Goal: Task Accomplishment & Management: Manage account settings

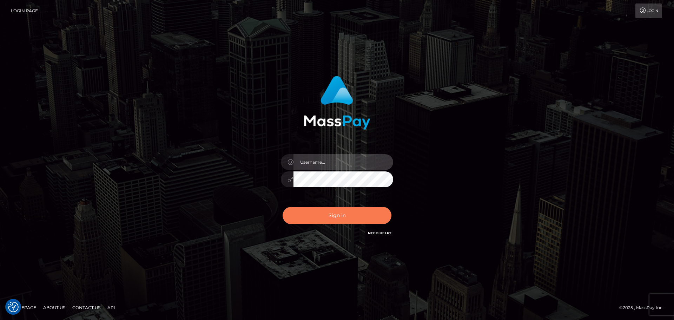
type input "[DOMAIN_NAME]"
click at [336, 219] on button "Sign in" at bounding box center [336, 215] width 109 height 17
type input "[DOMAIN_NAME]"
click at [339, 219] on button "Sign in" at bounding box center [336, 215] width 109 height 17
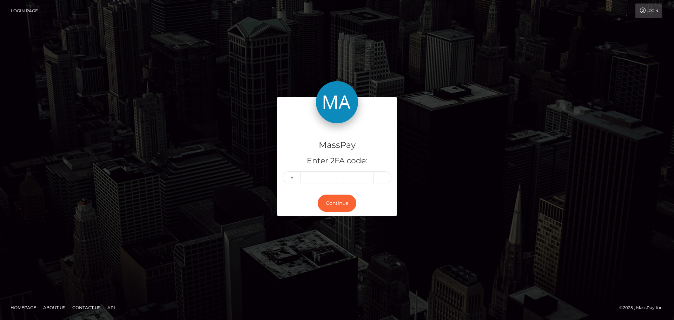
type input "0"
type input "1"
type input "4"
type input "0"
type input "3"
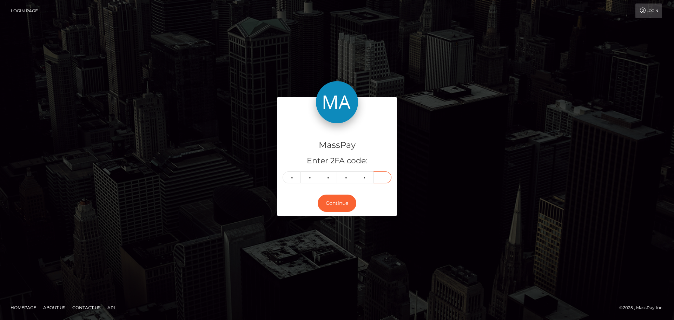
type input "6"
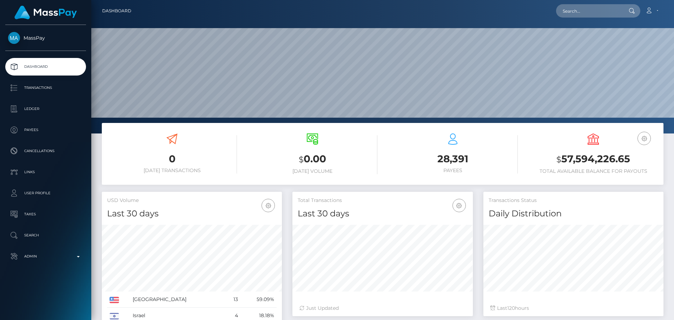
scroll to position [125, 180]
click at [591, 9] on input "text" at bounding box center [589, 10] width 66 height 13
paste input "d402b0416d344707a3073d3da2933551"
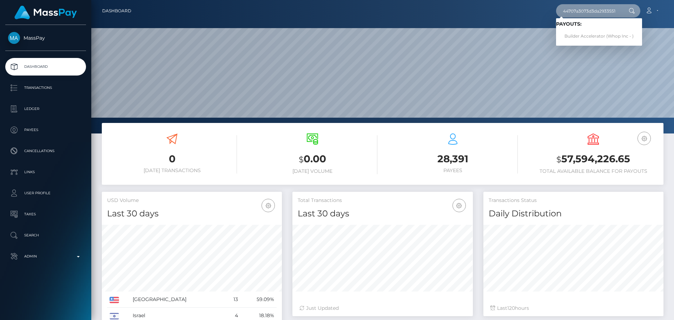
type input "d402b0416d344707a3073d3da2933551"
click at [581, 33] on link "Builder Accelerator (Whop Inc - )" at bounding box center [599, 36] width 86 height 13
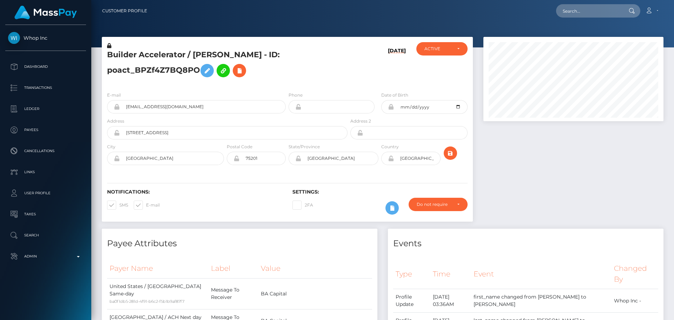
scroll to position [84, 180]
click at [325, 81] on div "Builder Accelerator / DANNY ALEJANDRO CAICEDO-FRANCO - ID: poact_BPZf4Z7BQ8PO" at bounding box center [225, 64] width 247 height 44
click at [323, 78] on h5 "Builder Accelerator / DANNY ALEJANDRO CAICEDO-FRANCO - ID: poact_BPZf4Z7BQ8PO" at bounding box center [225, 64] width 236 height 31
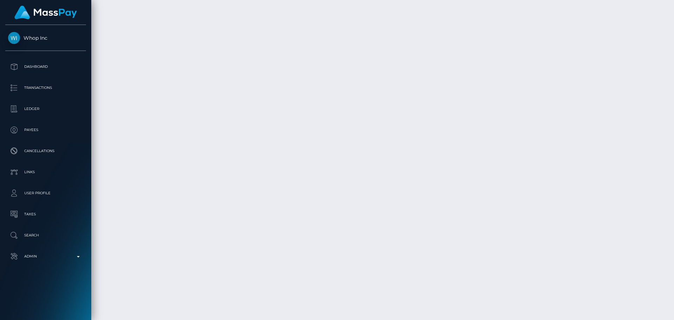
scroll to position [1318, 0]
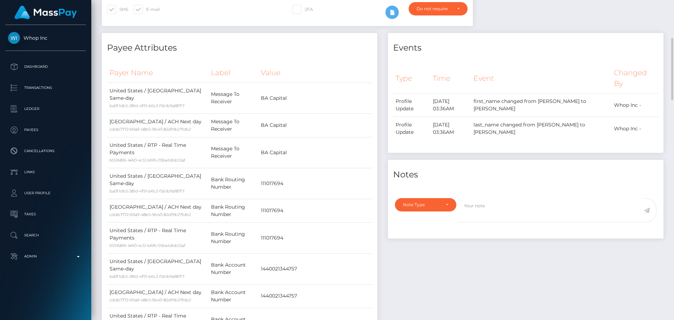
scroll to position [0, 0]
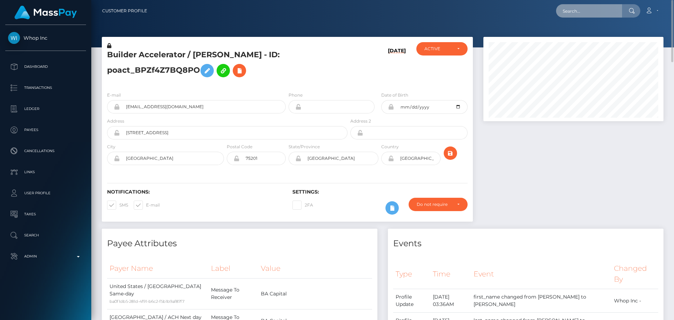
click at [601, 10] on input "text" at bounding box center [589, 10] width 66 height 13
paste input "poact_9GZuV6613jUd"
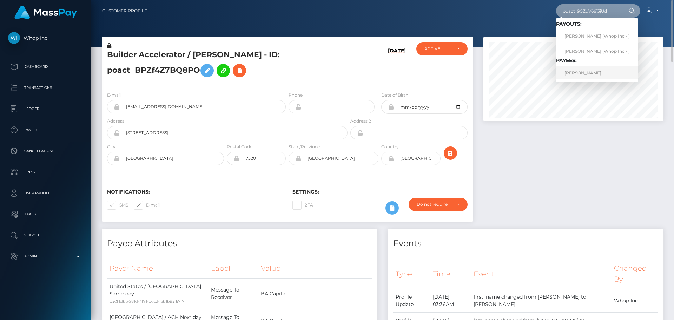
type input "poact_9GZuV6613jUd"
click at [595, 74] on link "CHLOE STRONG" at bounding box center [597, 72] width 82 height 13
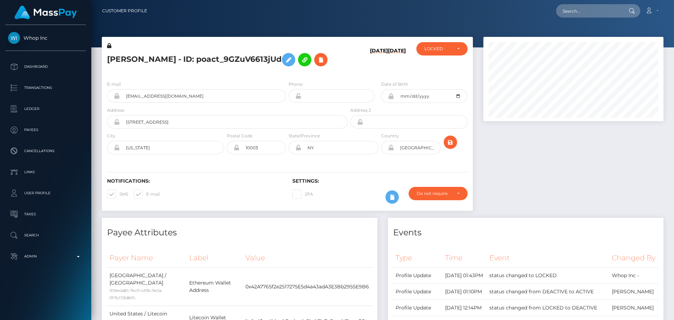
scroll to position [84, 180]
click at [349, 76] on div "E-mail [EMAIL_ADDRESS][DOMAIN_NAME] Phone City" at bounding box center [287, 118] width 371 height 86
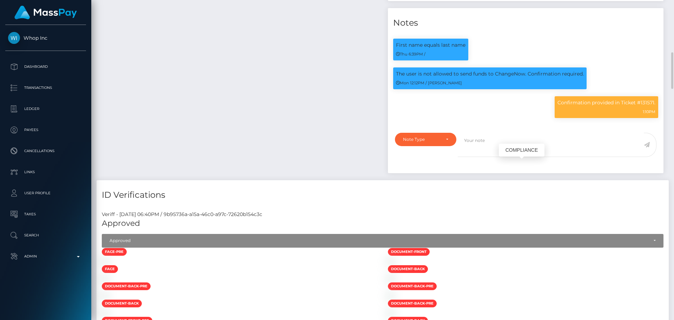
scroll to position [561, 0]
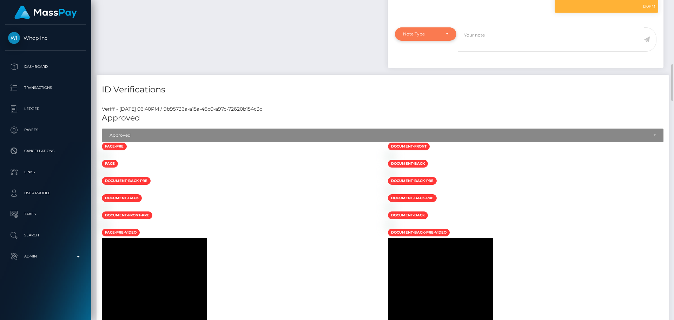
click at [443, 37] on div "Note Type" at bounding box center [425, 34] width 45 height 6
click at [419, 71] on span "Compliance" at bounding box center [416, 68] width 26 height 6
select select "COMPLIANCE"
click at [492, 52] on textarea at bounding box center [550, 39] width 186 height 24
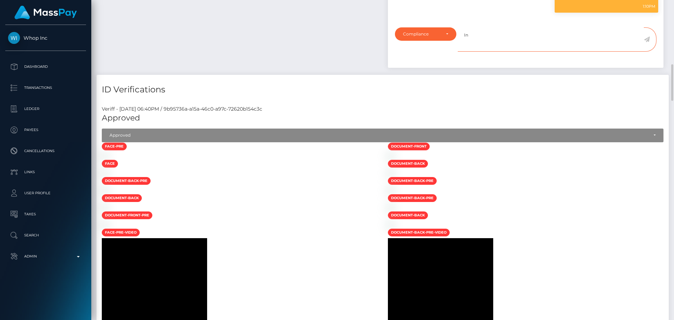
paste textarea "Ticket #131730"
type textarea "I"
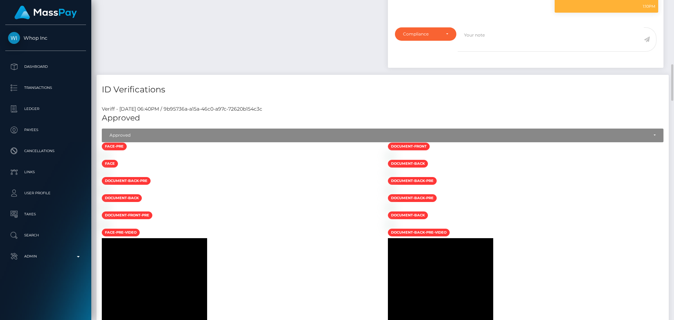
scroll to position [596, 0]
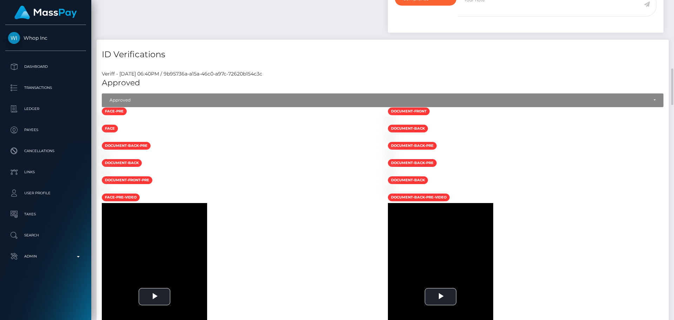
click at [336, 61] on h4 "ID Verifications" at bounding box center [382, 54] width 561 height 12
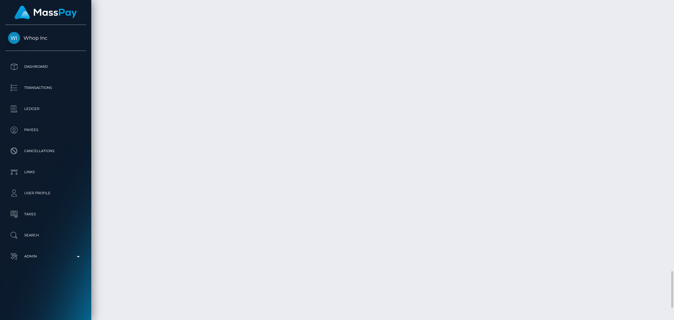
scroll to position [2363, 0]
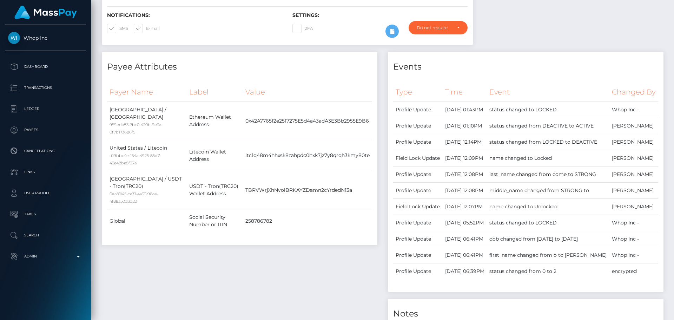
scroll to position [0, 0]
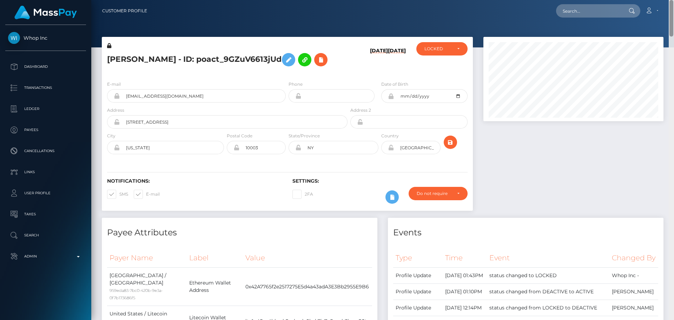
drag, startPoint x: 670, startPoint y: 209, endPoint x: 634, endPoint y: -4, distance: 216.1
click at [634, 0] on html "Whop Inc Dashboard Transactions Ledger Payees Cancellations Links" at bounding box center [337, 160] width 674 height 320
click at [590, 14] on input "text" at bounding box center [589, 10] width 66 height 13
paste input "poact_kRlHALJUzrZw"
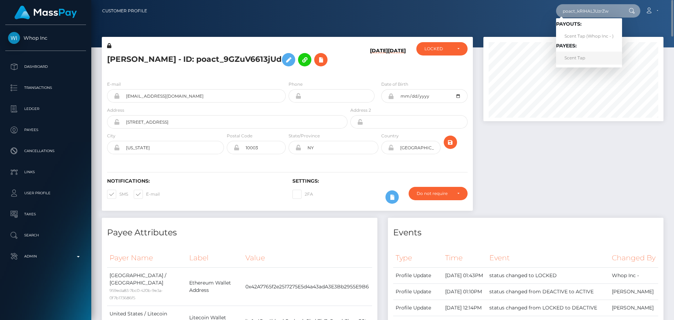
type input "poact_kRlHALJUzrZw"
click at [595, 60] on link "Scent Tap" at bounding box center [589, 58] width 66 height 13
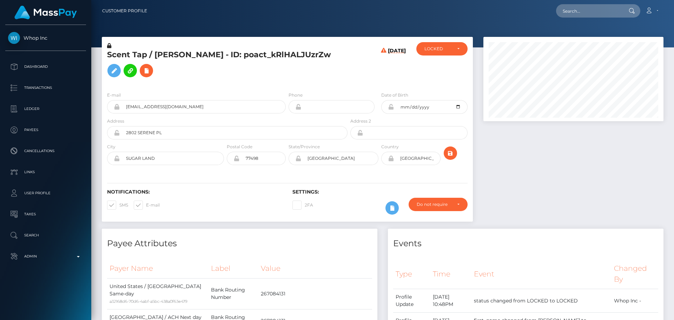
scroll to position [84, 180]
click at [286, 86] on div "Scent Tap / [PERSON_NAME] - ID: poact_kRlHALJUzrZw" at bounding box center [225, 64] width 247 height 44
click at [287, 86] on div "Scent Tap / [PERSON_NAME] - ID: poact_kRlHALJUzrZw" at bounding box center [225, 64] width 247 height 44
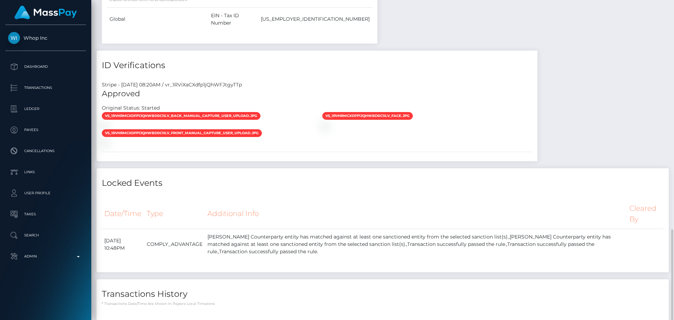
scroll to position [561, 0]
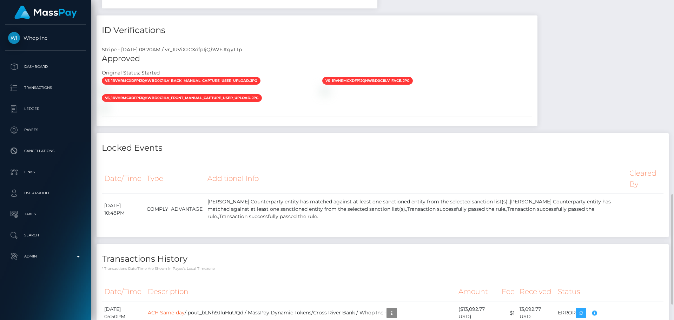
click at [309, 133] on div "Locked Events" at bounding box center [382, 143] width 572 height 21
click at [309, 142] on h4 "Locked Events" at bounding box center [382, 148] width 561 height 12
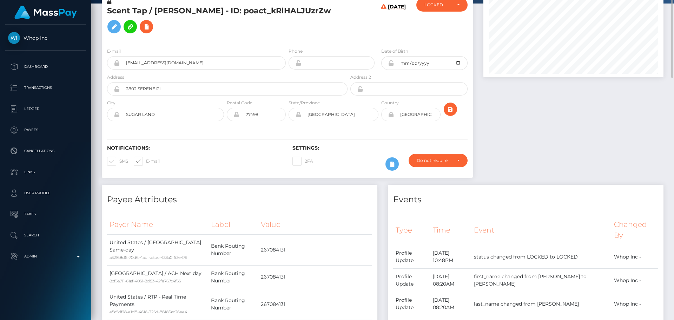
scroll to position [0, 0]
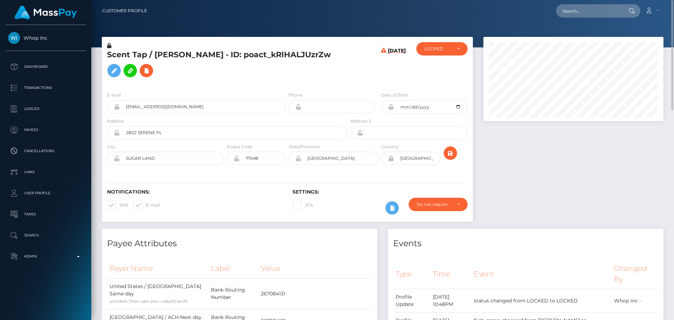
click at [312, 80] on h5 "Scent Tap / [PERSON_NAME] - ID: poact_kRlHALJUzrZw" at bounding box center [225, 64] width 236 height 31
click at [313, 81] on h5 "Scent Tap / [PERSON_NAME] - ID: poact_kRlHALJUzrZw" at bounding box center [225, 64] width 236 height 31
click at [360, 76] on div "[DATE]" at bounding box center [380, 64] width 62 height 44
click at [356, 78] on div "[DATE]" at bounding box center [380, 64] width 62 height 44
click at [163, 59] on h5 "Scent Tap / [PERSON_NAME] - ID: poact_kRlHALJUzrZw" at bounding box center [225, 64] width 236 height 31
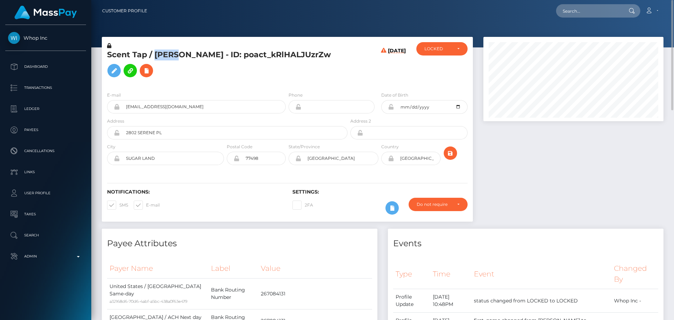
click at [163, 59] on h5 "Scent Tap / [PERSON_NAME] - ID: poact_kRlHALJUzrZw" at bounding box center [225, 64] width 236 height 31
copy h5 "SYED"
click at [189, 60] on h5 "Scent Tap / [PERSON_NAME] - ID: poact_kRlHALJUzrZw" at bounding box center [225, 64] width 236 height 31
copy h5 "ALI"
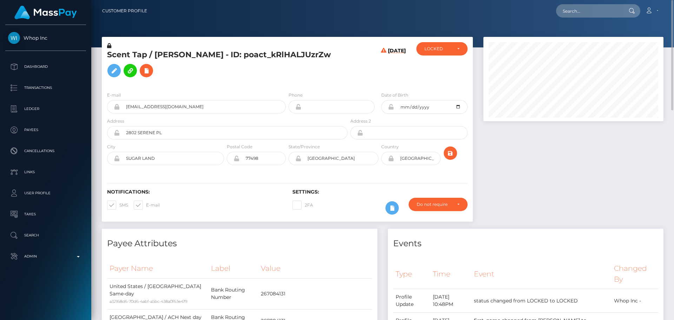
click at [293, 81] on h5 "Scent Tap / [PERSON_NAME] - ID: poact_kRlHALJUzrZw" at bounding box center [225, 64] width 236 height 31
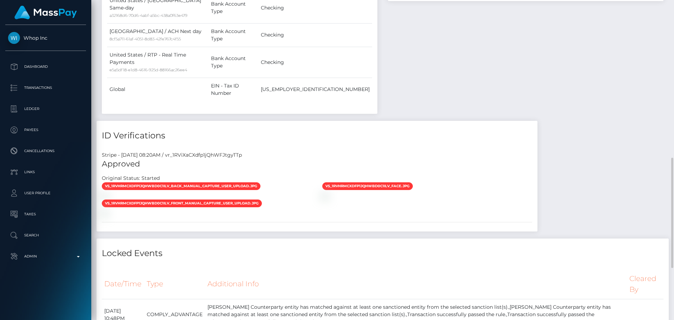
scroll to position [605, 0]
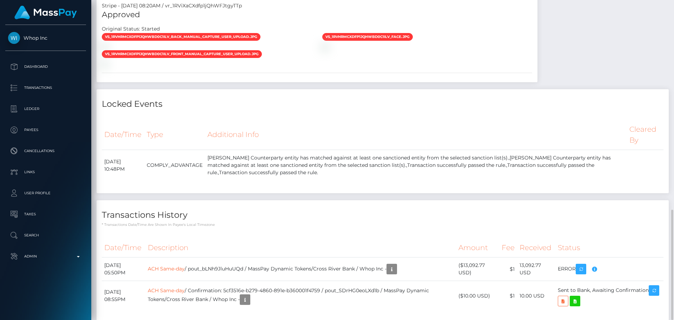
click at [302, 200] on div "Transactions History * Transactions date/time are shown in payee's local timezo…" at bounding box center [382, 213] width 572 height 27
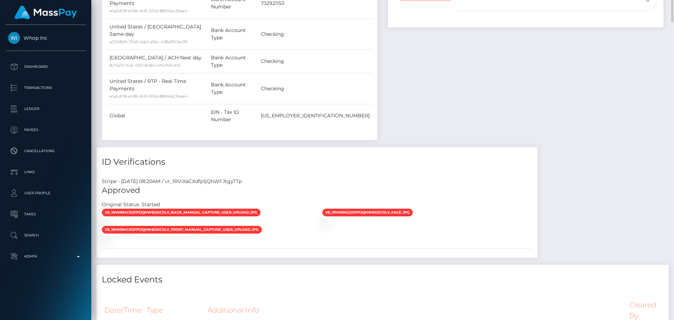
scroll to position [254, 0]
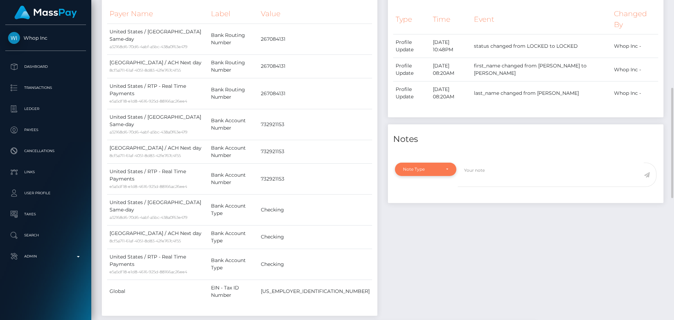
click at [439, 172] on div "Note Type" at bounding box center [421, 169] width 37 height 6
drag, startPoint x: 434, startPoint y: 211, endPoint x: 441, endPoint y: 211, distance: 7.7
click at [434, 209] on link "Compliance" at bounding box center [425, 202] width 61 height 13
select select "COMPLIANCE"
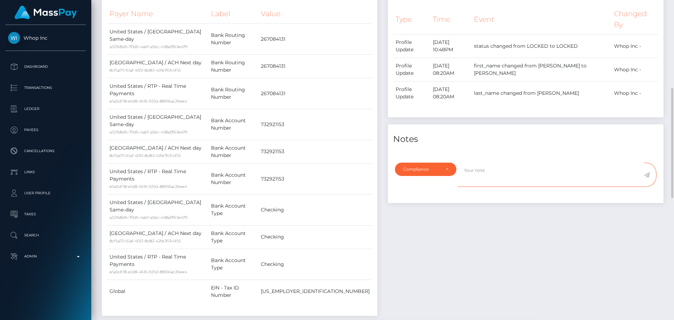
click at [505, 187] on textarea at bounding box center [550, 174] width 186 height 24
type textarea "ID required."
click at [646, 178] on icon at bounding box center [646, 175] width 6 height 6
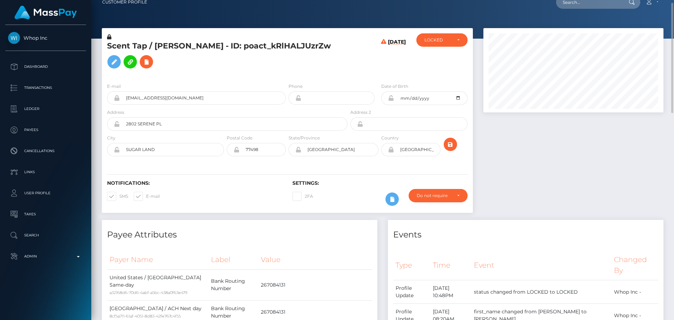
scroll to position [0, 0]
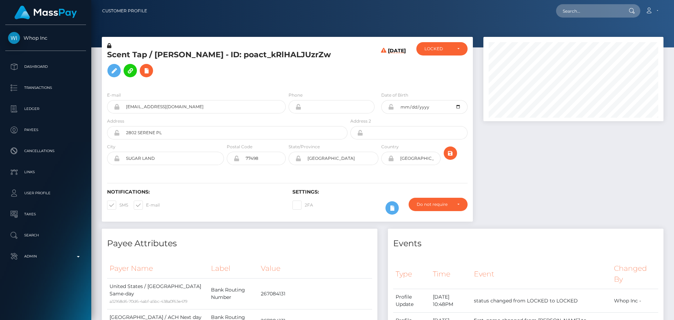
scroll to position [84, 180]
click at [163, 59] on h5 "Scent Tap / [PERSON_NAME] - ID: poact_kRlHALJUzrZw" at bounding box center [225, 64] width 236 height 31
drag, startPoint x: 163, startPoint y: 59, endPoint x: 187, endPoint y: 60, distance: 24.2
click at [187, 60] on h5 "Scent Tap / [PERSON_NAME] - ID: poact_kRlHALJUzrZw" at bounding box center [225, 64] width 236 height 31
copy h5 "[PERSON_NAME]"
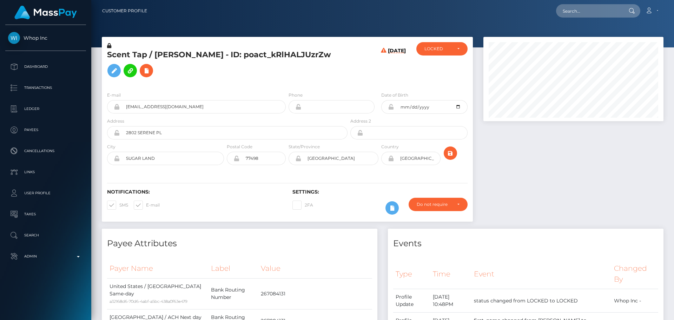
click at [105, 83] on div "Scent Tap / [PERSON_NAME] - ID: poact_kRlHALJUzrZw" at bounding box center [225, 64] width 247 height 44
click at [140, 77] on button at bounding box center [146, 70] width 13 height 13
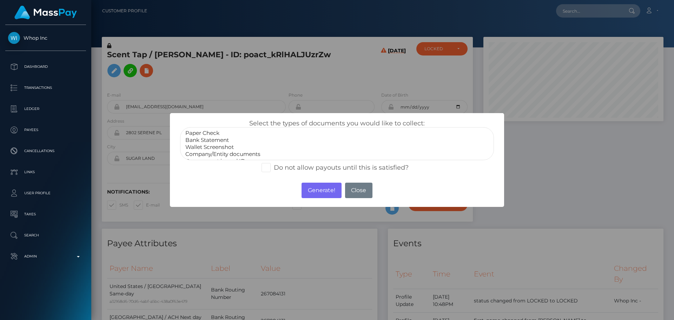
scroll to position [14, 0]
select select "Government issued ID"
click at [219, 150] on option "Government issued ID" at bounding box center [337, 146] width 305 height 7
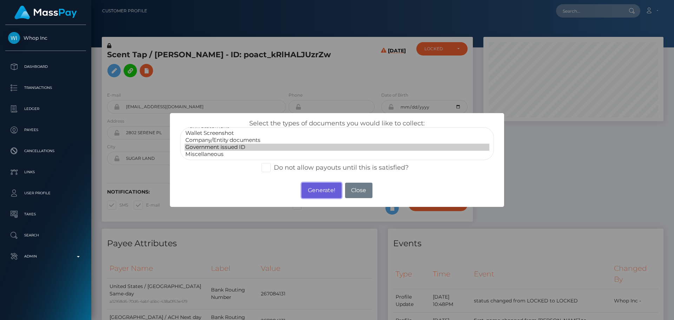
click at [320, 192] on button "Generate!" at bounding box center [321, 189] width 40 height 15
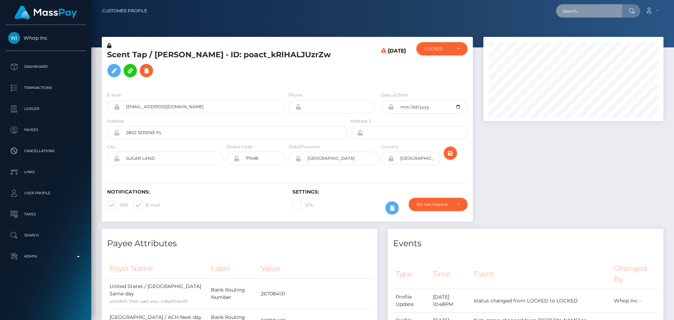
click at [597, 6] on input "text" at bounding box center [589, 10] width 66 height 13
paste input "617211091587440640"
type input "617211091587440640"
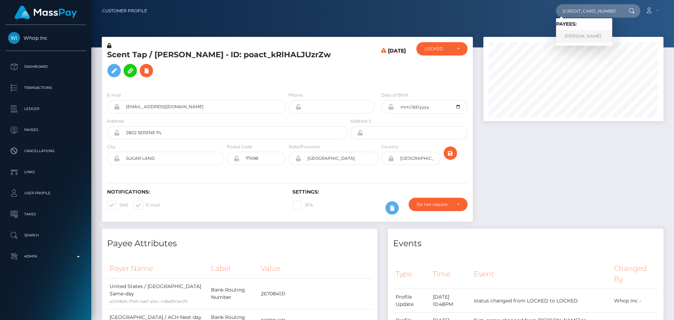
click at [583, 36] on link "Chiara Marlene Martin" at bounding box center [584, 36] width 56 height 13
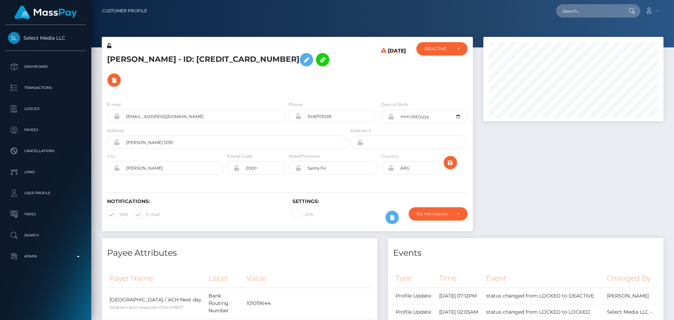
scroll to position [84, 180]
click at [596, 7] on input "text" at bounding box center [589, 10] width 66 height 13
paste input "poact_9GZuV6613jUd"
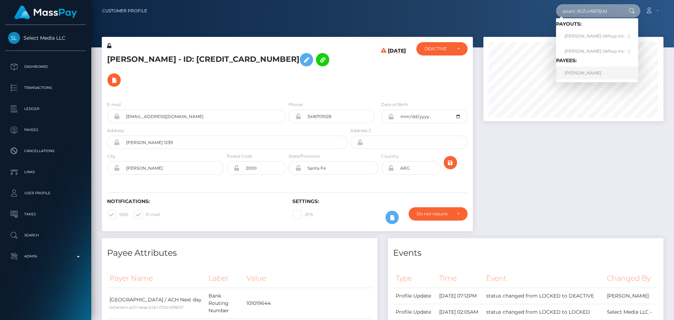
type input "poact_9GZuV6613jUd"
click at [594, 72] on link "[PERSON_NAME]" at bounding box center [597, 72] width 82 height 13
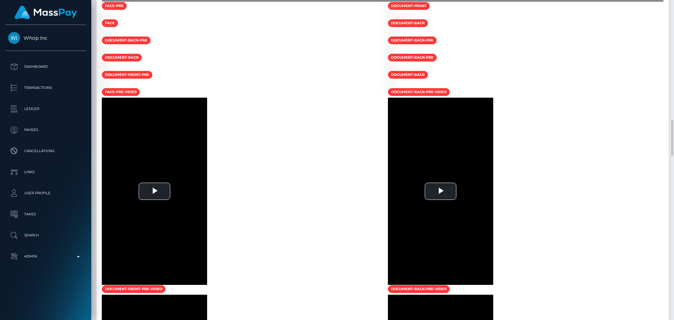
scroll to position [737, 0]
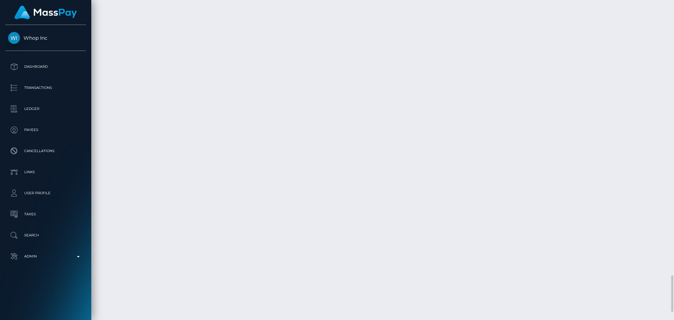
scroll to position [2398, 0]
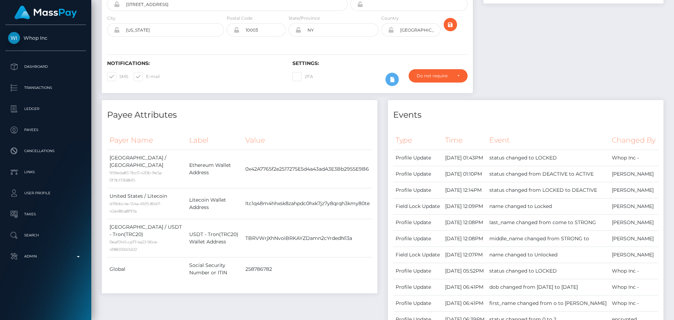
scroll to position [0, 0]
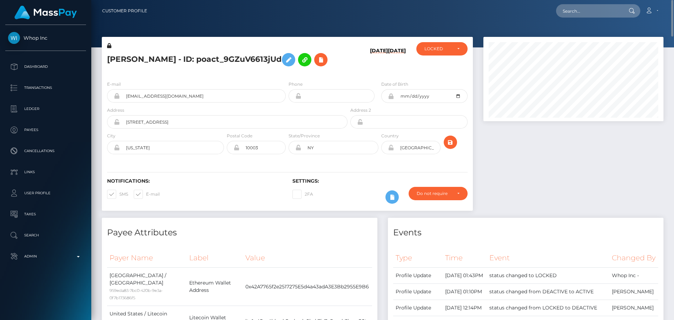
click at [123, 60] on h5 "[PERSON_NAME] - ID: poact_9GZuV6613jUd" at bounding box center [225, 59] width 236 height 20
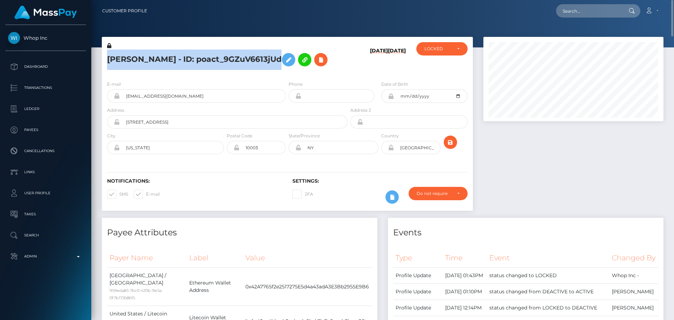
drag, startPoint x: 123, startPoint y: 60, endPoint x: 241, endPoint y: 59, distance: 117.5
click at [241, 59] on h5 "[PERSON_NAME] - ID: poact_9GZuV6613jUd" at bounding box center [225, 59] width 236 height 20
copy h5 "[PERSON_NAME] - ID: poact_9GZuV6613jUd"
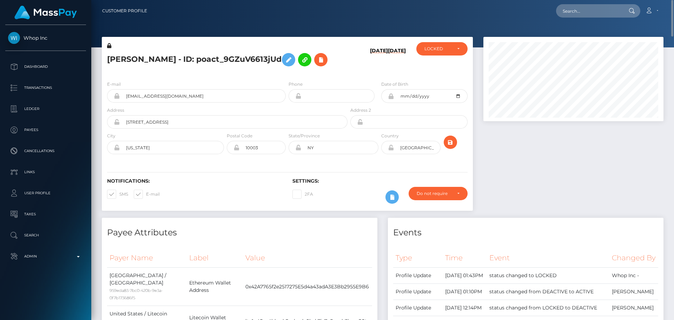
click at [352, 65] on div "[DATE] [DATE]" at bounding box center [380, 58] width 62 height 33
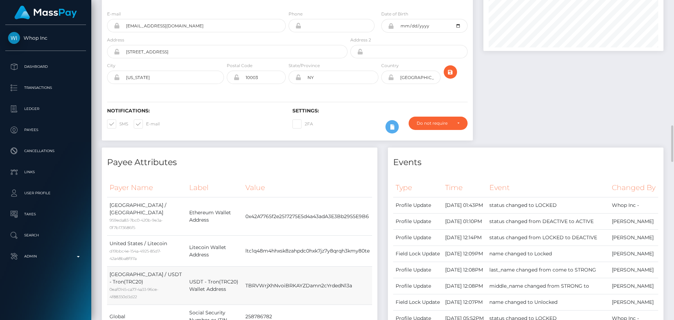
scroll to position [211, 0]
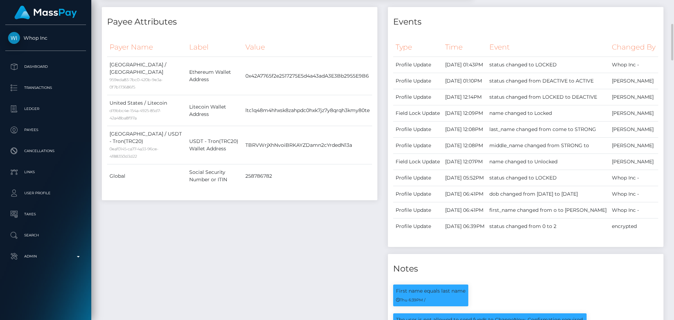
click at [354, 222] on div "Payee Attributes Payer Name Label Value [GEOGRAPHIC_DATA] / Ethereum 959eda83-7…" at bounding box center [239, 216] width 286 height 419
click at [340, 218] on div "Payee Attributes Payer Name Label Value [GEOGRAPHIC_DATA] / Ethereum 959eda83-7…" at bounding box center [239, 216] width 286 height 419
click at [333, 214] on div "Payee Attributes Payer Name Label Value [GEOGRAPHIC_DATA] / Ethereum 959eda83-7…" at bounding box center [239, 216] width 286 height 419
click at [327, 214] on div "Payee Attributes Payer Name Label Value [GEOGRAPHIC_DATA] / Ethereum 959eda83-7…" at bounding box center [239, 216] width 286 height 419
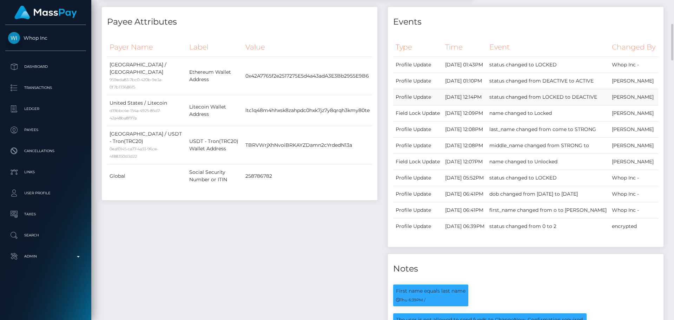
drag, startPoint x: 447, startPoint y: 106, endPoint x: 455, endPoint y: 122, distance: 17.4
click at [457, 89] on td "[DATE] 01:10PM" at bounding box center [464, 81] width 45 height 16
click at [317, 226] on div "Payee Attributes Payer Name Label Value [GEOGRAPHIC_DATA] / Ethereum 959eda83-7…" at bounding box center [239, 216] width 286 height 419
click at [304, 224] on div "Payee Attributes Payer Name Label Value United States / Ethereum 959eda83-7bc0-…" at bounding box center [239, 216] width 286 height 419
click at [304, 222] on div "Payee Attributes Payer Name Label Value United States / Ethereum 959eda83-7bc0-…" at bounding box center [239, 216] width 286 height 419
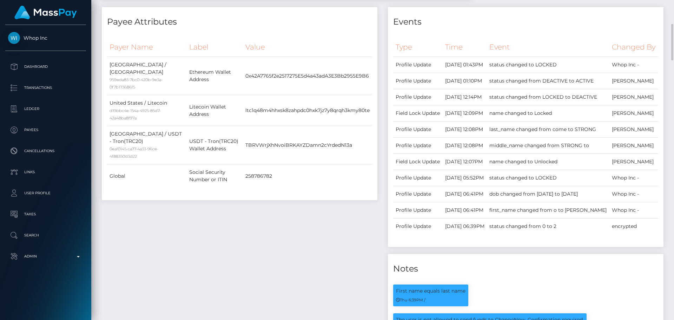
click at [316, 215] on div "Payee Attributes Payer Name Label Value United States / Ethereum 959eda83-7bc0-…" at bounding box center [239, 216] width 286 height 419
click at [304, 217] on div "Payee Attributes Payer Name Label Value United States / Ethereum 959eda83-7bc0-…" at bounding box center [239, 216] width 286 height 419
click at [321, 214] on div "Payee Attributes Payer Name Label Value United States / Ethereum 959eda83-7bc0-…" at bounding box center [239, 216] width 286 height 419
click at [320, 215] on div "Payee Attributes Payer Name Label Value United States / Ethereum 959eda83-7bc0-…" at bounding box center [239, 216] width 286 height 419
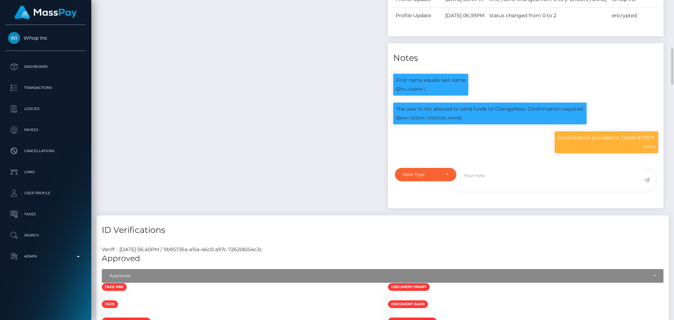
scroll to position [456, 0]
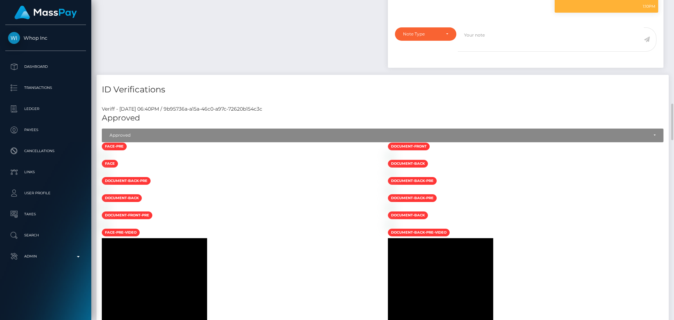
scroll to position [596, 0]
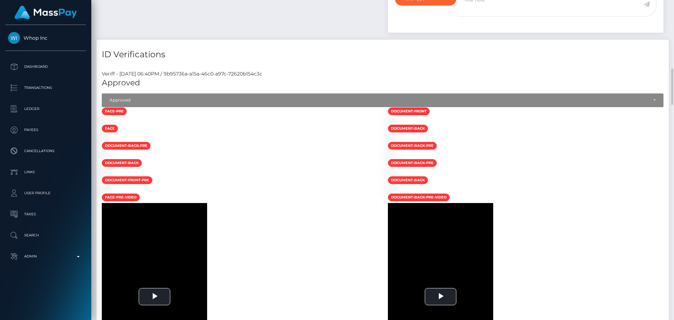
click at [327, 124] on div at bounding box center [239, 120] width 286 height 7
click at [321, 124] on div at bounding box center [239, 120] width 286 height 7
click at [316, 124] on div at bounding box center [239, 120] width 286 height 7
click at [315, 124] on div at bounding box center [239, 120] width 286 height 7
click at [306, 124] on div at bounding box center [239, 120] width 286 height 7
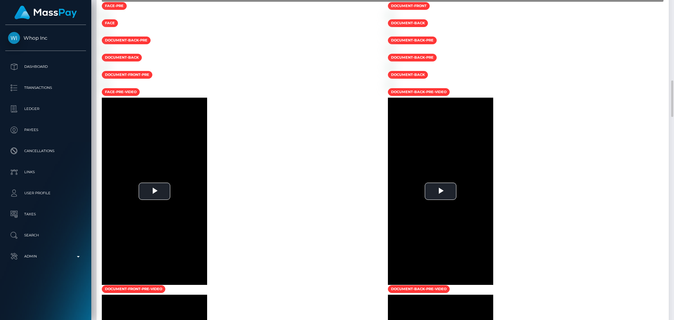
scroll to position [772, 0]
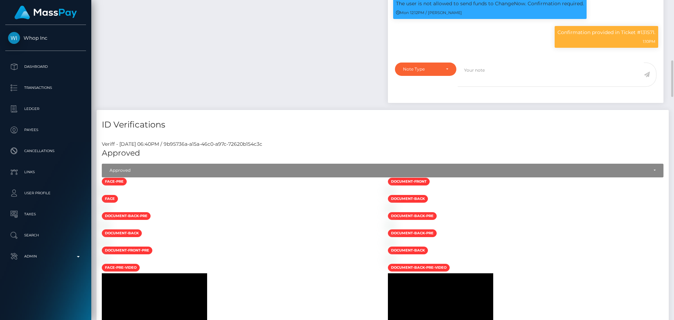
scroll to position [84, 180]
drag, startPoint x: 573, startPoint y: 122, endPoint x: 633, endPoint y: 119, distance: 60.4
click at [633, 48] on div "Confirmation provided in Ticket #131571. 1:10PM" at bounding box center [605, 37] width 103 height 22
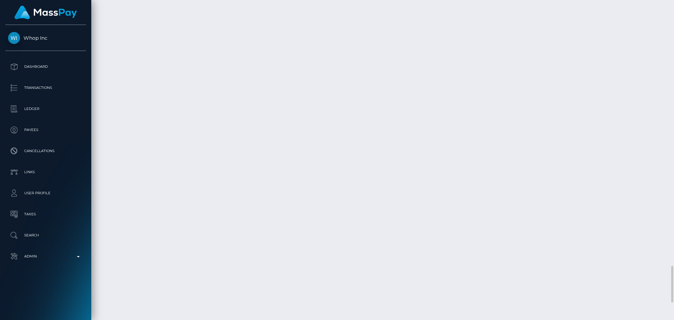
scroll to position [2386, 0]
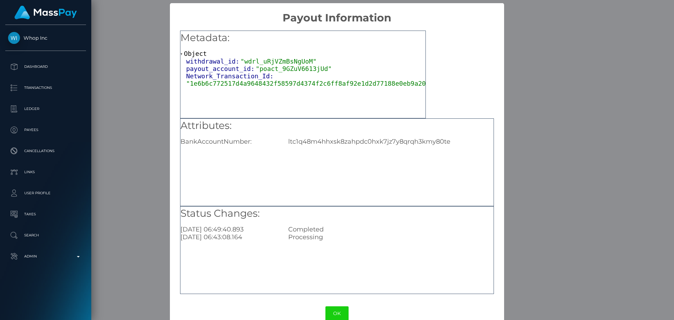
click at [319, 144] on div "ltc1q48m4hhxsk8zahpdc0hxk7jz7y8qrqh3kmy80te" at bounding box center [390, 142] width 215 height 8
copy div "ltc1q48m4hhxsk8zahpdc0hxk7jz7y8qrqh3kmy80te"
click at [339, 312] on button "OK" at bounding box center [336, 313] width 23 height 14
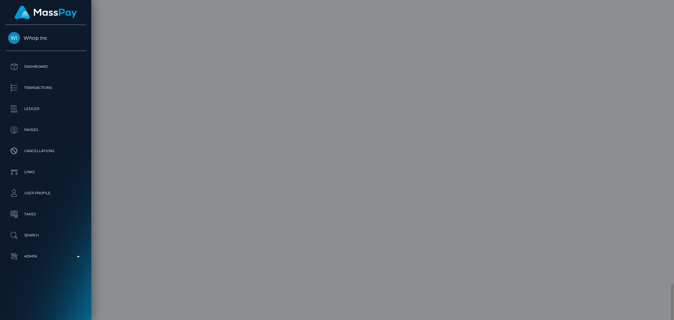
scroll to position [0, 0]
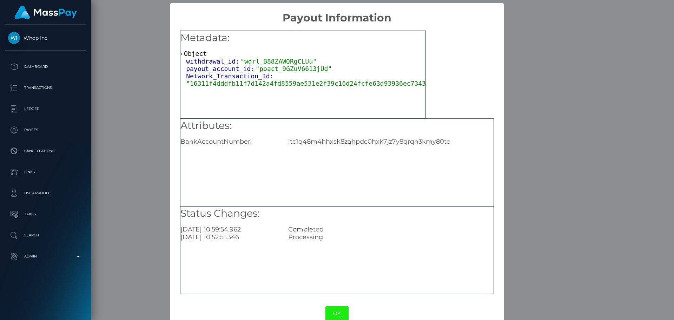
click at [336, 312] on button "OK" at bounding box center [336, 313] width 23 height 14
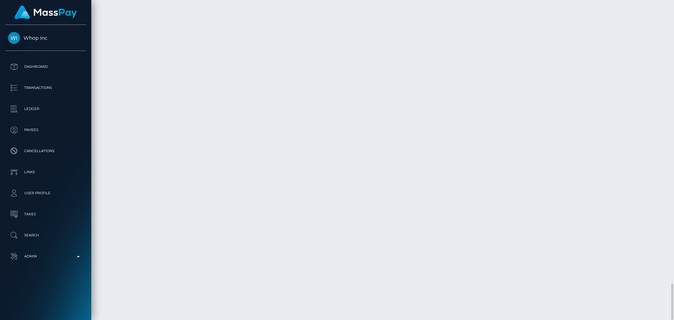
scroll to position [84, 180]
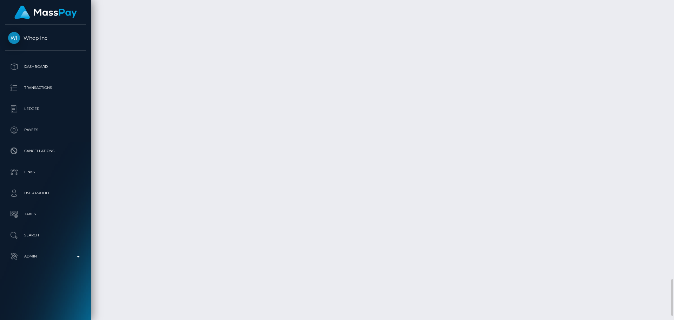
scroll to position [2398, 0]
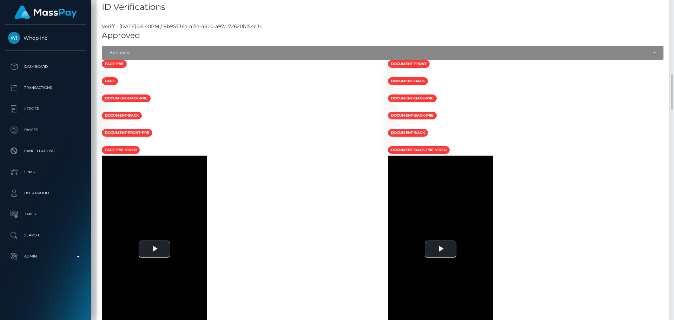
drag, startPoint x: 304, startPoint y: 205, endPoint x: 274, endPoint y: 204, distance: 29.8
click at [304, 77] on div at bounding box center [239, 72] width 286 height 7
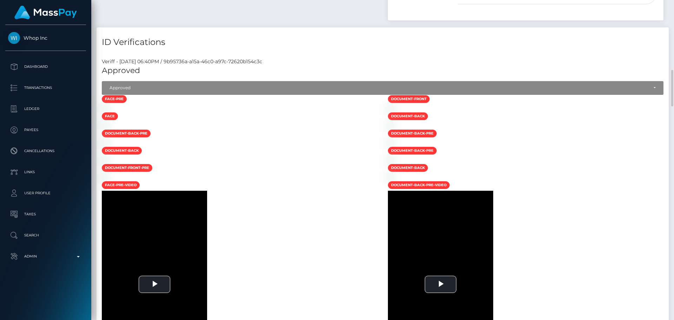
scroll to position [468, 0]
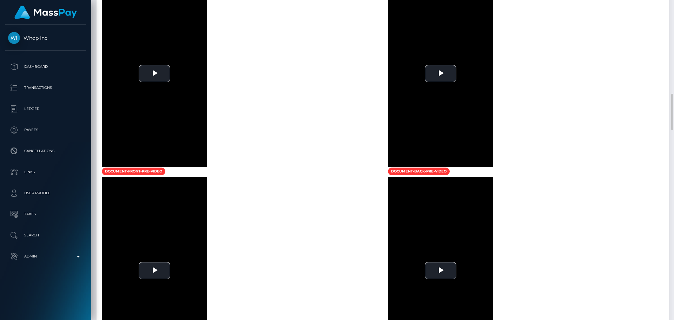
scroll to position [749, 0]
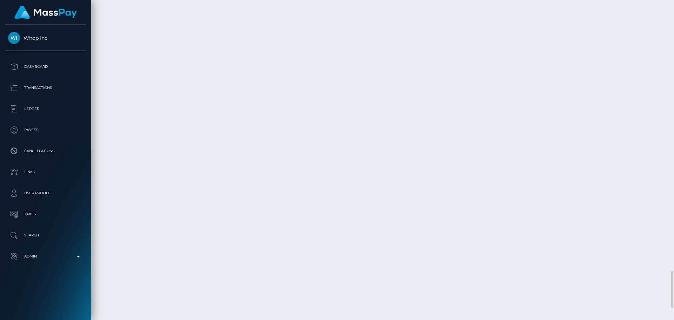
scroll to position [2468, 0]
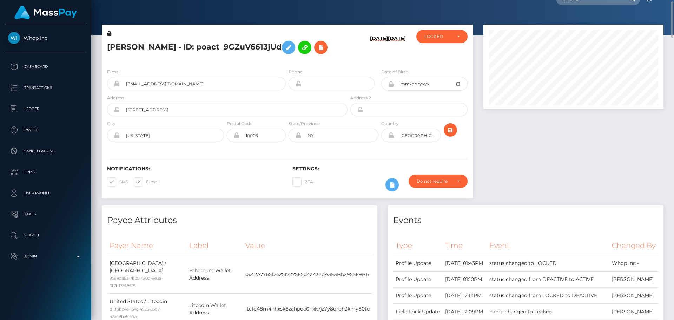
scroll to position [0, 0]
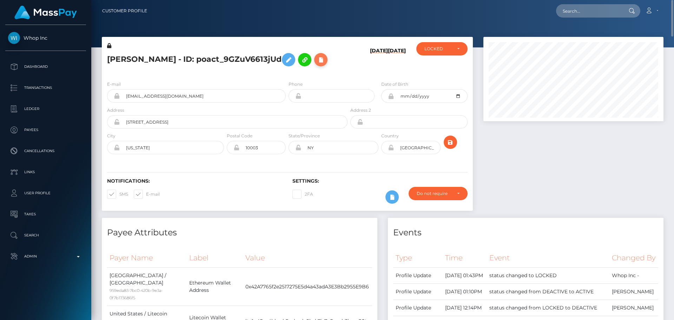
click at [319, 60] on icon at bounding box center [320, 59] width 8 height 9
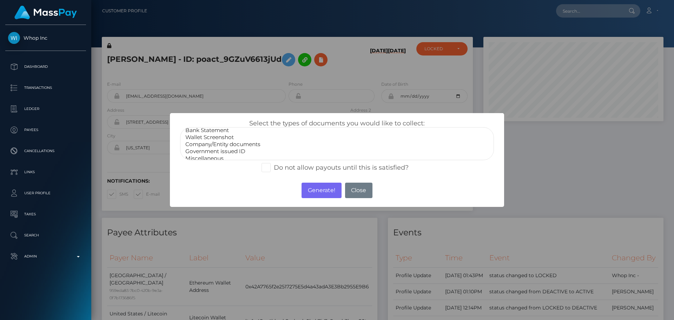
scroll to position [14, 0]
select select "Miscellaneous"
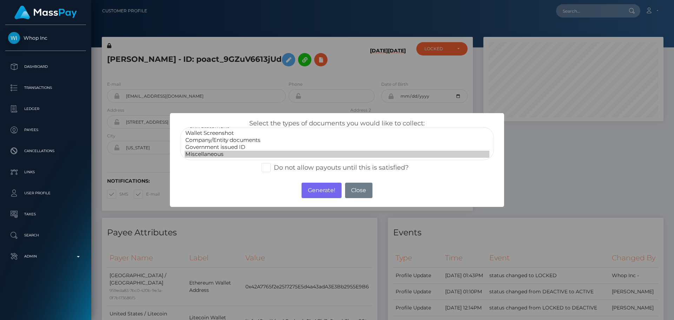
click at [206, 152] on option "Miscellaneous" at bounding box center [337, 154] width 305 height 7
click at [314, 192] on button "Generate!" at bounding box center [321, 189] width 40 height 15
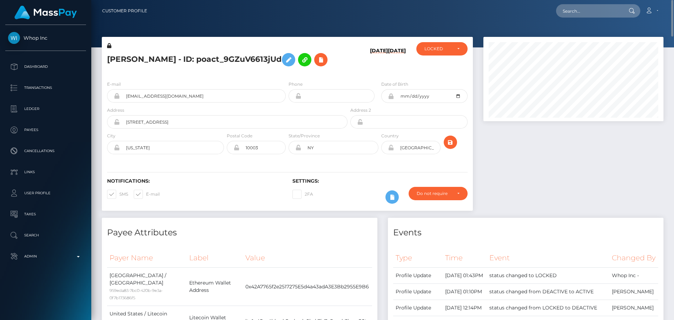
click at [351, 62] on div "09/23/25 09/23/25" at bounding box center [380, 58] width 62 height 33
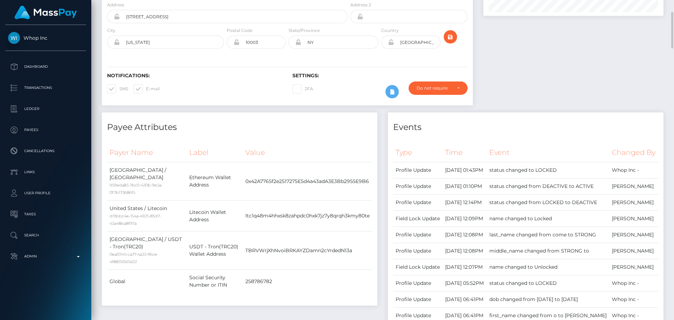
scroll to position [0, 0]
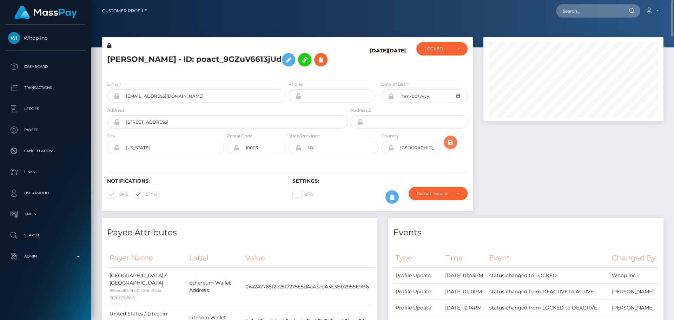
click at [451, 139] on icon "submit" at bounding box center [450, 142] width 8 height 9
click at [338, 62] on h5 "[PERSON_NAME] - ID: poact_9GZuV6613jUd" at bounding box center [225, 59] width 236 height 20
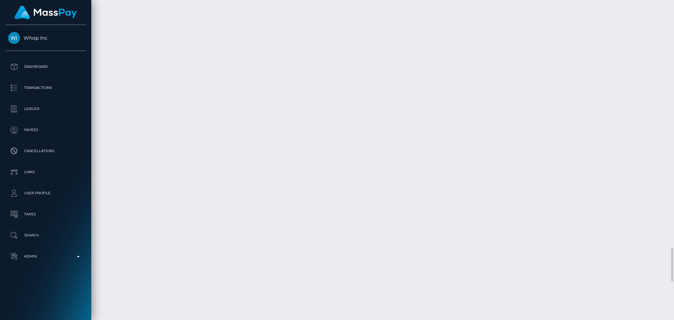
scroll to position [2351, 0]
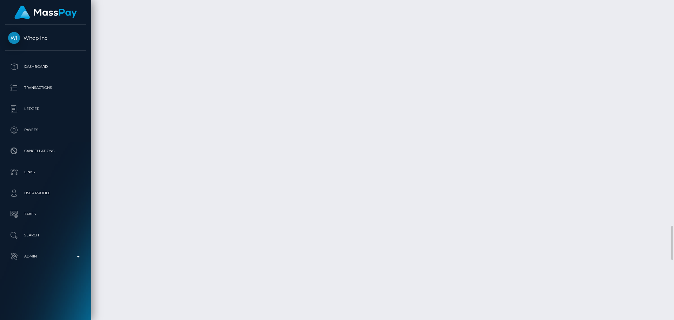
scroll to position [2111, 0]
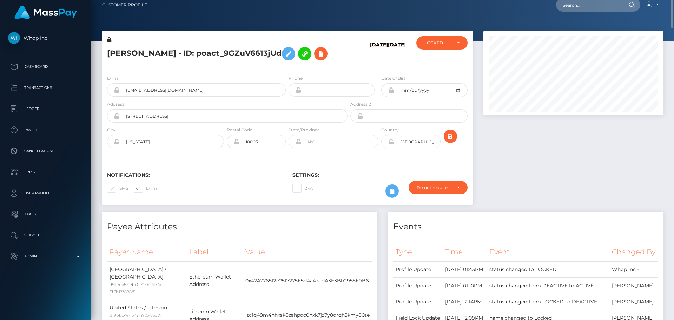
scroll to position [0, 0]
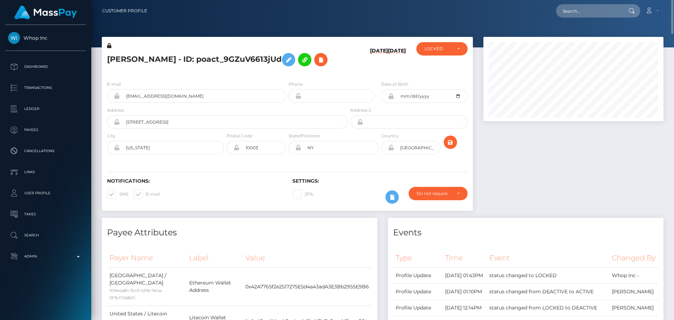
click at [493, 139] on div at bounding box center [573, 127] width 191 height 181
click at [478, 122] on div at bounding box center [573, 127] width 191 height 181
click at [119, 60] on h5 "CHLOE STRONG - ID: poact_9GZuV6613jUd" at bounding box center [225, 59] width 236 height 20
drag, startPoint x: 119, startPoint y: 60, endPoint x: 145, endPoint y: 56, distance: 26.6
click at [145, 56] on h5 "CHLOE STRONG - ID: poact_9GZuV6613jUd" at bounding box center [225, 59] width 236 height 20
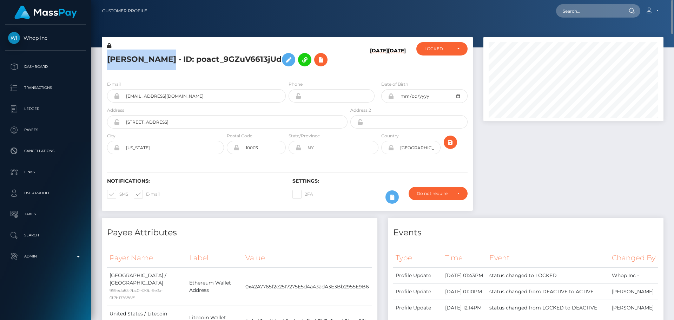
copy h5 "CHLOE STRONG"
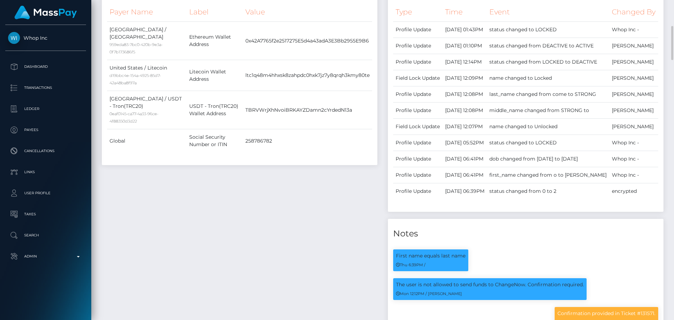
scroll to position [456, 0]
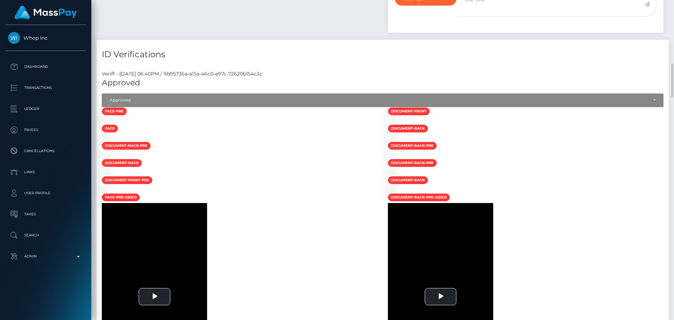
scroll to position [561, 0]
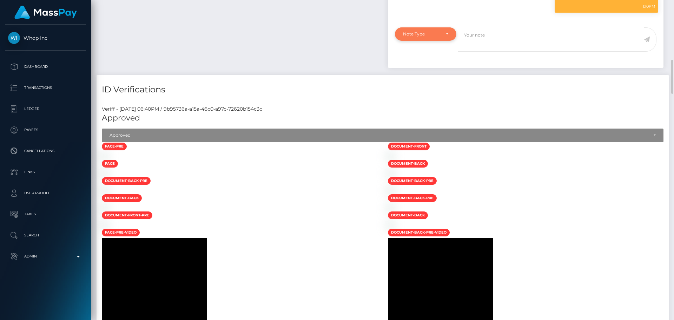
click at [434, 37] on div "Note Type" at bounding box center [421, 34] width 37 height 6
click at [430, 74] on link "Compliance" at bounding box center [425, 67] width 61 height 13
select select "COMPLIANCE"
click at [515, 52] on textarea at bounding box center [550, 39] width 186 height 24
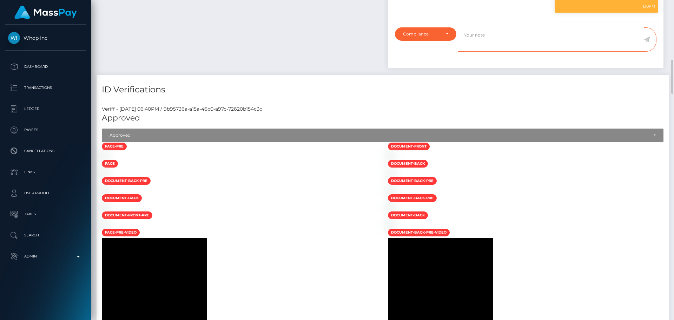
paste textarea "Elliptic report provided. The payee is not allowed to use their current crypto …"
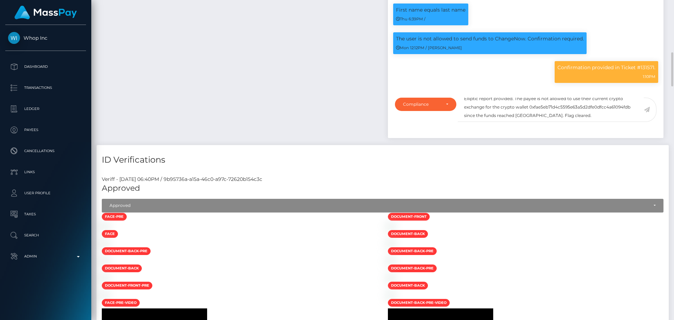
scroll to position [8, 0]
click at [562, 122] on textarea "Elliptic report provided. The payee is not allowed to use their current crypto …" at bounding box center [550, 110] width 186 height 24
paste textarea "ltc1q48m4hhxsk8zahpdc0hxk7jz7y8qrqh3kmy80te"
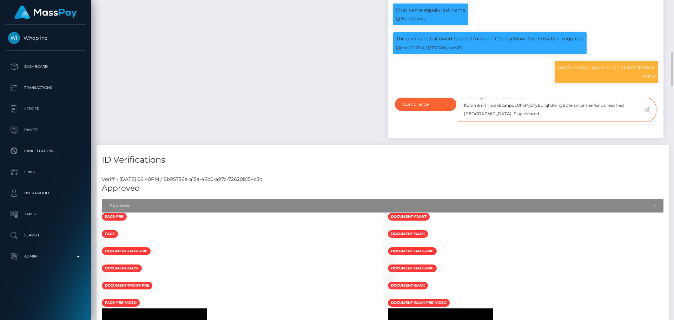
click at [468, 122] on textarea "Elliptic report provided. The payee is not allowed to use their current crypto …" at bounding box center [550, 110] width 186 height 24
drag, startPoint x: 468, startPoint y: 205, endPoint x: 480, endPoint y: 205, distance: 12.3
click at [480, 122] on textarea "Elliptic report provided. The payee is not allowed to use their current crypto …" at bounding box center [550, 110] width 186 height 24
paste textarea "ChangeNOW"
click at [527, 122] on textarea "Elliptic report provided. The payee is not allowed to use their current crypto …" at bounding box center [550, 110] width 186 height 24
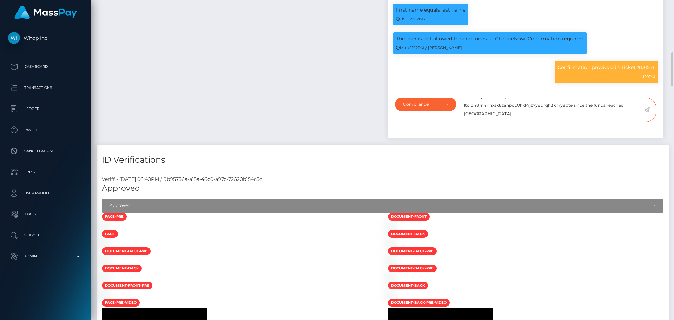
type textarea "Elliptic report provided. The payee is not allowed to use their current crypto …"
click at [648, 112] on icon at bounding box center [646, 110] width 6 height 6
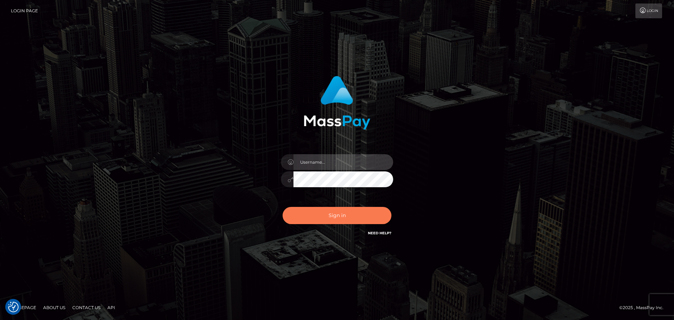
type input "[DOMAIN_NAME]"
click at [347, 223] on button "Sign in" at bounding box center [336, 215] width 109 height 17
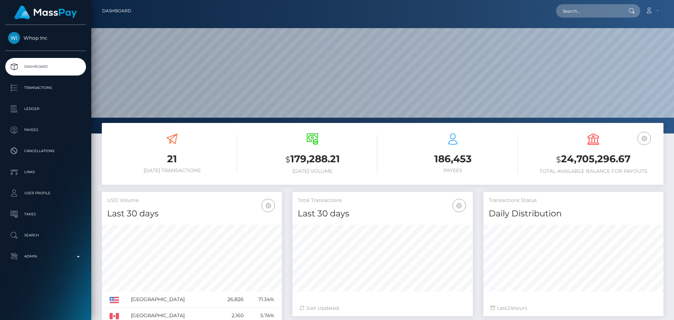
scroll to position [125, 180]
click at [597, 14] on input "text" at bounding box center [589, 10] width 66 height 13
paste input "poact_9GZuV6613jUd"
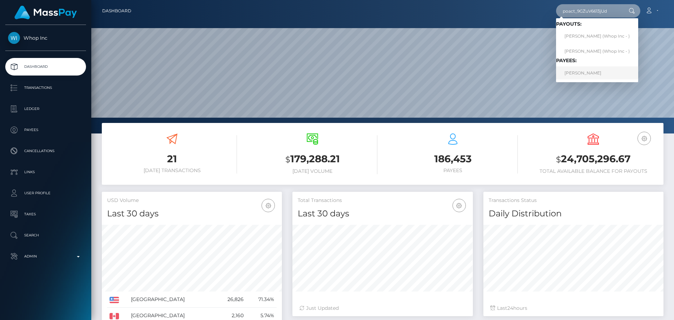
type input "poact_9GZuV6613jUd"
click at [585, 71] on link "CHLOE STRONG" at bounding box center [597, 72] width 82 height 13
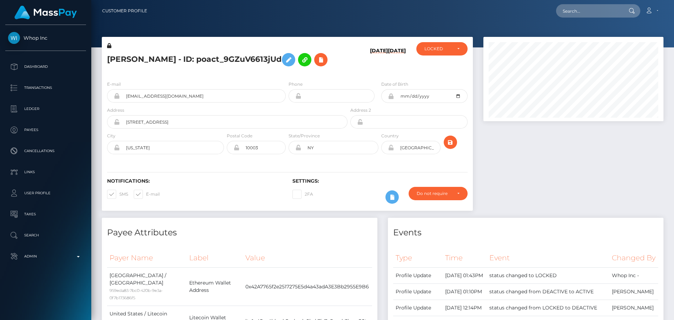
scroll to position [350757, 350661]
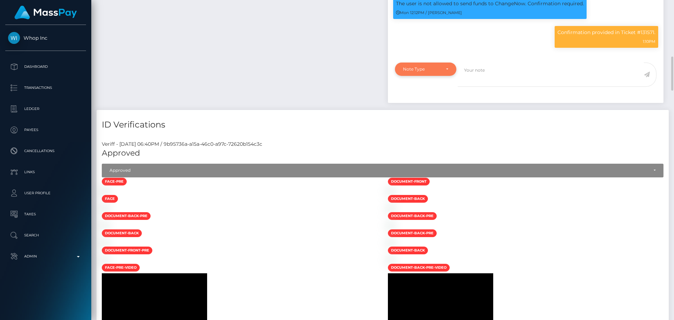
drag, startPoint x: 453, startPoint y: 159, endPoint x: 447, endPoint y: 158, distance: 6.1
click at [453, 76] on div "Note Type" at bounding box center [425, 68] width 61 height 13
click at [429, 109] on link "Compliance" at bounding box center [425, 102] width 61 height 13
select select "COMPLIANCE"
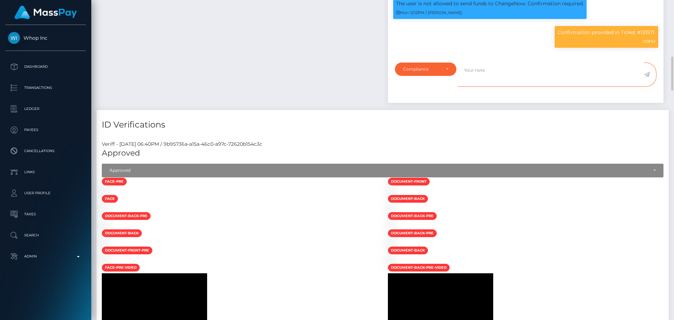
click at [483, 87] on textarea at bounding box center [550, 74] width 186 height 24
paste textarea "Elliptic report provided. The payee is not allowed to use their current crypto …"
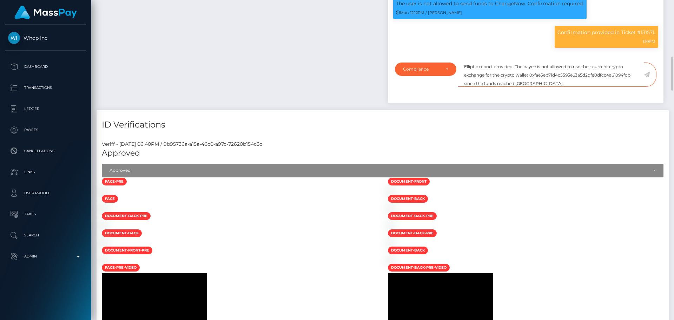
click at [517, 87] on textarea "Elliptic report provided. The payee is not allowed to use their current crypto …" at bounding box center [550, 74] width 186 height 24
drag, startPoint x: 517, startPoint y: 175, endPoint x: 530, endPoint y: 175, distance: 13.0
click at [530, 87] on textarea "Elliptic report provided. The payee is not allowed to use their current crypto …" at bounding box center [550, 74] width 186 height 24
paste textarea "ChangeNOW"
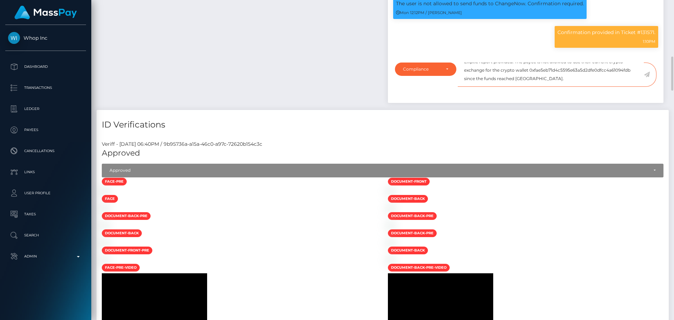
scroll to position [84, 180]
click at [575, 87] on textarea "Elliptic report provided. The payee is not allowed to use their current crypto …" at bounding box center [550, 74] width 186 height 24
paste textarea "ltc1q48m4hhxsk8zahpdc0hxk7jz7y8qrqh3kmy80te"
click at [539, 87] on textarea "Elliptic report provided. The payee is not allowed to use their current crypto …" at bounding box center [550, 74] width 186 height 24
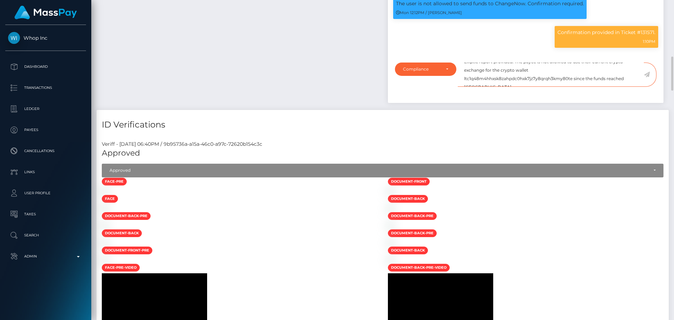
type textarea "Elliptic report provided. The payee is not allowed to use their current crypto …"
click at [647, 77] on icon at bounding box center [646, 75] width 6 height 6
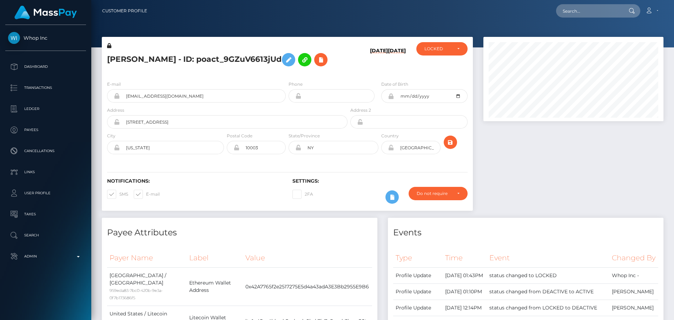
scroll to position [84, 180]
click at [287, 73] on div "[PERSON_NAME] - ID: poact_9GZuV6613jUd" at bounding box center [225, 58] width 247 height 33
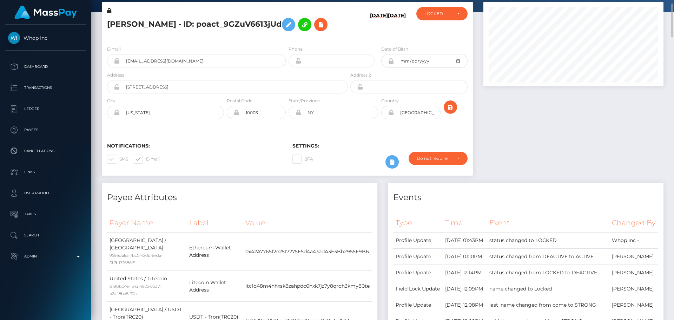
click at [355, 122] on div "State/Province [GEOGRAPHIC_DATA]" at bounding box center [333, 110] width 93 height 26
drag, startPoint x: 448, startPoint y: 259, endPoint x: 452, endPoint y: 259, distance: 4.2
click at [452, 248] on td "[DATE] 01:43PM" at bounding box center [464, 240] width 45 height 16
click at [409, 206] on div "Events Type Time Event Changed By" at bounding box center [525, 302] width 275 height 240
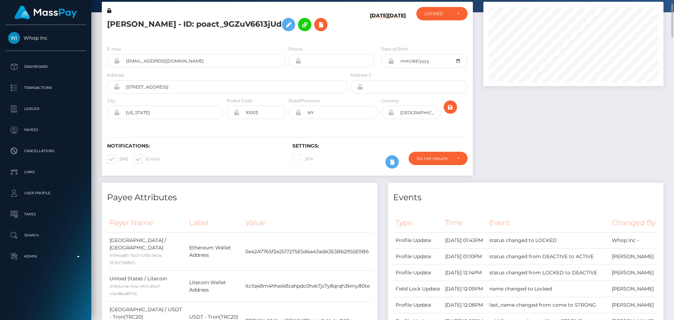
click at [287, 123] on div "E-mail [EMAIL_ADDRESS][DOMAIN_NAME] Phone City" at bounding box center [287, 83] width 371 height 86
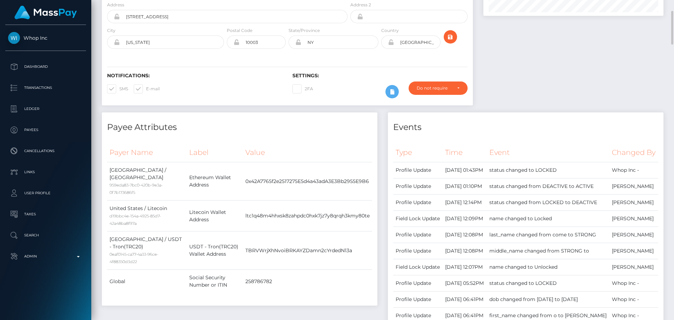
scroll to position [0, 0]
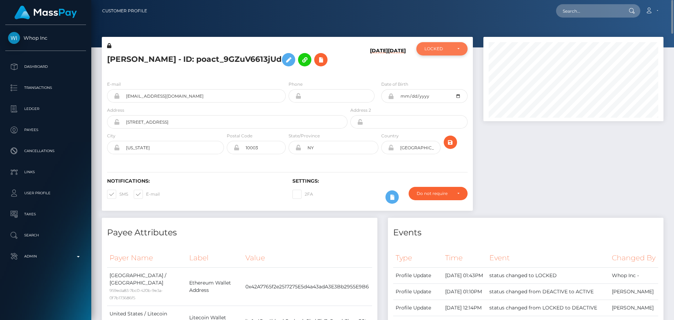
click at [434, 52] on div "LOCKED" at bounding box center [437, 49] width 27 height 6
click at [440, 67] on span "ACTIVE" at bounding box center [433, 68] width 16 height 6
select select "ACTIVE"
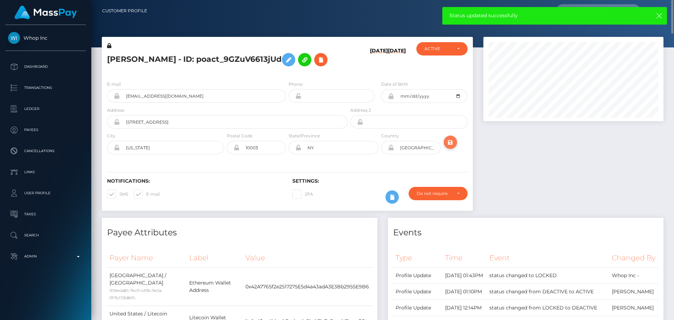
click at [447, 140] on icon "submit" at bounding box center [450, 142] width 8 height 9
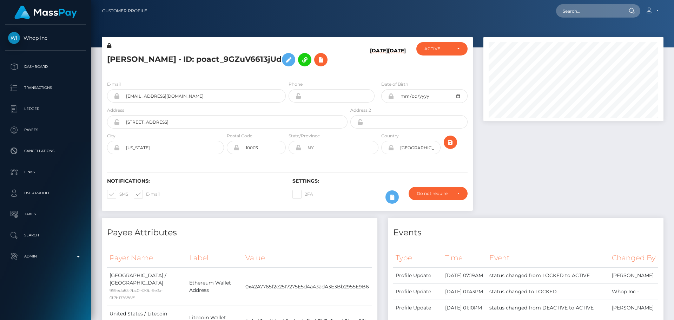
click at [287, 75] on div "E-mail [EMAIL_ADDRESS][DOMAIN_NAME] Phone City" at bounding box center [287, 118] width 371 height 86
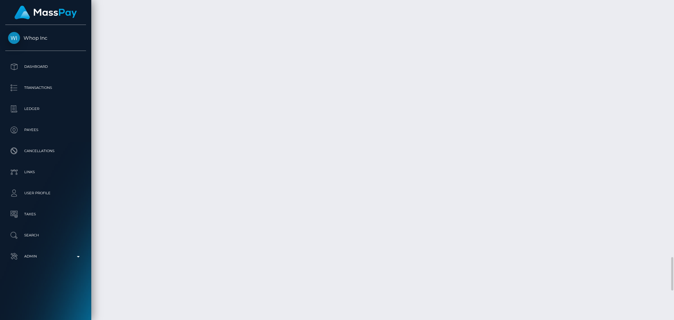
scroll to position [2416, 0]
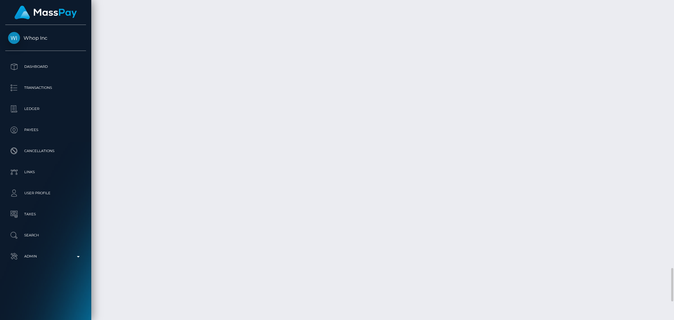
scroll to position [2451, 0]
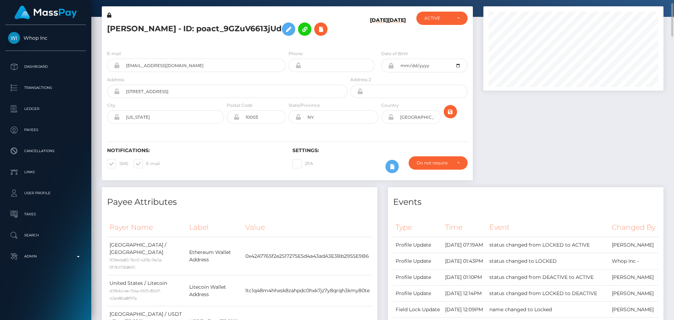
scroll to position [0, 0]
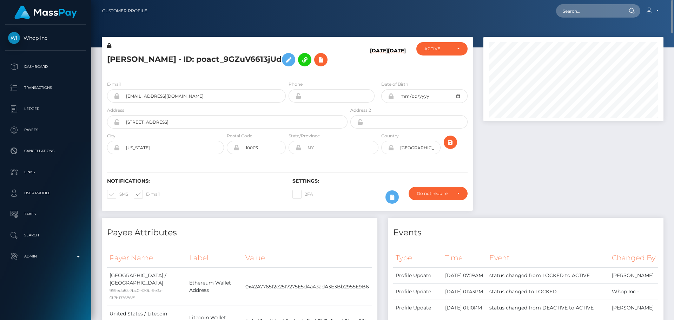
click at [121, 57] on h5 "[PERSON_NAME] - ID: poact_9GZuV6613jUd" at bounding box center [225, 59] width 236 height 20
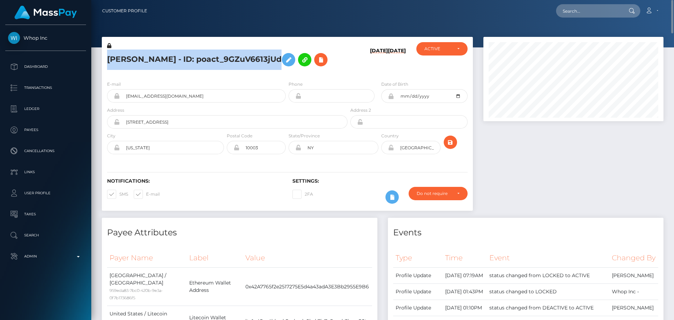
drag, startPoint x: 121, startPoint y: 57, endPoint x: 219, endPoint y: 52, distance: 98.0
click at [219, 52] on h5 "[PERSON_NAME] - ID: poact_9GZuV6613jUd" at bounding box center [225, 59] width 236 height 20
copy h5 "[PERSON_NAME] - ID: poact_9GZuV6613jUd"
click at [452, 141] on icon "submit" at bounding box center [450, 142] width 8 height 9
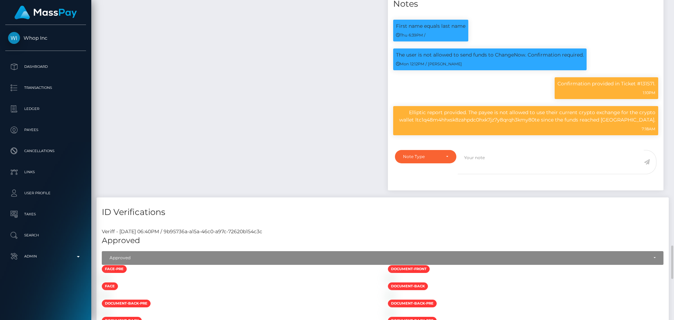
scroll to position [737, 0]
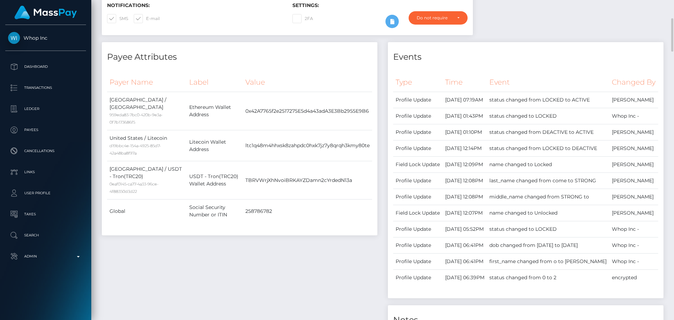
scroll to position [0, 0]
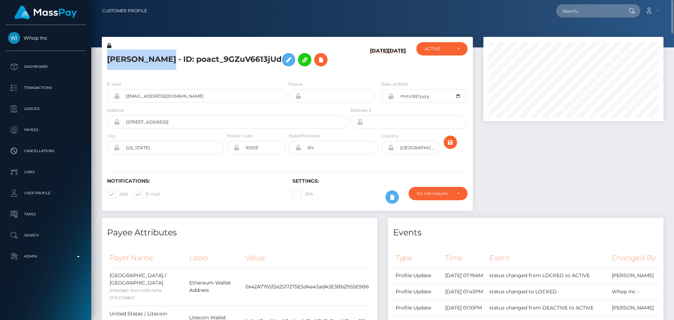
drag, startPoint x: 109, startPoint y: 59, endPoint x: 169, endPoint y: 55, distance: 60.1
click at [169, 55] on h5 "[PERSON_NAME] - ID: poact_9GZuV6613jUd" at bounding box center [225, 59] width 236 height 20
copy h5 "[PERSON_NAME]"
drag, startPoint x: 224, startPoint y: 93, endPoint x: 106, endPoint y: 96, distance: 118.6
click at [106, 96] on div "E-mail [EMAIL_ADDRESS][DOMAIN_NAME]" at bounding box center [194, 93] width 185 height 26
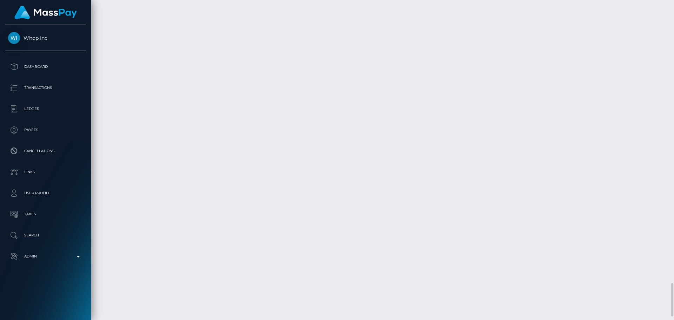
scroll to position [2732, 0]
drag, startPoint x: 476, startPoint y: 256, endPoint x: 505, endPoint y: 256, distance: 28.4
copy td "$353.33 USD"
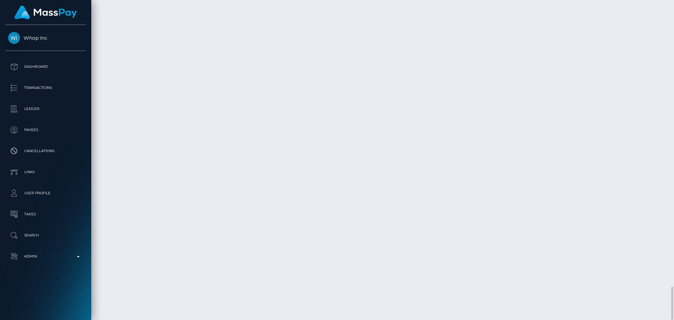
drag, startPoint x: 476, startPoint y: 236, endPoint x: 505, endPoint y: 237, distance: 28.1
copy td "$664.16 USD"
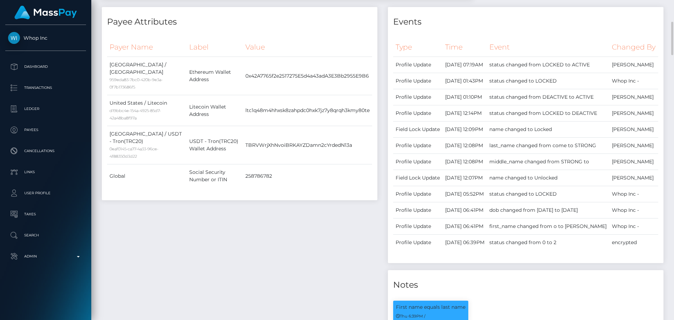
scroll to position [0, 0]
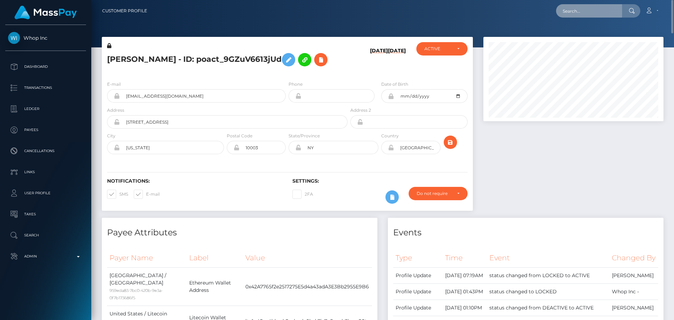
click at [591, 11] on input "text" at bounding box center [589, 10] width 66 height 13
paste input "617211091587440640"
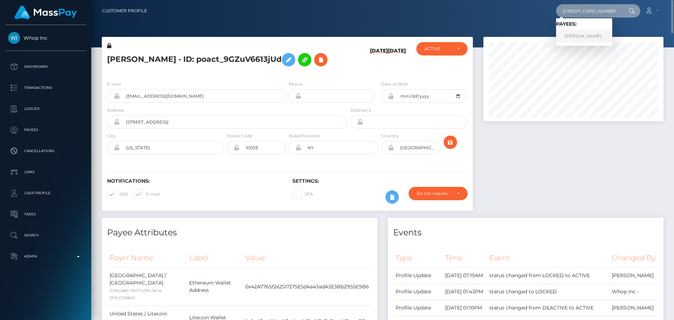
type input "617211091587440640"
click at [584, 30] on link "Chiara Marlene Martin" at bounding box center [584, 36] width 56 height 13
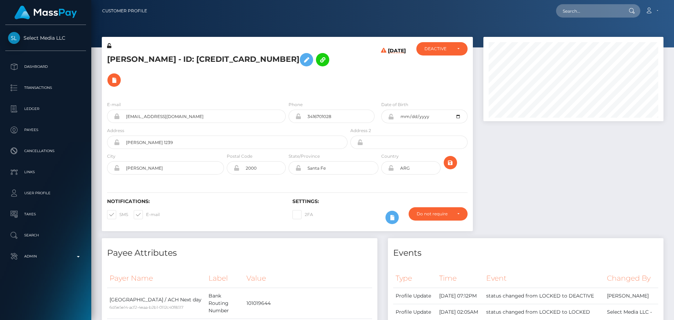
scroll to position [84, 180]
click at [282, 92] on div "Chiara Marlene Martin - ID: 617211091587440640" at bounding box center [225, 68] width 247 height 53
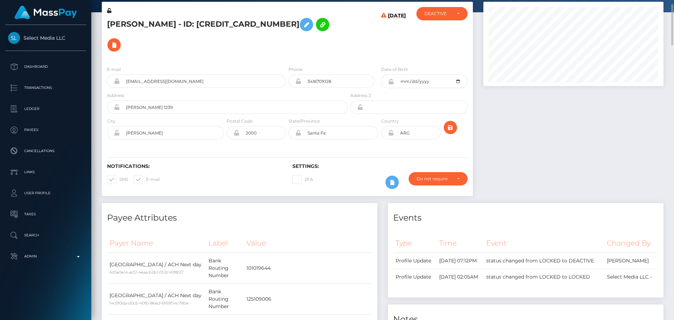
scroll to position [0, 0]
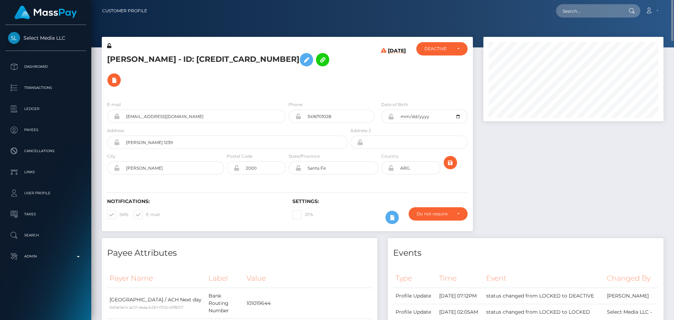
click at [119, 57] on h5 "Chiara Marlene Martin - ID: 617211091587440640" at bounding box center [225, 69] width 236 height 41
copy h5 "Chiara"
click at [182, 59] on h5 "Chiara Marlene Martin - ID: 617211091587440640" at bounding box center [225, 69] width 236 height 41
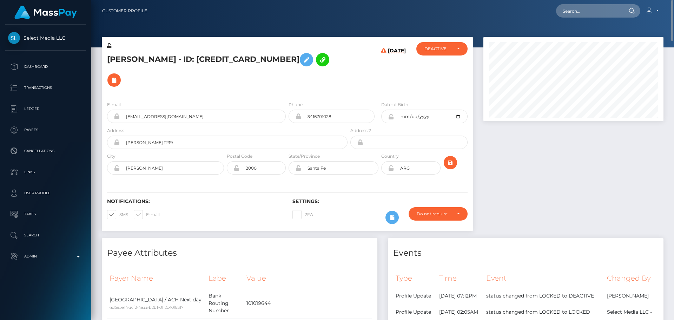
copy h5 "Martin"
click at [336, 79] on h5 "Chiara Marlene Martin - ID: 617211091587440640" at bounding box center [225, 69] width 236 height 41
click at [316, 84] on h5 "Chiara Marlene Martin - ID: 617211091587440640" at bounding box center [225, 69] width 236 height 41
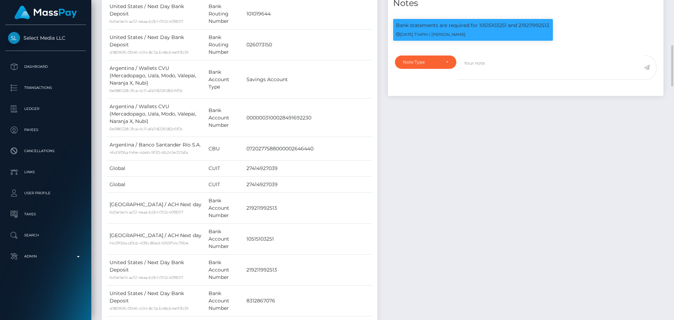
scroll to position [246, 0]
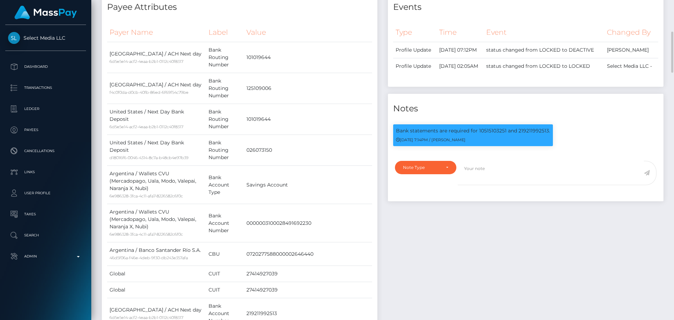
click at [380, 97] on div "Payee Attributes Payer Name Label Value United States / ACH Next day 6d5e5e14-a…" at bounding box center [239, 293] width 286 height 603
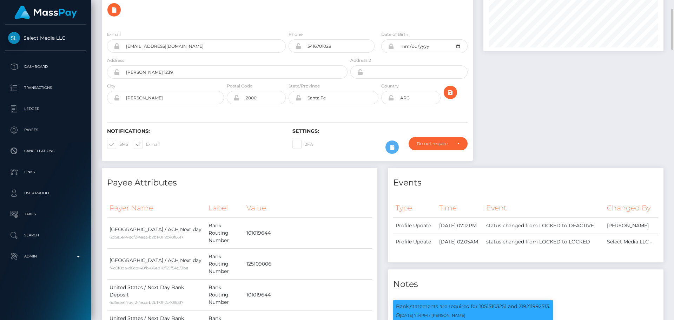
scroll to position [0, 0]
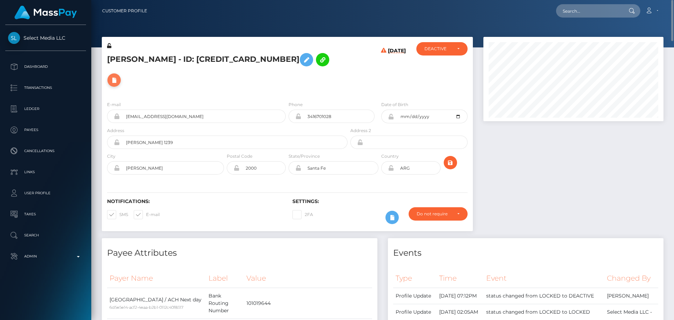
click at [116, 76] on icon at bounding box center [114, 80] width 8 height 9
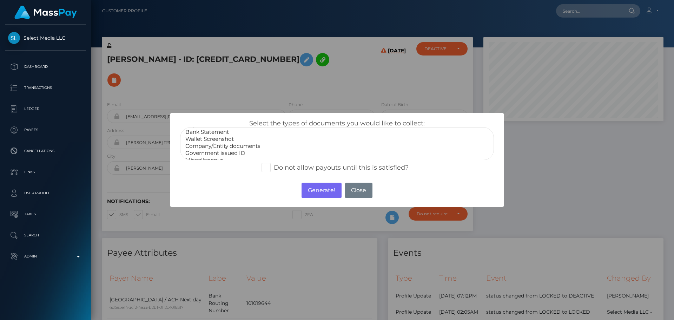
scroll to position [14, 0]
select select "Miscellaneous"
click at [215, 155] on option "Miscellaneous" at bounding box center [337, 154] width 305 height 7
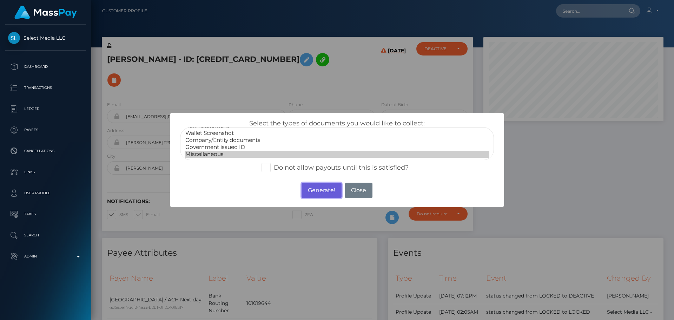
click at [322, 189] on button "Generate!" at bounding box center [321, 189] width 40 height 15
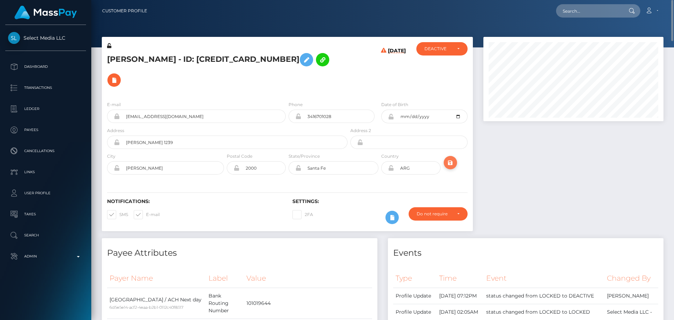
click at [450, 161] on icon "submit" at bounding box center [450, 162] width 8 height 9
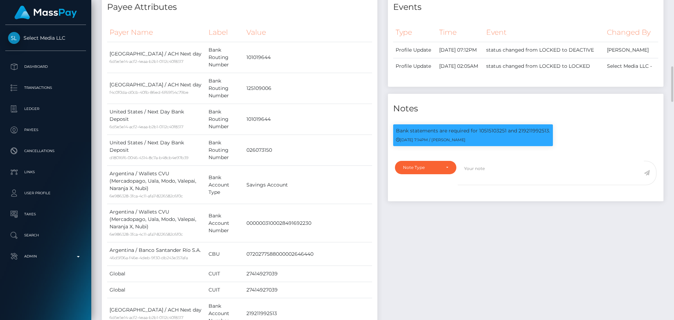
scroll to position [281, 0]
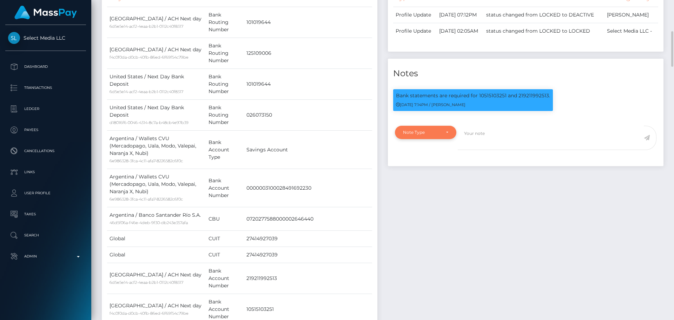
click at [433, 135] on div "Note Type" at bounding box center [421, 132] width 37 height 6
click at [427, 184] on span "Clear Compliance" at bounding box center [422, 181] width 38 height 6
select select "CLEAR_COMPLIANCE"
click at [489, 150] on textarea at bounding box center [550, 138] width 186 height 24
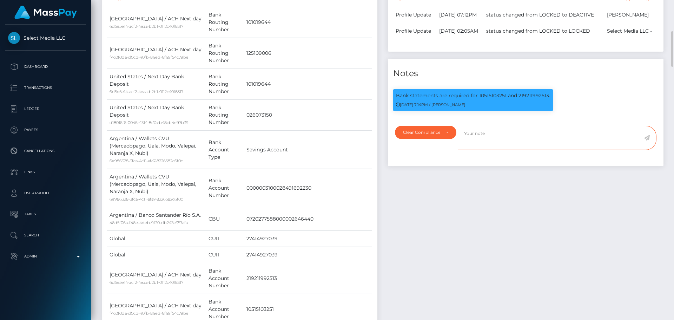
paste textarea "Bank statement provided for showing that the bank account belongs to [PERSON_NA…"
click at [497, 148] on textarea "Bank statement provided for showing that the bank account belongs to Heather Ni…" at bounding box center [550, 138] width 186 height 24
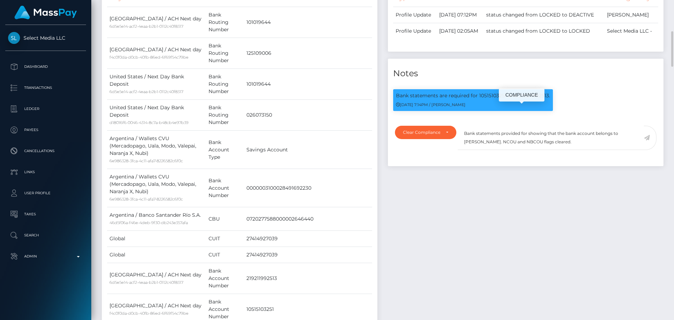
click at [487, 99] on p "Bank statements are required for 10515103251 and 219211992513." at bounding box center [473, 95] width 154 height 7
drag, startPoint x: 487, startPoint y: 108, endPoint x: 521, endPoint y: 110, distance: 33.7
click at [521, 99] on p "Bank statements are required for 10515103251 and 219211992513." at bounding box center [473, 95] width 154 height 7
copy p "10515103251 and 219211992513"
click at [526, 147] on textarea "Bank statements provided for showing that the bank account belongs to Heather N…" at bounding box center [550, 138] width 186 height 24
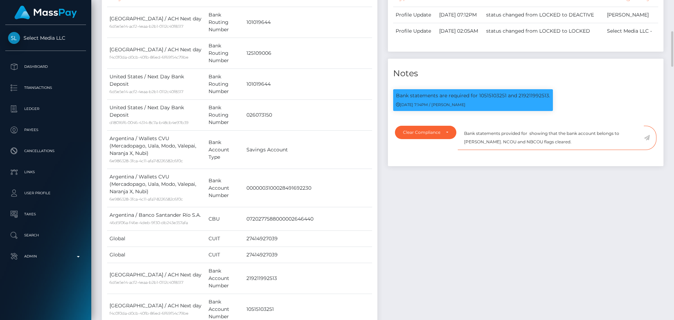
paste textarea "10515103251 and 219211992513"
click at [481, 150] on textarea "Bank statements provided for 10515103251 and 219211992513, showing that the ban…" at bounding box center [550, 138] width 186 height 24
click at [500, 150] on textarea "Bank statements provided for 10515103251 and 219211992513, showing that the ban…" at bounding box center [550, 138] width 186 height 24
click at [511, 150] on textarea "Bank statements provided for 10515103251 and 219211992513, showing that the ban…" at bounding box center [550, 138] width 186 height 24
drag, startPoint x: 515, startPoint y: 157, endPoint x: 538, endPoint y: 158, distance: 22.5
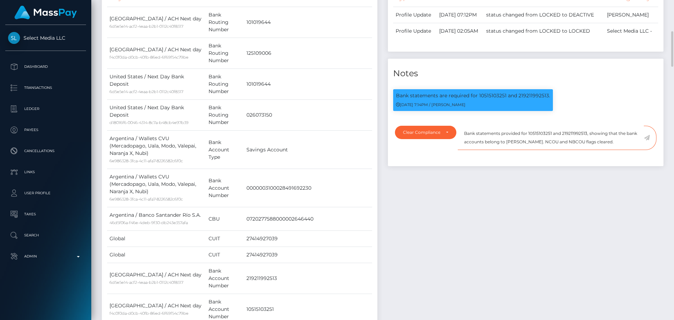
click at [538, 150] on textarea "Bank statements provided for 10515103251 and 219211992513, showing that the ban…" at bounding box center [550, 138] width 186 height 24
paste textarea "[PERSON_NAME]"
paste textarea "*Chiara Martin"
click at [599, 150] on textarea "Bank statements provided for 10515103251 and 219211992513, showing that the ban…" at bounding box center [550, 138] width 186 height 24
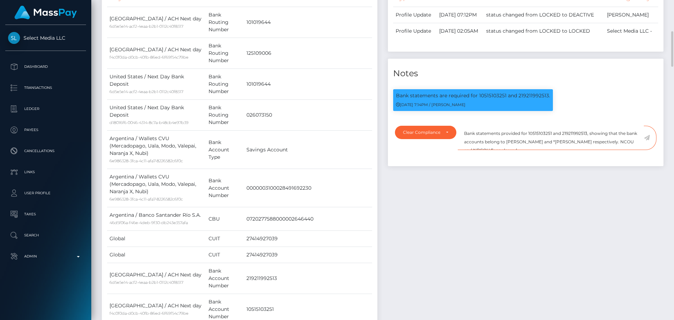
type textarea "Bank statements provided for 10515103251 and 219211992513, showing that the ban…"
click at [612, 150] on textarea "Bank statements provided for 10515103251 and 219211992513, showing that the ban…" at bounding box center [550, 138] width 186 height 24
click at [470, 147] on textarea "Bank statements provided for 10515103251 and 219211992513, showing that the ban…" at bounding box center [550, 138] width 186 height 24
drag, startPoint x: 470, startPoint y: 147, endPoint x: 533, endPoint y: 171, distance: 67.8
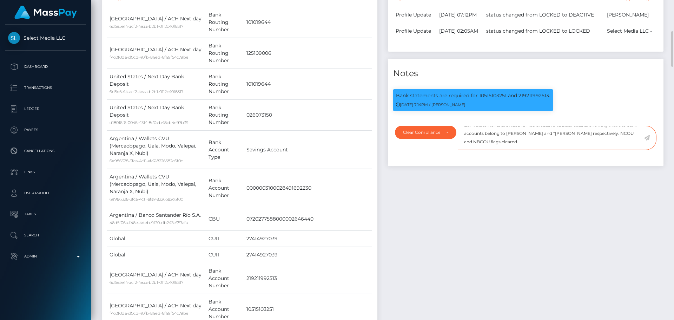
click at [533, 158] on div "Bank statements provided for 10515103251 and 219211992513, showing that the ban…" at bounding box center [559, 142] width 204 height 33
click at [547, 150] on textarea "Bank statements provided for 10515103251 and 219211992513, showing that the ban…" at bounding box center [550, 138] width 186 height 24
click at [647, 140] on icon at bounding box center [646, 138] width 6 height 6
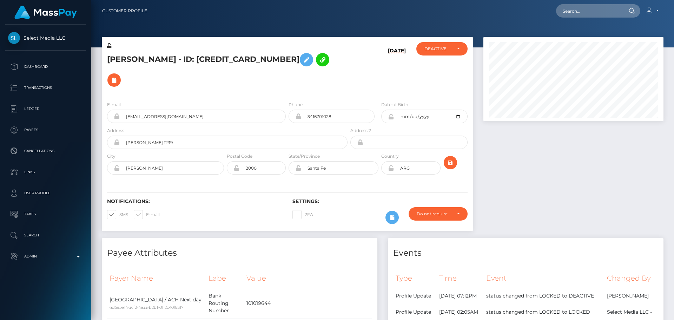
scroll to position [84, 180]
click at [388, 88] on h6 "[DATE]" at bounding box center [397, 70] width 18 height 45
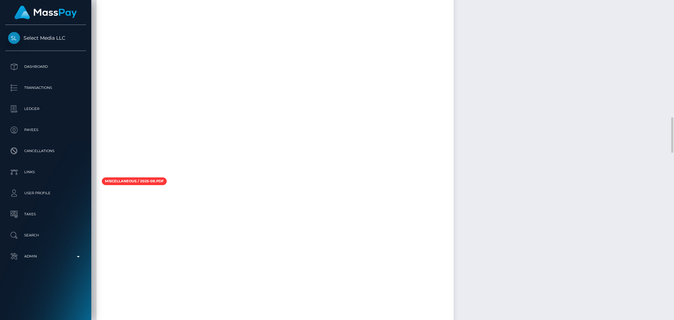
scroll to position [1263, 0]
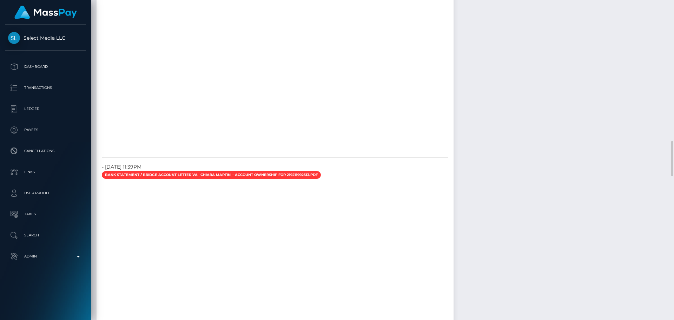
click at [488, 131] on div "Payee Attributes Payer Name Label Value [GEOGRAPHIC_DATA] / ACH Next day 6d5e5e…" at bounding box center [382, 258] width 572 height 2567
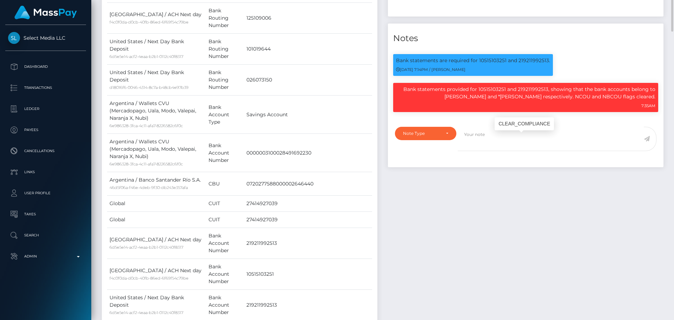
scroll to position [84, 180]
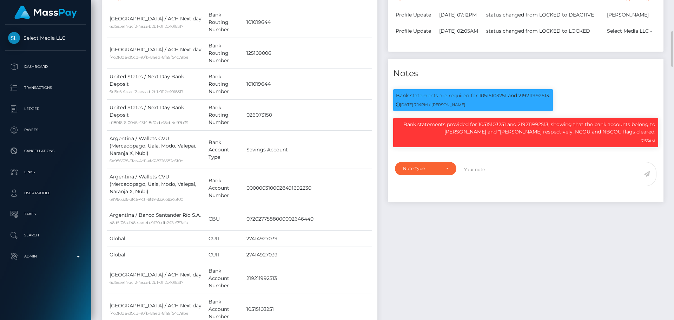
click at [399, 226] on div "Events Type Time Event Changed By" at bounding box center [525, 258] width 286 height 603
click at [396, 226] on div "Events Type Time Event Changed By" at bounding box center [525, 258] width 286 height 603
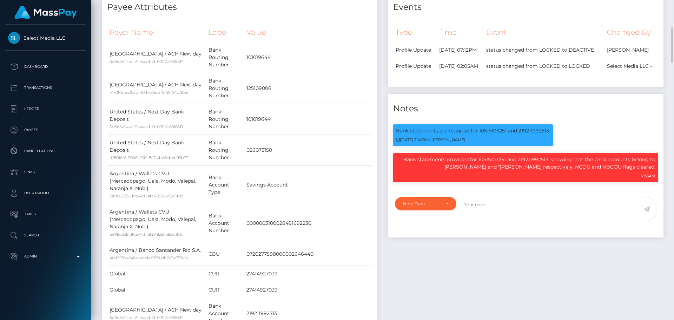
scroll to position [316, 0]
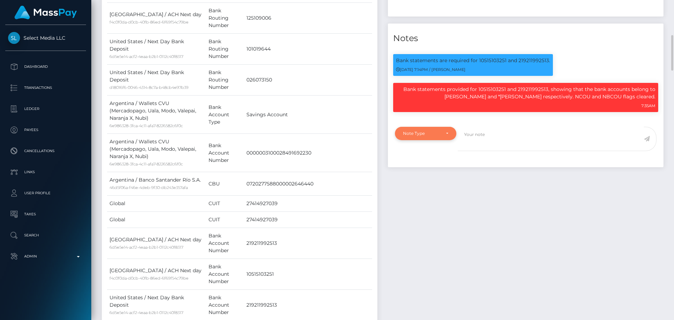
click at [443, 140] on div "Note Type" at bounding box center [425, 133] width 61 height 13
click at [435, 173] on link "Compliance" at bounding box center [425, 166] width 61 height 13
select select "COMPLIANCE"
click at [497, 151] on textarea at bounding box center [550, 139] width 186 height 24
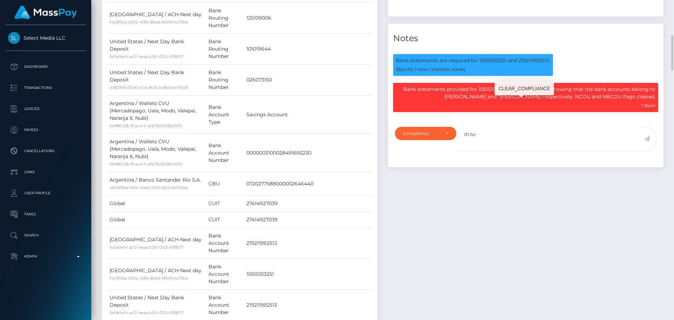
click at [463, 100] on p "Bank statements provided for 10515103251 and 219211992513, showing that the ban…" at bounding box center [525, 93] width 259 height 15
drag, startPoint x: 463, startPoint y: 111, endPoint x: 480, endPoint y: 109, distance: 16.9
click at [480, 100] on p "Bank statements provided for 10515103251 and 219211992513, showing that the ban…" at bounding box center [525, 93] width 259 height 15
copy p "[PERSON_NAME]"
click at [507, 151] on textarea "ID for" at bounding box center [550, 139] width 186 height 24
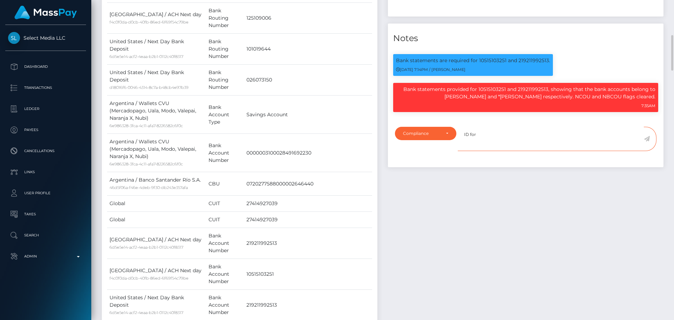
paste textarea "[PERSON_NAME]"
type textarea "ID for [PERSON_NAME] is required."
click at [646, 141] on icon at bounding box center [646, 139] width 6 height 6
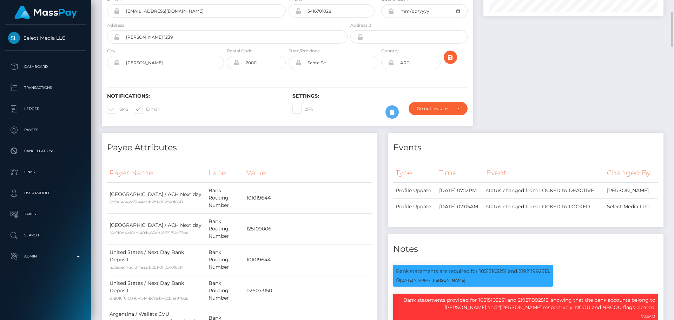
scroll to position [0, 0]
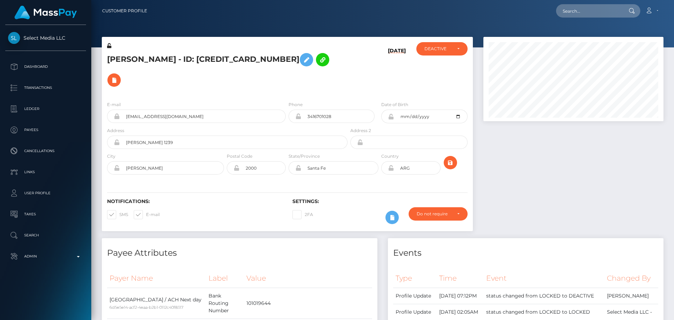
scroll to position [84, 180]
click at [266, 92] on div "[PERSON_NAME] - ID: [CREDIT_CARD_NUMBER]" at bounding box center [225, 68] width 247 height 53
click at [276, 84] on h5 "[PERSON_NAME] - ID: [CREDIT_CARD_NUMBER]" at bounding box center [225, 69] width 236 height 41
click at [281, 85] on h5 "[PERSON_NAME] - ID: [CREDIT_CARD_NUMBER]" at bounding box center [225, 69] width 236 height 41
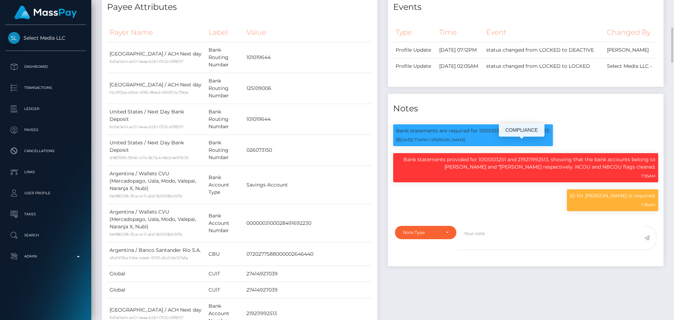
click at [488, 134] on p "Bank statements are required for 10515103251 and 219211992513." at bounding box center [473, 130] width 154 height 7
copy p "10515103251"
click at [468, 171] on p "Bank statements provided for 10515103251 and 219211992513, showing that the ban…" at bounding box center [525, 163] width 259 height 15
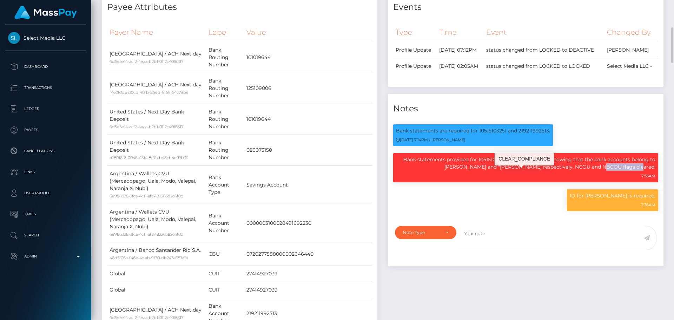
drag, startPoint x: 468, startPoint y: 182, endPoint x: 476, endPoint y: 181, distance: 8.1
click at [476, 171] on p "Bank statements provided for 10515103251 and 219211992513, showing that the ban…" at bounding box center [525, 163] width 259 height 15
copy p "Linda Palmieri"
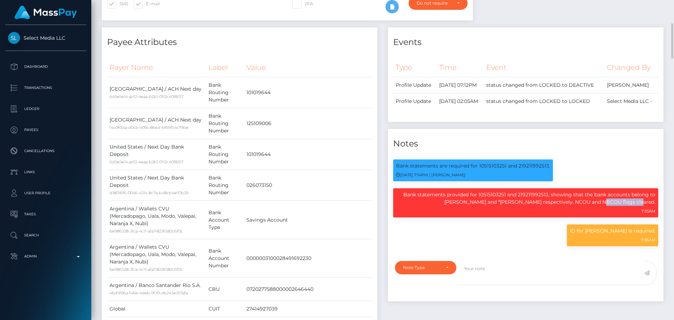
scroll to position [0, 0]
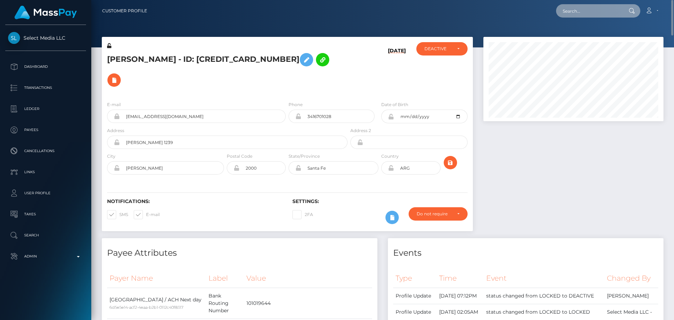
click at [587, 12] on input "text" at bounding box center [589, 10] width 66 height 13
paste input "d402b0416d344707a3073d3da2933551"
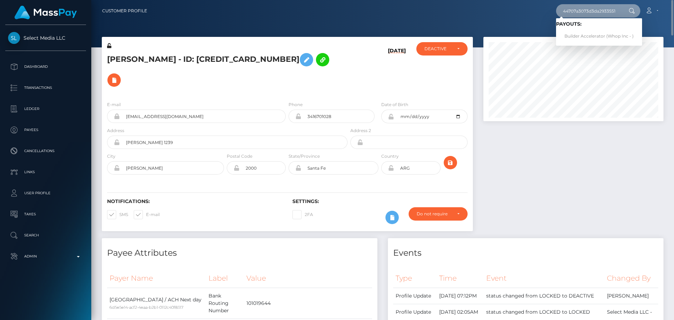
type input "d402b0416d344707a3073d3da2933551"
click at [302, 84] on h5 "Chiara Marlene Martin - ID: 617211091587440640" at bounding box center [225, 69] width 236 height 41
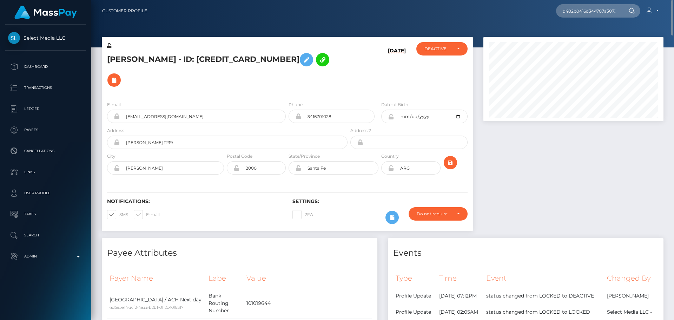
click at [287, 93] on div "Chiara Marlene Martin - ID: 617211091587440640" at bounding box center [225, 68] width 247 height 53
click at [251, 85] on h5 "Chiara Marlene Martin - ID: 617211091587440640" at bounding box center [225, 69] width 236 height 41
click at [609, 12] on input "d402b0416d344707a3073d3da2933551" at bounding box center [589, 10] width 66 height 13
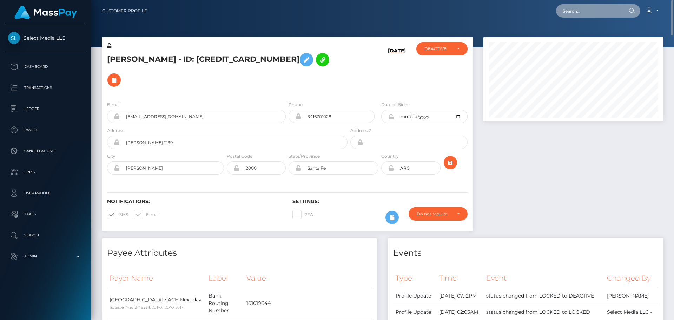
paste input "[EMAIL_ADDRESS][DOMAIN_NAME]"
type input "[EMAIL_ADDRESS][DOMAIN_NAME]"
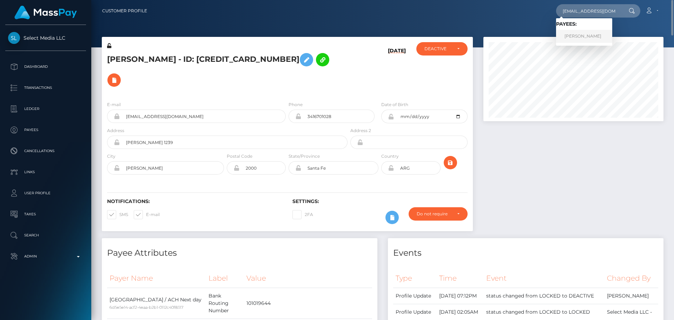
click at [579, 37] on link "Raina Huff" at bounding box center [584, 36] width 56 height 13
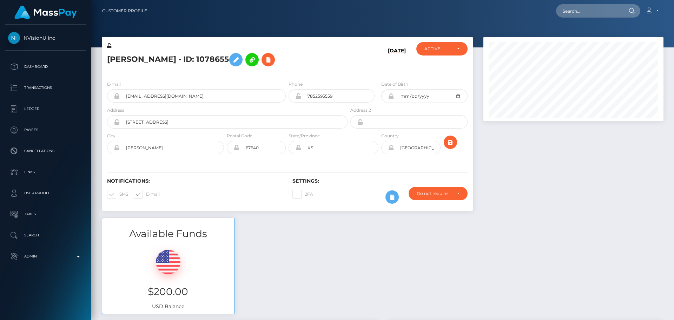
scroll to position [84, 180]
click at [340, 65] on h5 "[PERSON_NAME] - ID: 1078655" at bounding box center [225, 59] width 236 height 20
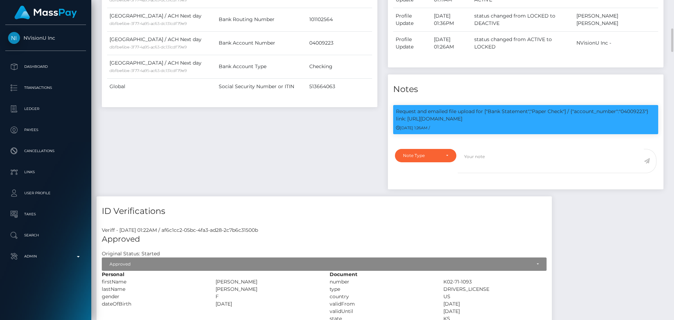
scroll to position [421, 0]
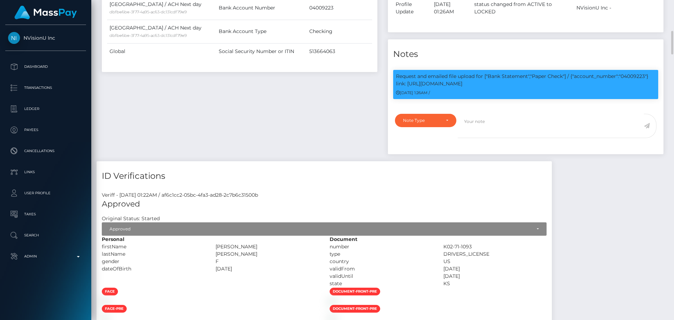
click at [343, 112] on div "Payee Attributes Payer Name Label Value [GEOGRAPHIC_DATA] / ACH Next day dbfbe6…" at bounding box center [239, 30] width 286 height 261
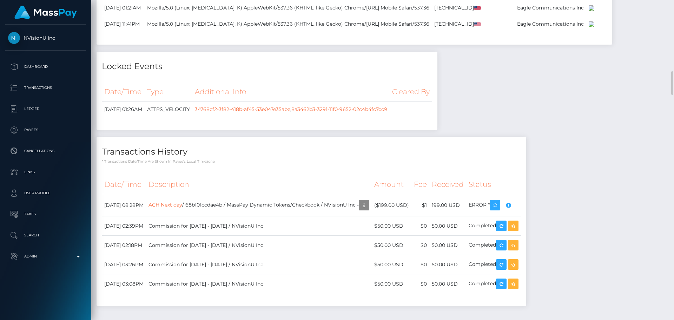
scroll to position [1333, 0]
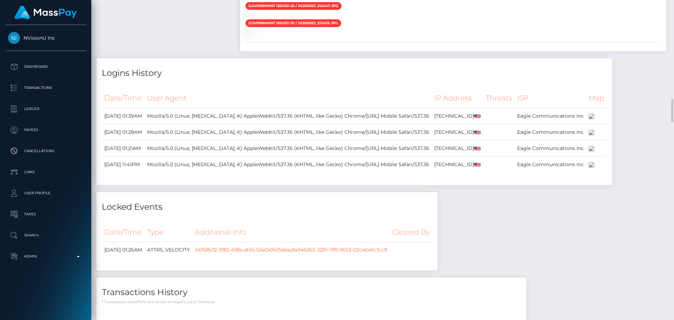
drag, startPoint x: 299, startPoint y: 205, endPoint x: 309, endPoint y: 205, distance: 9.8
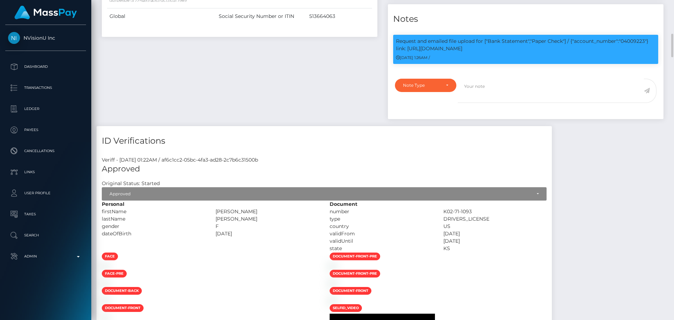
scroll to position [421, 0]
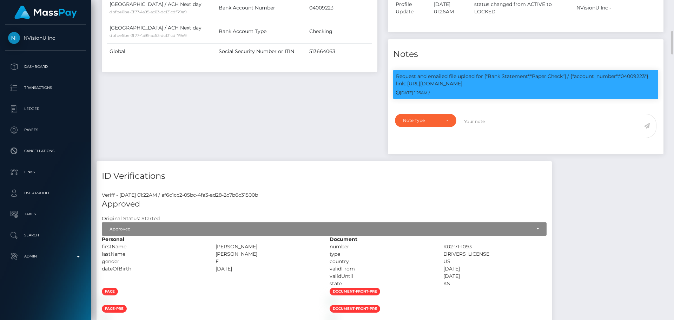
click at [384, 175] on h4 "ID Verifications" at bounding box center [324, 176] width 445 height 12
click at [443, 116] on div "Note Type" at bounding box center [425, 120] width 61 height 13
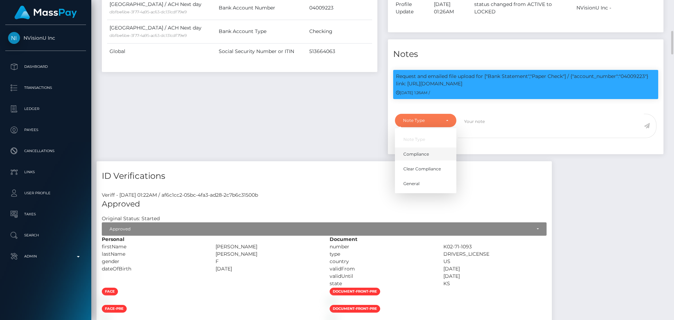
click at [427, 154] on span "Compliance" at bounding box center [416, 154] width 26 height 6
select select "COMPLIANCE"
click at [494, 129] on textarea at bounding box center [550, 126] width 186 height 24
paste textarea "Bank statement provided for showing that the bank account belongs to Heather Ni…"
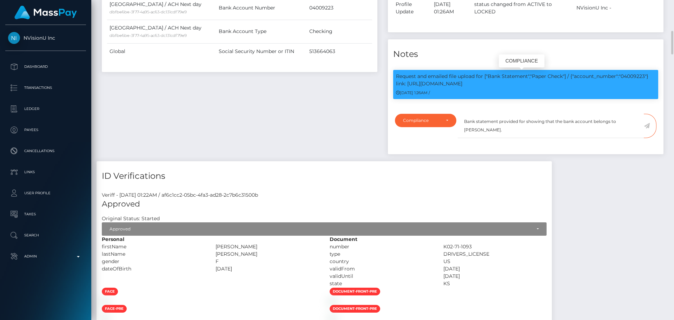
click at [631, 76] on p "Request and emailed file upload for ["Bank Statement","Paper Check"] / {"accoun…" at bounding box center [525, 80] width 259 height 15
copy p "04009223"
click at [524, 122] on textarea "Bank statement provided for showing that the bank account belongs to Heather Ni…" at bounding box center [550, 126] width 186 height 24
paste textarea "04009223"
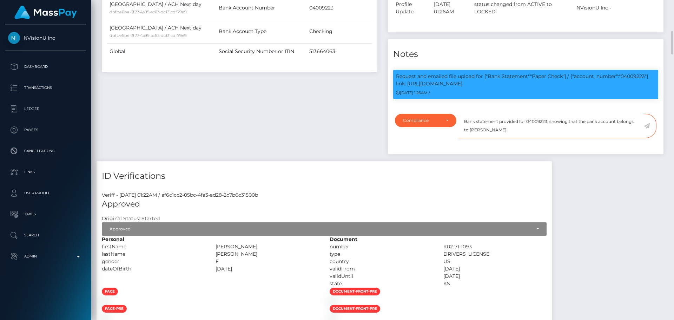
click at [477, 129] on textarea "Bank statement provided for 04009223, showing that the bank account belongs to …" at bounding box center [550, 126] width 186 height 24
drag, startPoint x: 477, startPoint y: 129, endPoint x: 504, endPoint y: 129, distance: 26.3
click at [504, 129] on textarea "Bank statement provided for 04009223, showing that the bank account belongs to …" at bounding box center [550, 126] width 186 height 24
click at [307, 114] on div "Payee Attributes Payer Name Label Value United States / ACH Next day dbfbe6be-3…" at bounding box center [239, 30] width 286 height 261
click at [534, 136] on textarea "Bank statement provided for 04009223, showing that the bank account belongs to …" at bounding box center [550, 126] width 186 height 24
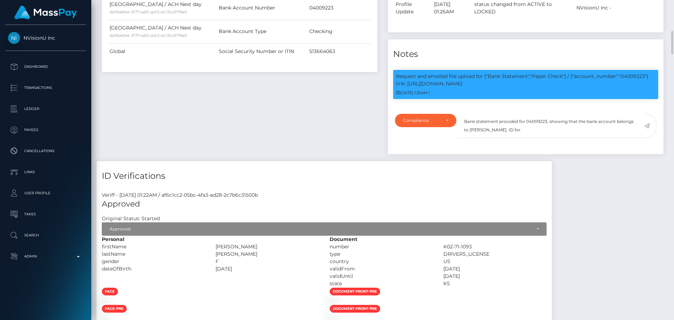
click at [292, 130] on div "Payee Attributes Payer Name Label Value United States / ACH Next day dbfbe6be-3…" at bounding box center [239, 30] width 286 height 261
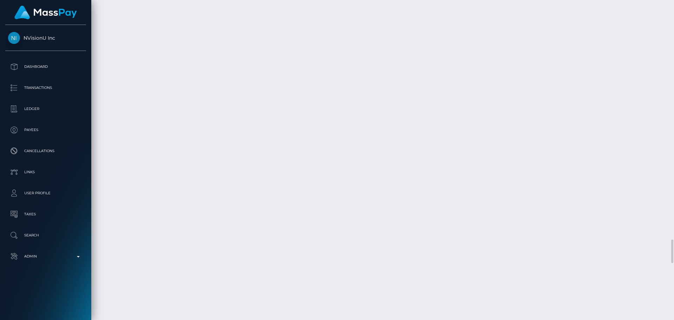
scroll to position [3228, 0]
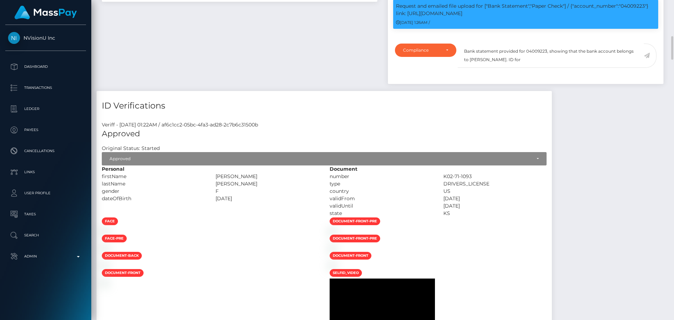
scroll to position [386, 0]
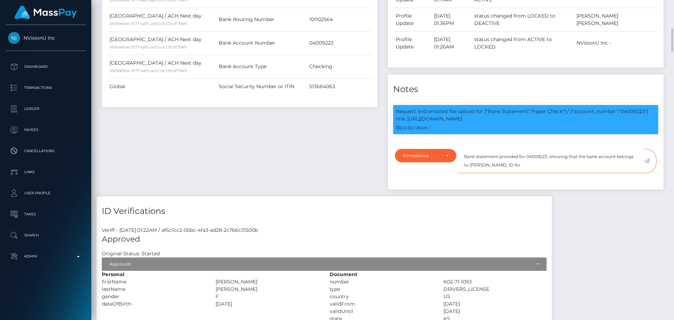
click at [527, 165] on textarea "Bank statement provided for 04009223, showing that the bank account belongs to …" at bounding box center [550, 161] width 186 height 24
click at [593, 168] on textarea "Bank statement provided for 04009223, showing that the bank account belongs to …" at bounding box center [550, 161] width 186 height 24
type textarea "Bank statement provided for 04009223, showing that the bank account belongs to …"
click at [648, 160] on icon at bounding box center [646, 161] width 6 height 6
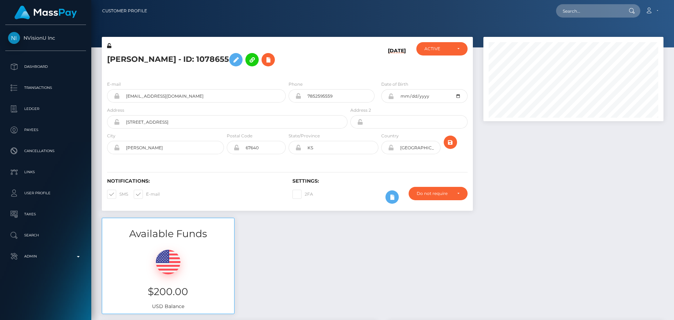
scroll to position [84, 180]
click at [300, 74] on div "[PERSON_NAME] - ID: 1078655" at bounding box center [225, 58] width 247 height 33
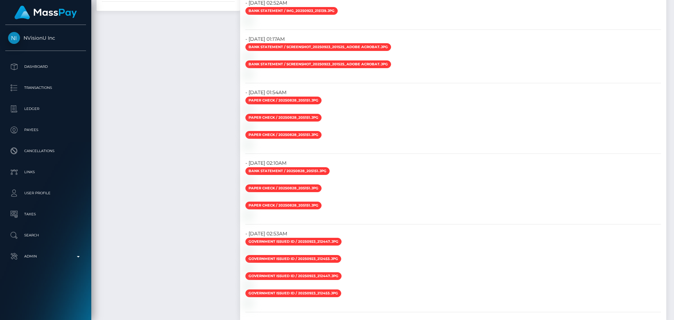
scroll to position [0, 0]
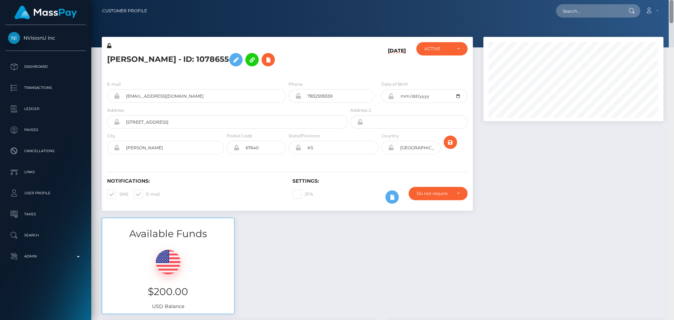
drag, startPoint x: 671, startPoint y: 259, endPoint x: 680, endPoint y: -29, distance: 288.2
click at [673, 0] on html "NVisionU Inc Dashboard Transactions Ledger Payees Cancellations" at bounding box center [337, 160] width 674 height 320
drag, startPoint x: 670, startPoint y: 255, endPoint x: 677, endPoint y: -10, distance: 265.7
click at [673, 0] on html "NVisionU Inc Dashboard Transactions Ledger Payees Cancellations" at bounding box center [337, 160] width 674 height 320
click at [180, 61] on h5 "[PERSON_NAME] - ID: 1078655" at bounding box center [225, 59] width 236 height 20
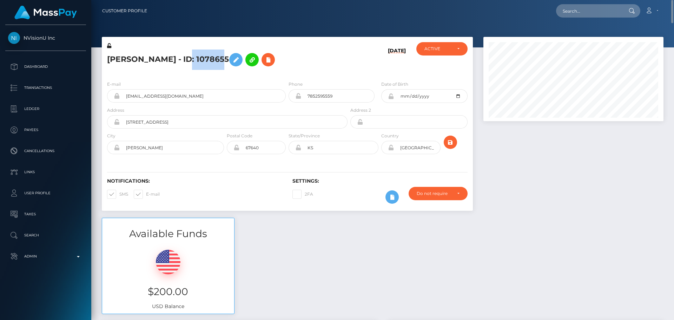
click at [180, 61] on h5 "[PERSON_NAME] - ID: 1078655" at bounding box center [225, 59] width 236 height 20
copy h5 "1078655"
click at [578, 6] on input "text" at bounding box center [589, 10] width 66 height 13
paste input "1078655"
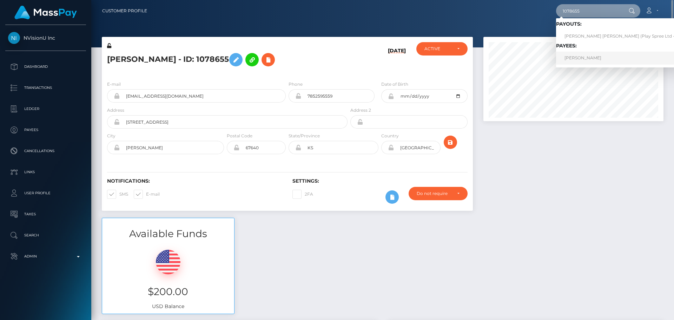
type input "1078655"
click at [579, 62] on link "[PERSON_NAME]" at bounding box center [620, 58] width 129 height 13
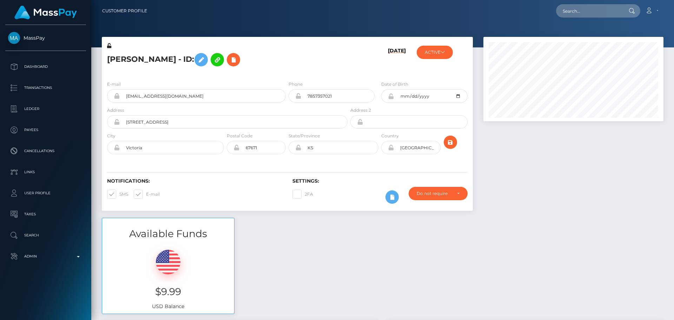
scroll to position [84, 180]
click at [286, 54] on h5 "[PERSON_NAME] - ID:" at bounding box center [225, 59] width 236 height 20
drag, startPoint x: 214, startPoint y: 98, endPoint x: 115, endPoint y: 92, distance: 99.8
click at [115, 92] on div "[EMAIL_ADDRESS][DOMAIN_NAME]" at bounding box center [196, 95] width 179 height 13
click at [592, 12] on input "text" at bounding box center [589, 10] width 66 height 13
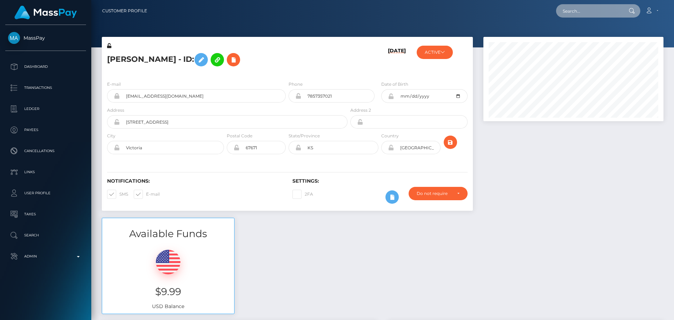
paste input "crystalschu82@yahoo.com"
type input "crystalschu82@yahoo.com"
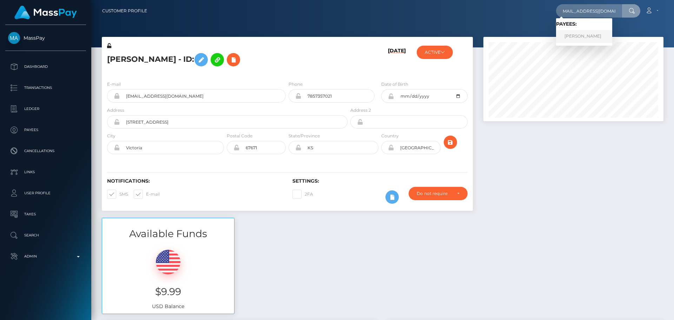
scroll to position [0, 0]
click at [578, 36] on link "Crystal Schumacher" at bounding box center [584, 36] width 56 height 13
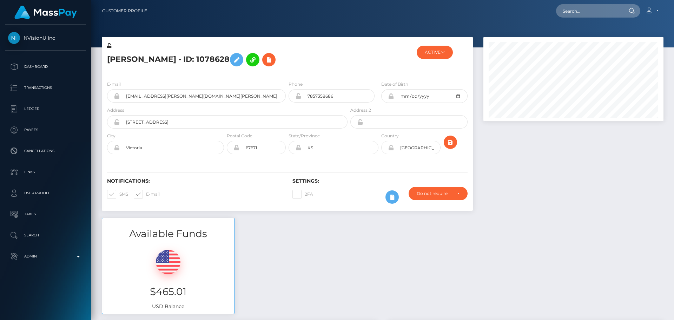
scroll to position [84, 180]
click at [436, 51] on button "ACTIVE" at bounding box center [434, 52] width 36 height 13
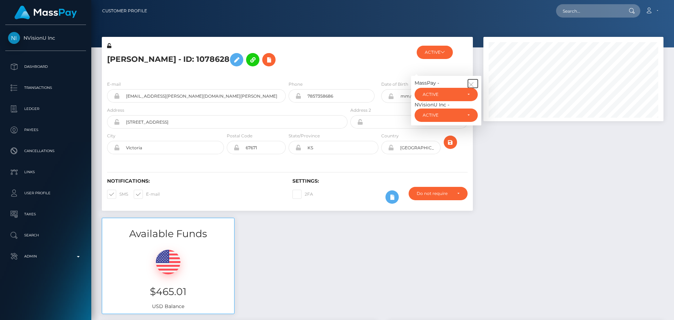
click at [473, 79] on button "button" at bounding box center [473, 83] width 10 height 8
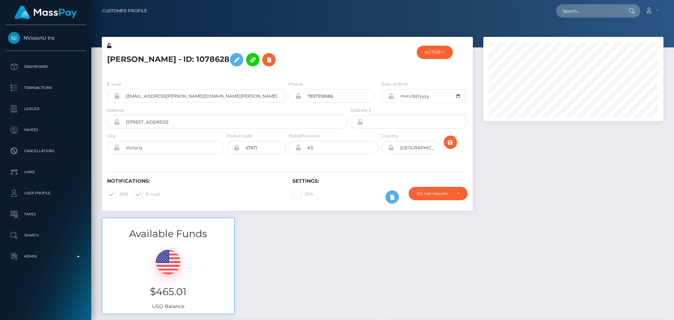
click at [366, 61] on div at bounding box center [380, 58] width 62 height 33
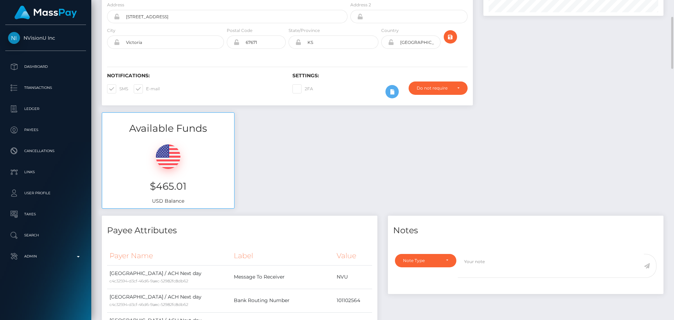
scroll to position [0, 0]
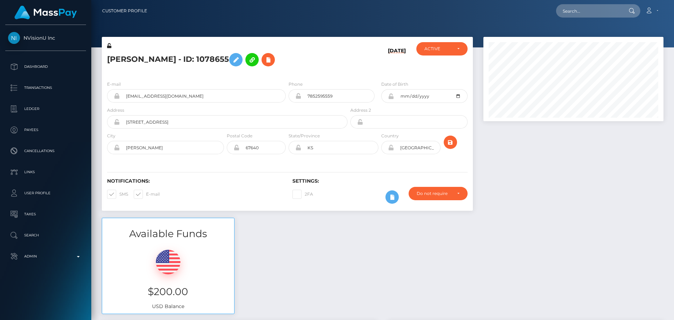
scroll to position [84, 180]
click at [255, 177] on div "Notifications: SMS E-mail Settings: 2FA" at bounding box center [287, 185] width 371 height 49
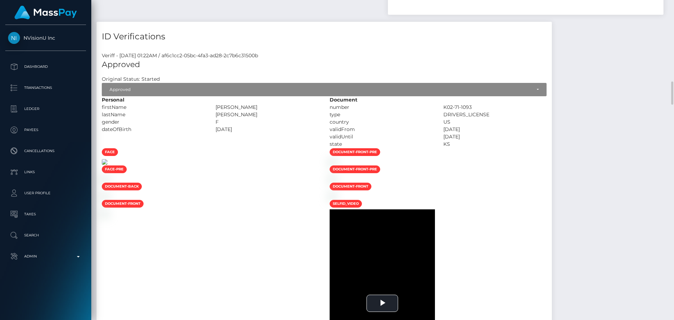
scroll to position [632, 0]
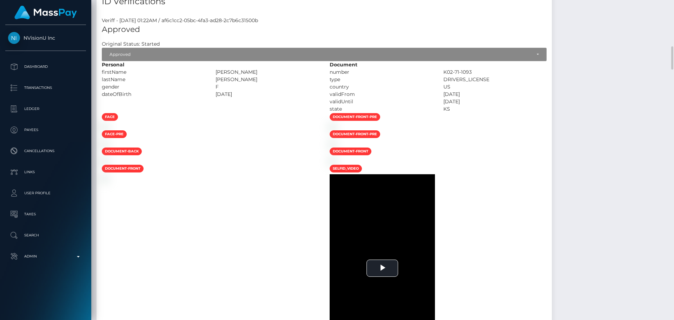
click at [293, 130] on div at bounding box center [210, 125] width 228 height 7
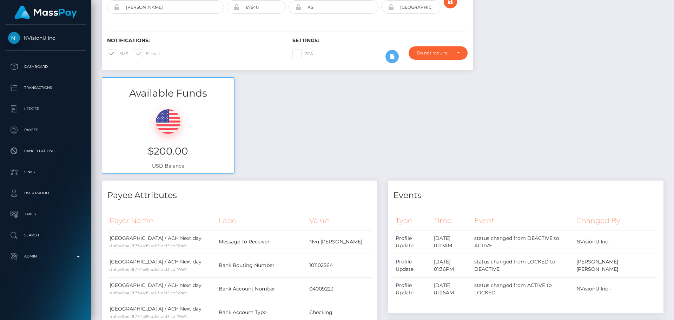
scroll to position [0, 0]
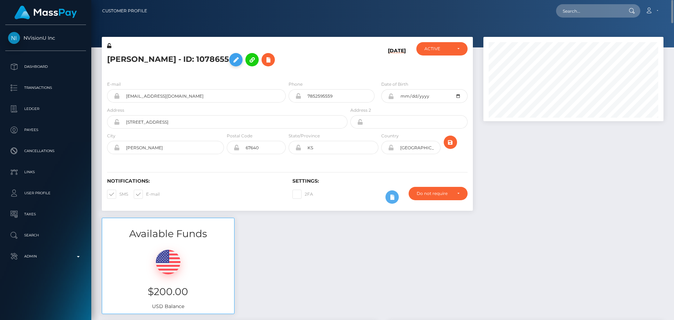
click at [232, 59] on icon at bounding box center [236, 59] width 8 height 9
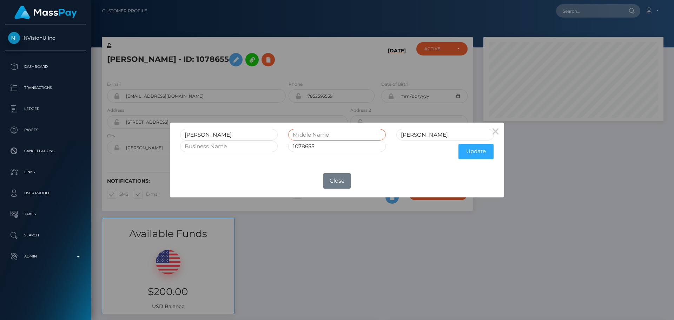
click at [315, 136] on input "text" at bounding box center [337, 135] width 98 height 12
type input "[PERSON_NAME]"
click at [423, 135] on input "[PERSON_NAME]" at bounding box center [445, 135] width 98 height 12
type input "[PERSON_NAME]"
click at [476, 152] on button "Update" at bounding box center [475, 151] width 35 height 15
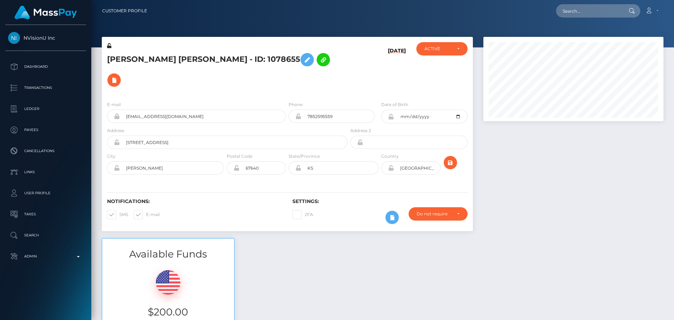
scroll to position [84, 180]
click at [390, 114] on icon at bounding box center [391, 117] width 6 height 6
click at [109, 47] on icon at bounding box center [109, 45] width 4 height 5
click at [391, 165] on icon at bounding box center [391, 168] width 6 height 6
click at [347, 159] on div "E-mail [EMAIL_ADDRESS][DOMAIN_NAME] Phone 7852595559 City" at bounding box center [287, 138] width 371 height 86
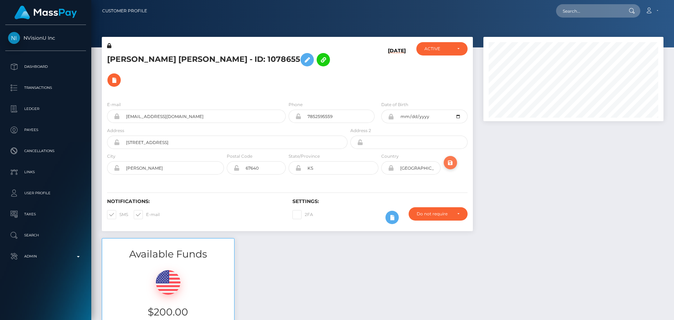
click at [451, 158] on icon "submit" at bounding box center [450, 162] width 8 height 9
type input "[STREET_ADDRESS]"
click at [243, 181] on div "Notifications: SMS E-mail Settings: 2FA" at bounding box center [287, 205] width 371 height 49
click at [242, 192] on hr at bounding box center [287, 192] width 360 height 0
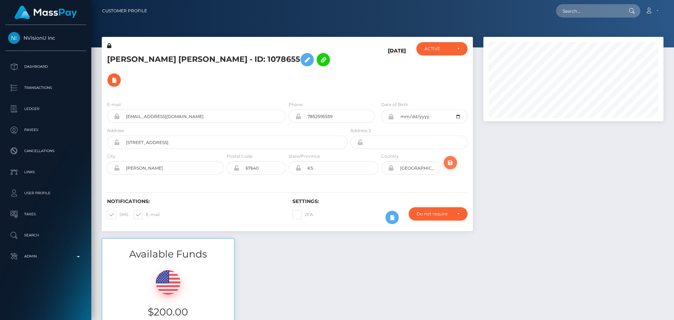
click at [450, 158] on icon "submit" at bounding box center [450, 162] width 8 height 9
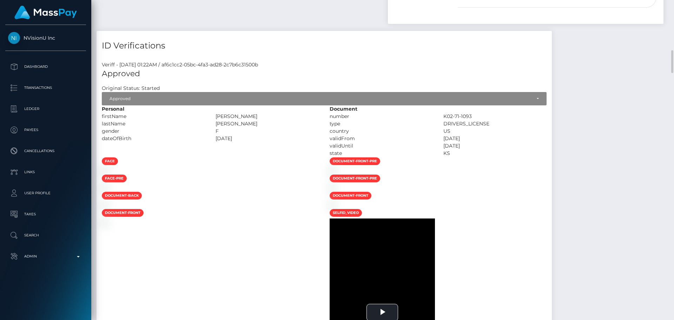
scroll to position [491, 0]
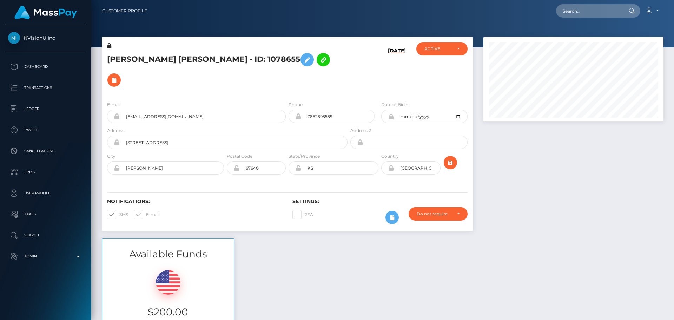
scroll to position [84, 180]
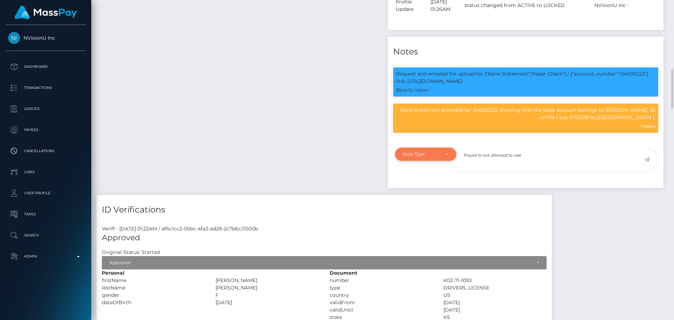
type textarea "Payee is not allowed to use"
click at [433, 151] on div "Note Type" at bounding box center [421, 154] width 37 height 6
click at [422, 185] on span "Compliance" at bounding box center [416, 188] width 26 height 6
select select "COMPLIANCE"
click at [534, 147] on textarea "Payee is not allowed to use" at bounding box center [550, 159] width 186 height 24
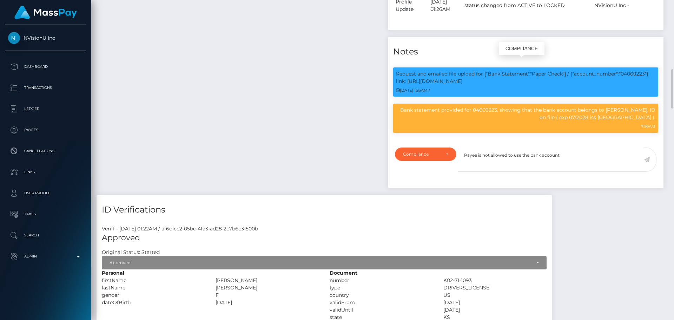
click at [632, 70] on p "Request and emailed file upload for ["Bank Statement","Paper Check"] / {"accoun…" at bounding box center [525, 77] width 259 height 15
copy p "04009223"
click at [571, 147] on textarea "Payee is not allowed to use the bank account" at bounding box center [550, 159] width 186 height 24
paste textarea "04009223"
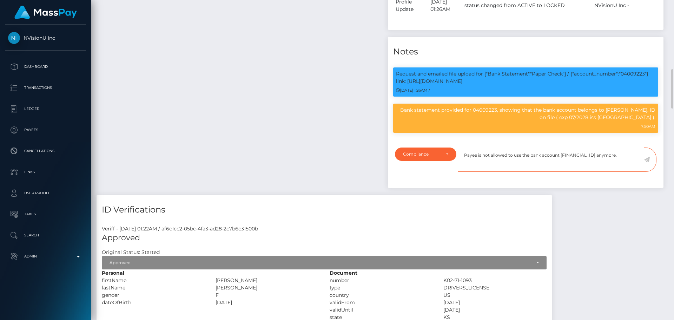
type textarea "Payee is not allowed to use the bank account [FINANCIAL_ID] anymore."
click at [647, 156] on icon at bounding box center [646, 159] width 6 height 6
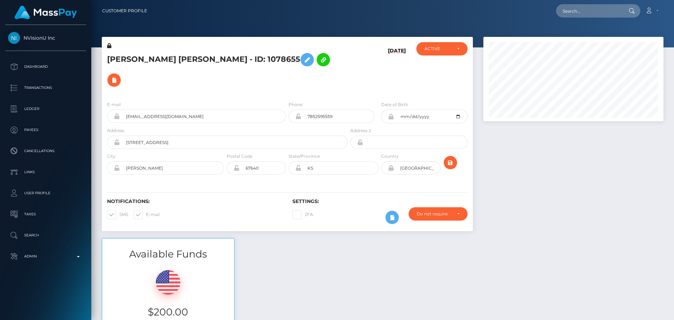
scroll to position [84, 180]
click at [181, 64] on h5 "[PERSON_NAME] [PERSON_NAME] - ID: 1078655" at bounding box center [225, 69] width 236 height 41
click at [182, 58] on h5 "[PERSON_NAME] [PERSON_NAME] - ID: 1078655" at bounding box center [225, 69] width 236 height 41
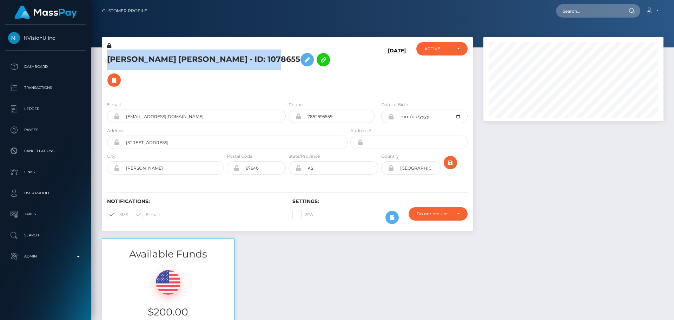
click at [182, 58] on h5 "[PERSON_NAME] [PERSON_NAME] - ID: 1078655" at bounding box center [225, 69] width 236 height 41
copy h5 "[PERSON_NAME] [PERSON_NAME] - ID: 1078655"
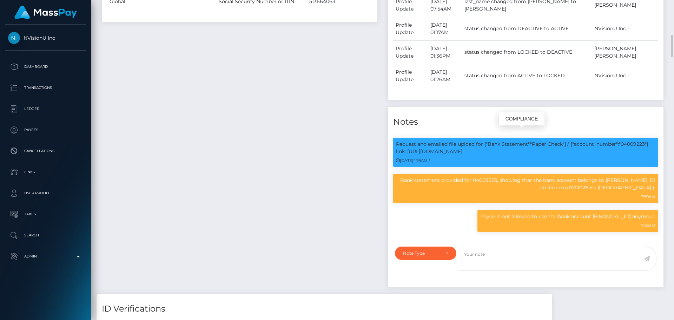
click at [633, 140] on p "Request and emailed file upload for ["Bank Statement","Paper Check"] / {"accoun…" at bounding box center [525, 147] width 259 height 15
copy p "04009223"
click at [299, 123] on div "Payee Attributes Payer Name Label Value [GEOGRAPHIC_DATA] / ACH Next day dbfbe6…" at bounding box center [239, 72] width 286 height 444
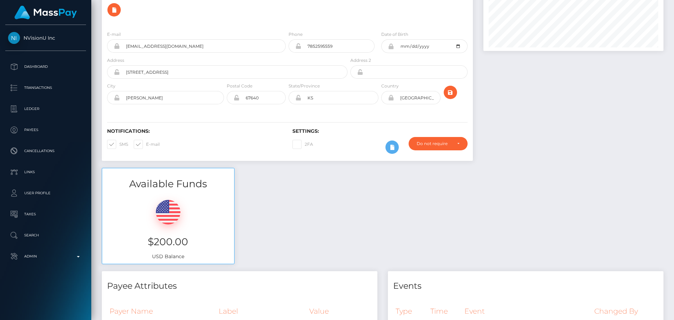
scroll to position [0, 0]
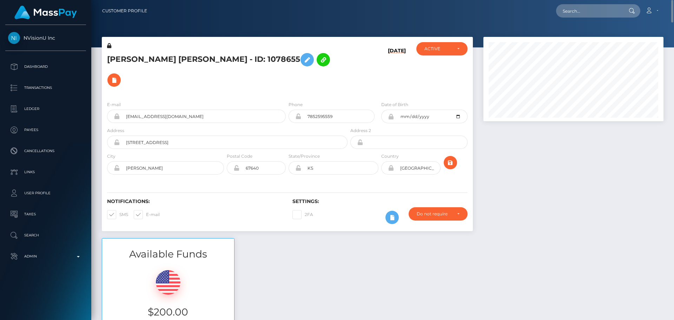
click at [323, 65] on h5 "[PERSON_NAME] [PERSON_NAME] - ID: 1078655" at bounding box center [225, 69] width 236 height 41
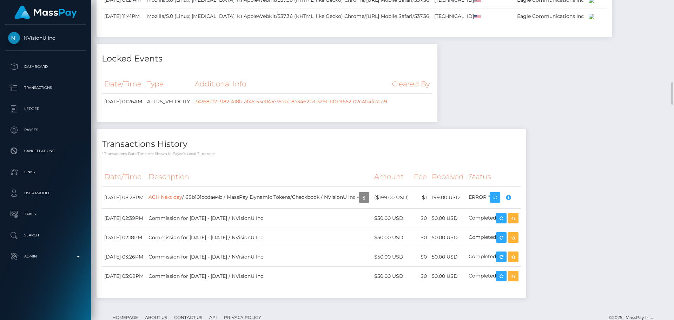
scroll to position [1649, 0]
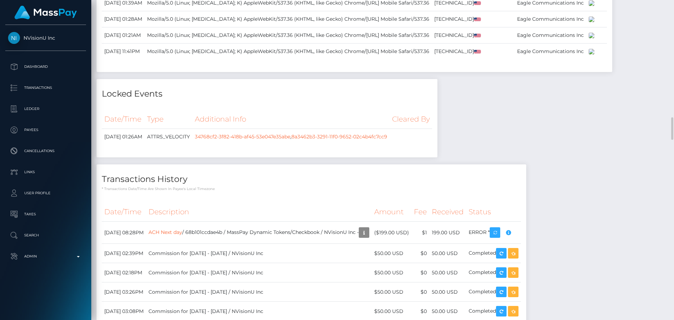
checkbox input "true"
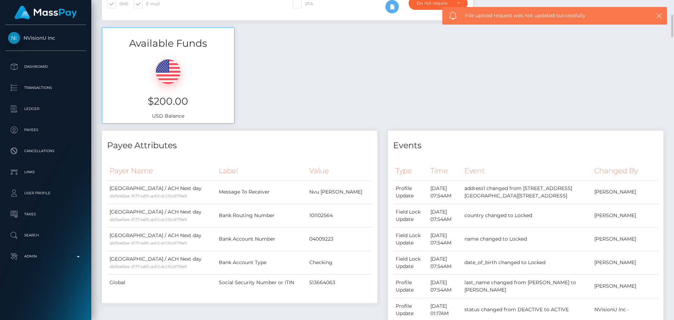
scroll to position [0, 0]
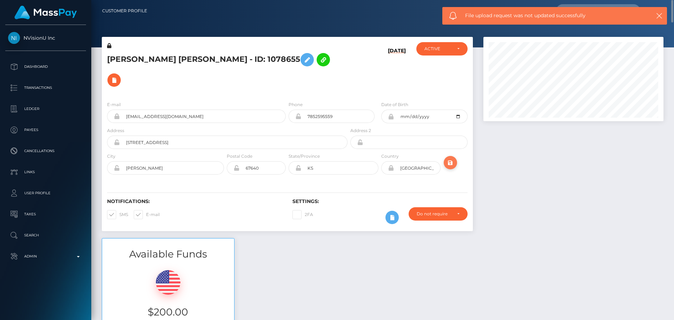
click at [449, 158] on icon "submit" at bounding box center [450, 162] width 8 height 9
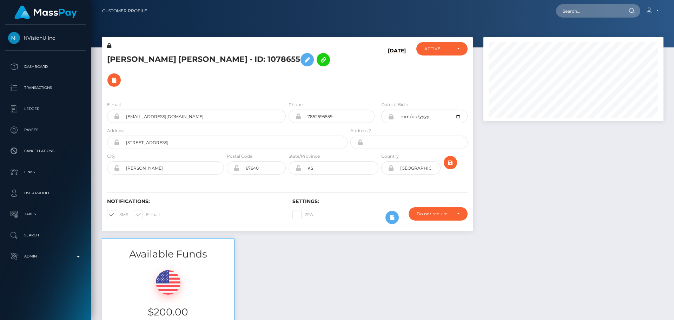
scroll to position [84, 180]
click at [286, 74] on div "[PERSON_NAME] [PERSON_NAME] - ID: 1078655" at bounding box center [225, 68] width 247 height 53
click at [289, 74] on div "[PERSON_NAME] [PERSON_NAME] - ID: 1078655" at bounding box center [225, 68] width 247 height 53
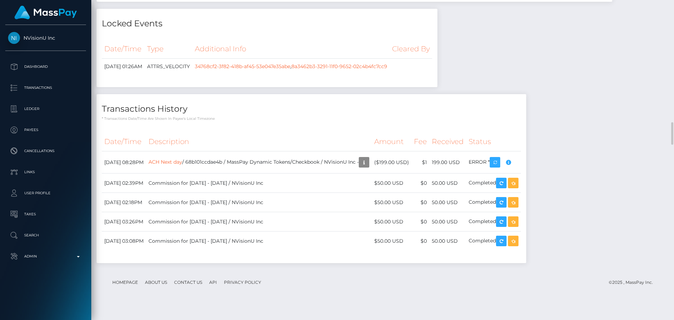
scroll to position [1614, 0]
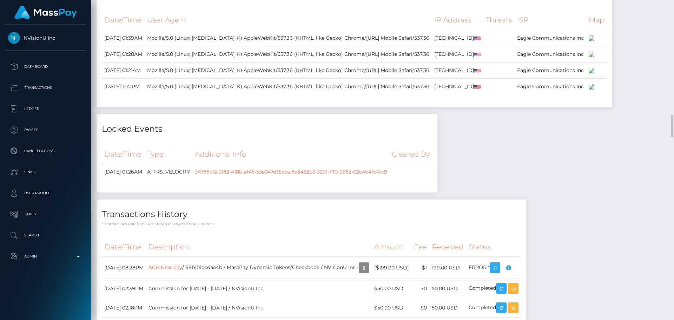
click at [109, 137] on div at bounding box center [108, 137] width 5 height 2
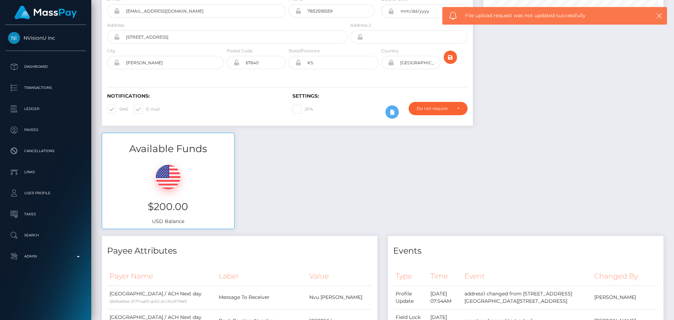
scroll to position [0, 0]
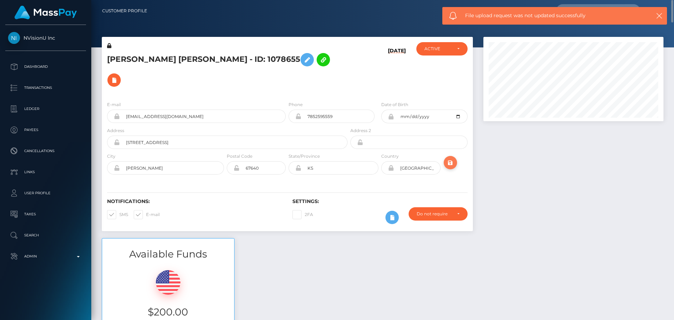
click at [452, 158] on icon "submit" at bounding box center [450, 162] width 8 height 9
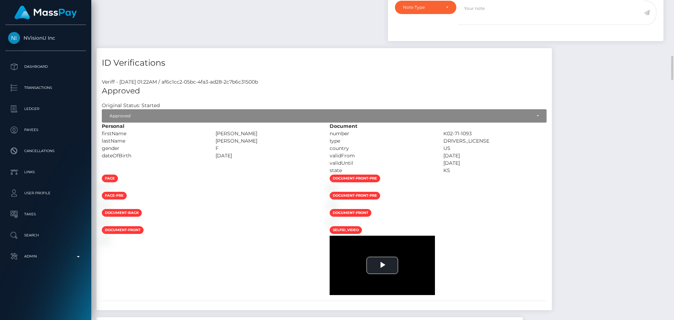
scroll to position [84, 180]
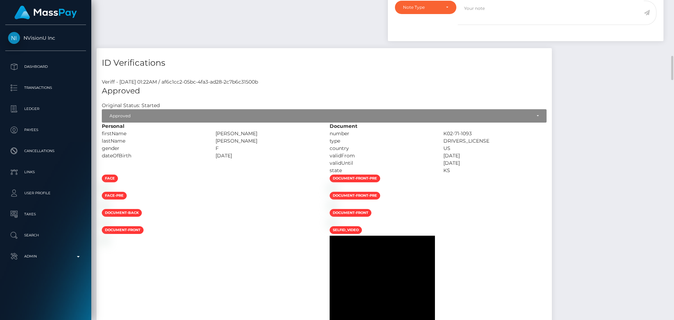
click at [322, 143] on div "Personal firstName RAINA MARIE" at bounding box center [210, 148] width 228 height 52
click at [320, 144] on div "Personal firstName RAINA MARIE" at bounding box center [210, 148] width 228 height 52
click at [324, 143] on div "Personal firstName RAINA MARIE" at bounding box center [210, 148] width 228 height 52
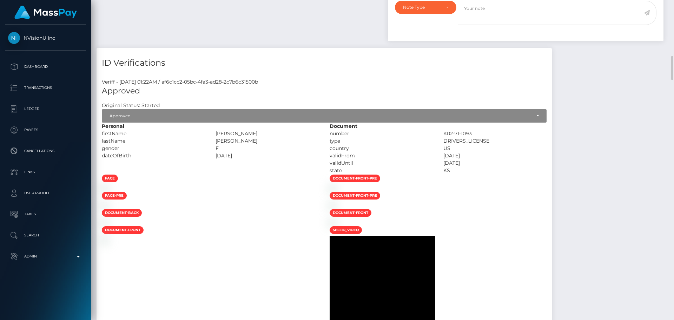
click at [324, 143] on div "Personal firstName RAINA MARIE" at bounding box center [210, 148] width 228 height 52
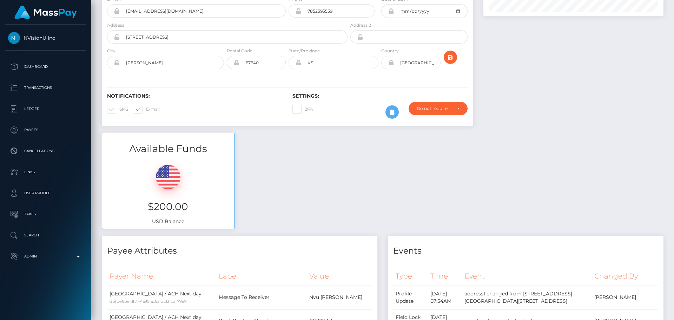
scroll to position [0, 0]
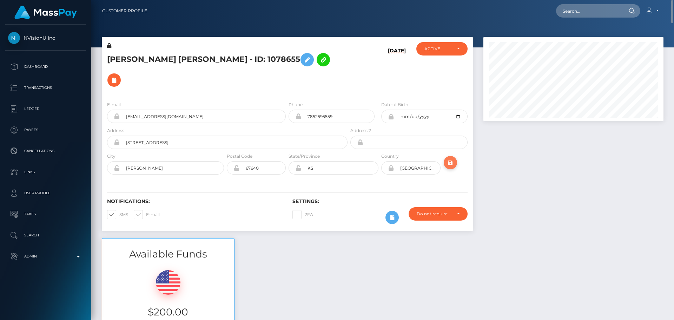
click at [448, 158] on icon "submit" at bounding box center [450, 162] width 8 height 9
click at [600, 10] on input "text" at bounding box center [589, 10] width 66 height 13
paste input "[EMAIL_ADDRESS][DOMAIN_NAME]"
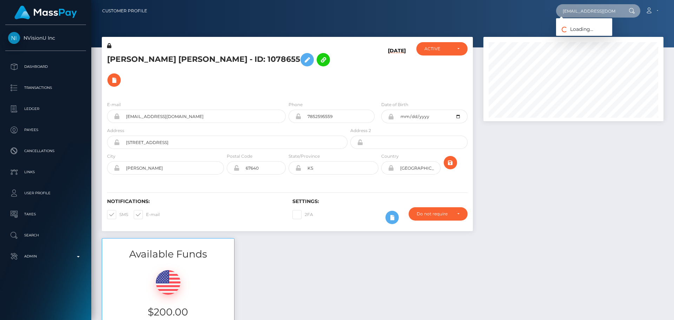
type input "lukevill18@gmail.com"
click at [579, 33] on link "Luke Villarreal" at bounding box center [584, 36] width 56 height 13
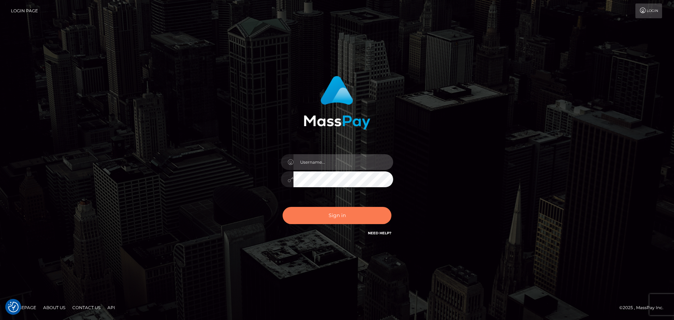
type input "[DOMAIN_NAME]"
click at [326, 213] on button "Sign in" at bounding box center [336, 215] width 109 height 17
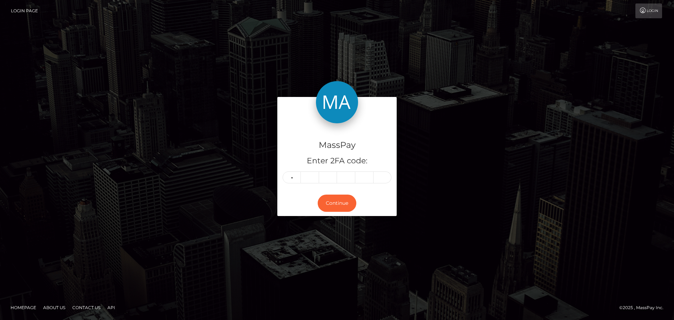
type input "1"
type input "7"
type input "0"
type input "4"
type input "1"
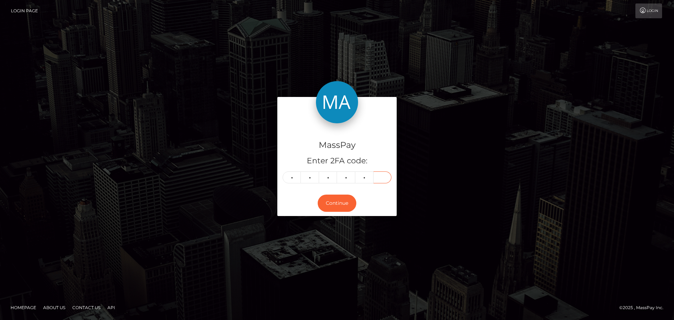
type input "3"
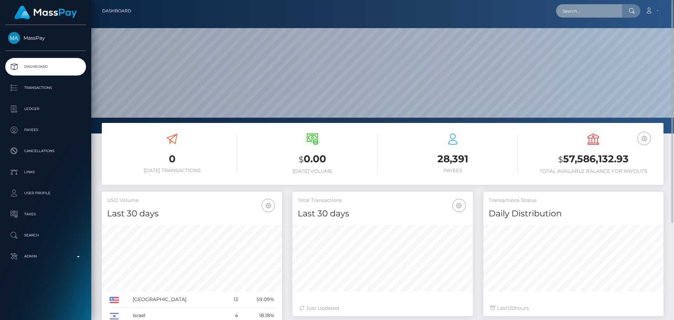
click at [599, 7] on input "text" at bounding box center [589, 10] width 66 height 13
paste input "[EMAIL_ADDRESS][DOMAIN_NAME]"
type input "[EMAIL_ADDRESS][DOMAIN_NAME]"
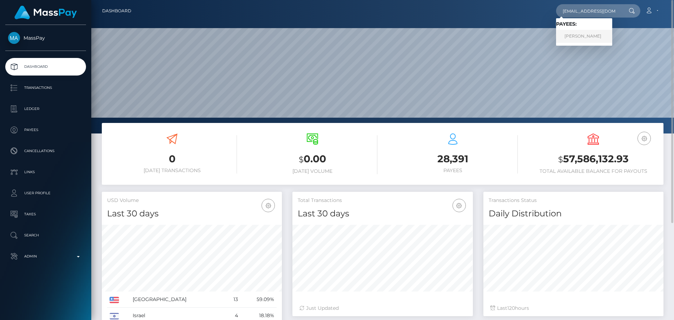
click at [582, 36] on link "Luke Villarreal" at bounding box center [584, 36] width 56 height 13
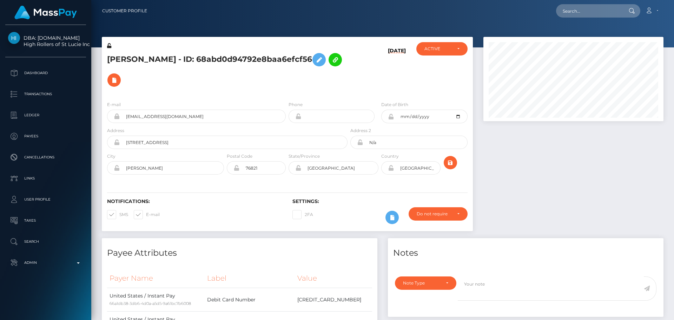
scroll to position [84, 180]
click at [266, 74] on h5 "[PERSON_NAME] - ID: 68abd0d94792e8baa6efcf56" at bounding box center [225, 69] width 236 height 41
click at [269, 81] on h5 "[PERSON_NAME] - ID: 68abd0d94792e8baa6efcf56" at bounding box center [225, 69] width 236 height 41
click at [262, 82] on h5 "[PERSON_NAME] - ID: 68abd0d94792e8baa6efcf56" at bounding box center [225, 69] width 236 height 41
click at [266, 83] on h5 "[PERSON_NAME] - ID: 68abd0d94792e8baa6efcf56" at bounding box center [225, 69] width 236 height 41
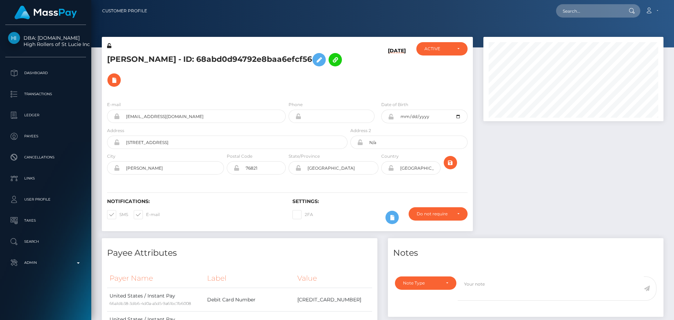
click at [325, 85] on h5 "[PERSON_NAME] - ID: 68abd0d94792e8baa6efcf56" at bounding box center [225, 69] width 236 height 41
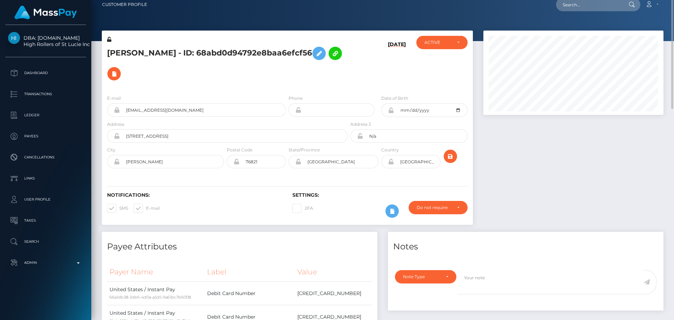
scroll to position [0, 0]
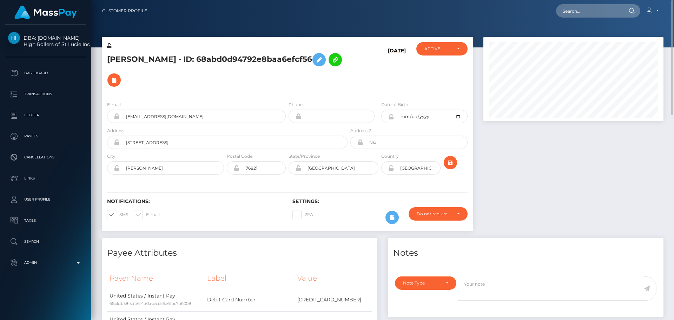
click at [270, 80] on h5 "[PERSON_NAME] - ID: 68abd0d94792e8baa6efcf56" at bounding box center [225, 69] width 236 height 41
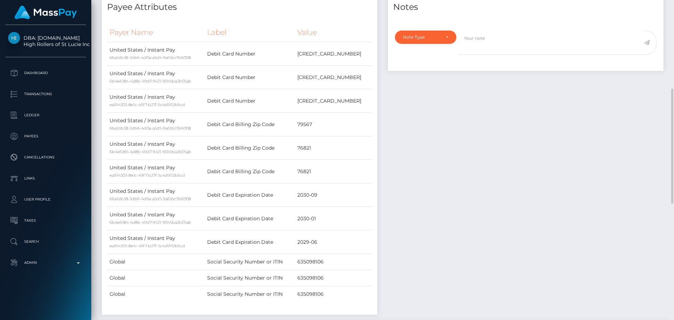
scroll to position [281, 0]
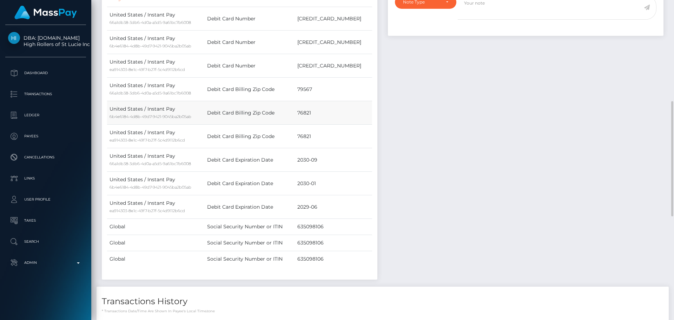
click at [359, 103] on td "76821" at bounding box center [333, 113] width 77 height 24
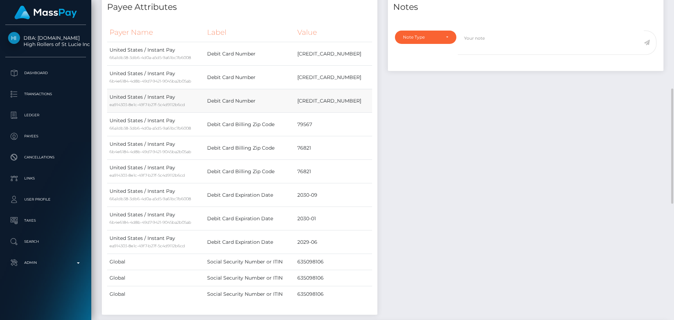
click at [360, 112] on td "[CREDIT_CARD_NUMBER]" at bounding box center [333, 101] width 77 height 24
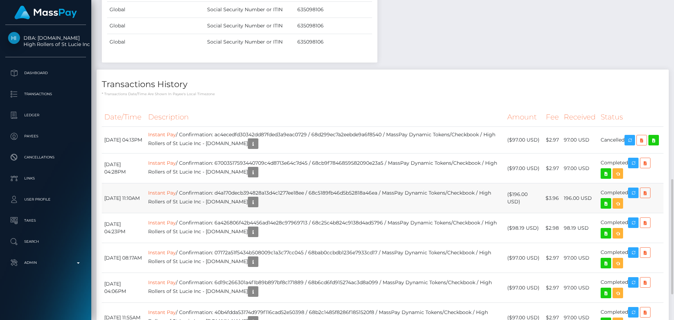
scroll to position [462, 0]
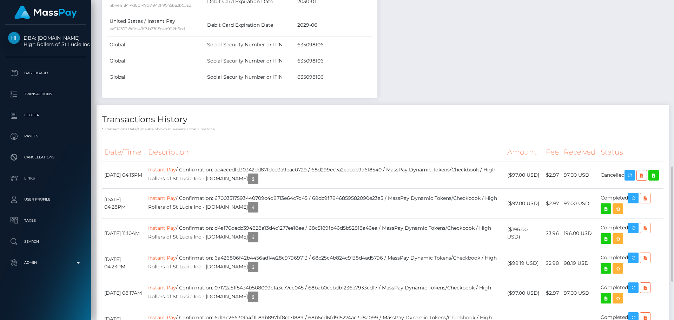
click at [326, 118] on h4 "Transactions History" at bounding box center [382, 119] width 561 height 12
drag, startPoint x: 414, startPoint y: 120, endPoint x: 393, endPoint y: 125, distance: 21.7
click at [414, 120] on h4 "Transactions History" at bounding box center [382, 119] width 561 height 12
click at [381, 126] on p "* Transactions date/time are shown in payee's local timezone" at bounding box center [382, 128] width 561 height 5
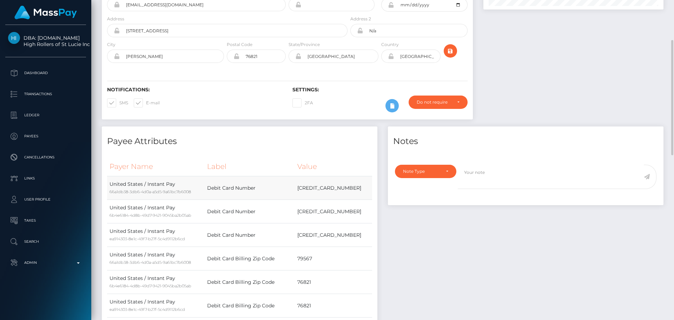
scroll to position [0, 0]
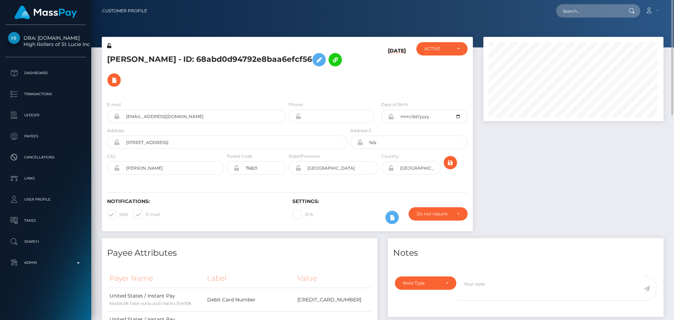
click at [358, 234] on div "Luke Villarreal - ID: 68abd0d94792e8baa6efcf56 09/23/25" at bounding box center [286, 137] width 381 height 201
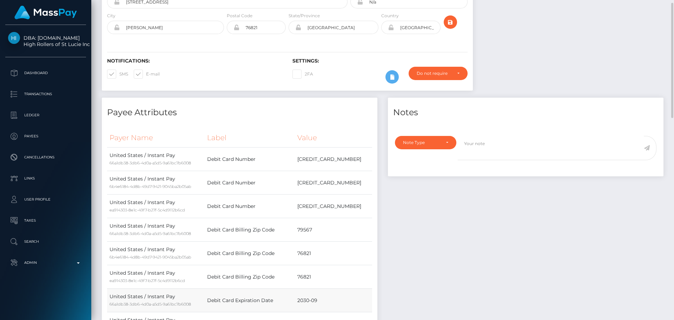
scroll to position [105, 0]
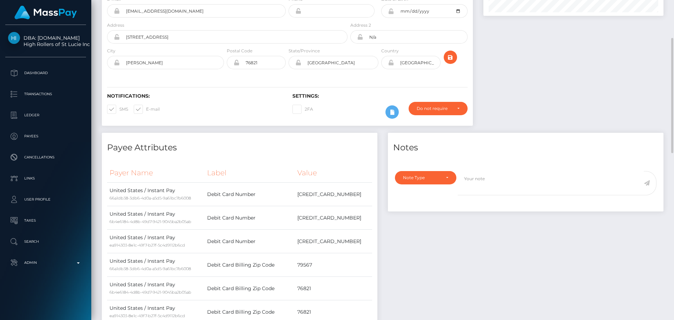
click at [344, 151] on h4 "Payee Attributes" at bounding box center [239, 147] width 265 height 12
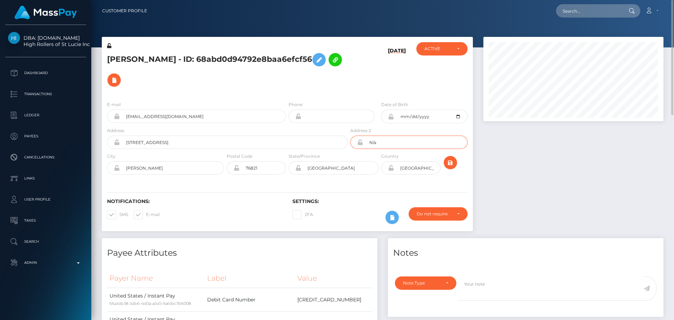
drag, startPoint x: 392, startPoint y: 143, endPoint x: 346, endPoint y: 144, distance: 45.6
click at [346, 144] on div "Address 603 N 13th street Address 2 N/a" at bounding box center [287, 140] width 371 height 26
click at [374, 186] on div "Notifications: SMS E-mail Settings: 2FA" at bounding box center [287, 205] width 371 height 49
click at [449, 162] on icon "submit" at bounding box center [450, 162] width 8 height 9
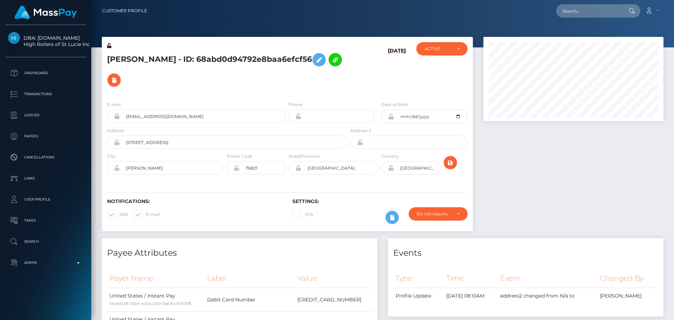
scroll to position [84, 180]
click at [120, 58] on h5 "[PERSON_NAME] - ID: 68abd0d94792e8baa6efcf56" at bounding box center [225, 69] width 236 height 41
drag, startPoint x: 120, startPoint y: 58, endPoint x: 246, endPoint y: 60, distance: 125.6
click at [246, 60] on h5 "[PERSON_NAME] - ID: 68abd0d94792e8baa6efcf56" at bounding box center [225, 69] width 236 height 41
copy h5 "[PERSON_NAME] - ID: 68abd0d94792e8baa6efcf56"
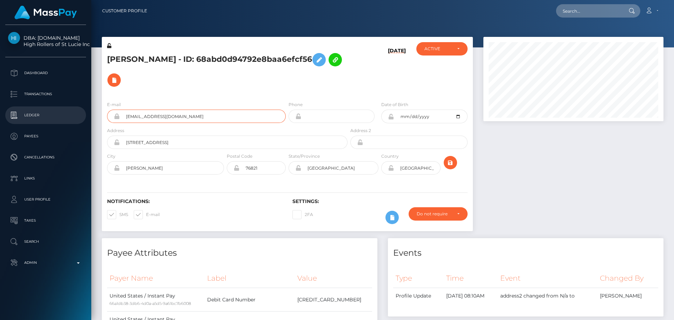
drag, startPoint x: 185, startPoint y: 116, endPoint x: 86, endPoint y: 107, distance: 99.4
click at [86, 110] on div "DBA: Luckyrush.io High Rollers of St Lucie Inc Dashboard Transactions Ledger Pa…" at bounding box center [337, 160] width 674 height 320
click at [370, 96] on div "E-mail lukevill18@gmail.com Phone Date of Birth" at bounding box center [287, 138] width 371 height 86
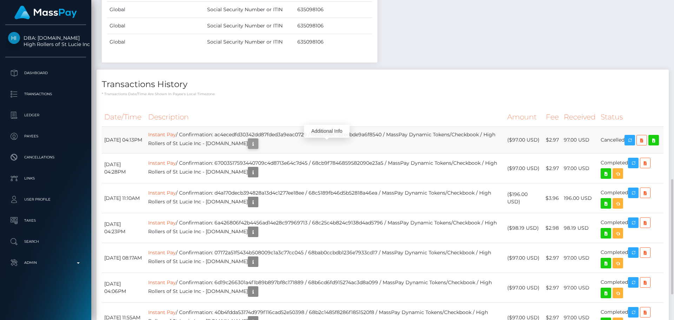
click at [257, 146] on icon "button" at bounding box center [253, 143] width 8 height 9
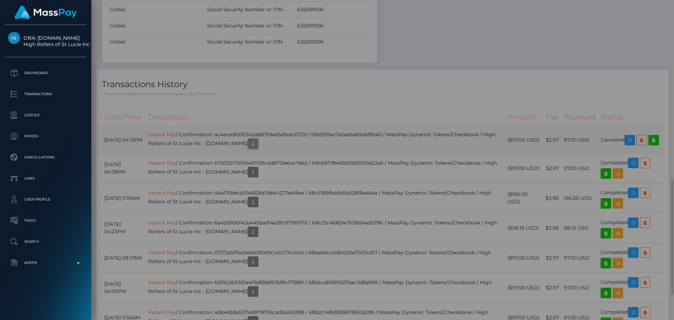
scroll to position [0, 0]
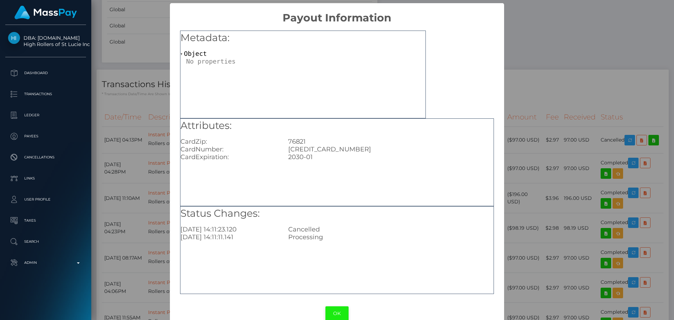
click at [334, 311] on button "OK" at bounding box center [336, 313] width 23 height 14
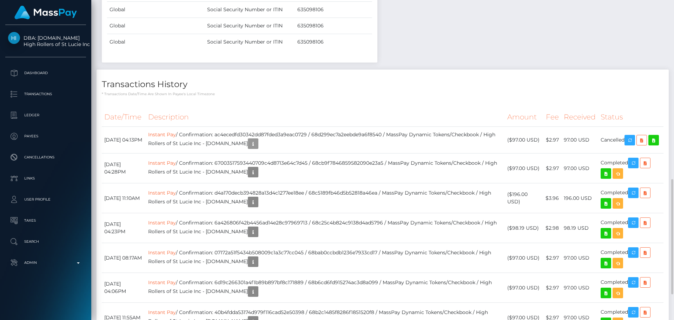
scroll to position [84, 180]
click at [389, 108] on th "Description" at bounding box center [325, 116] width 359 height 19
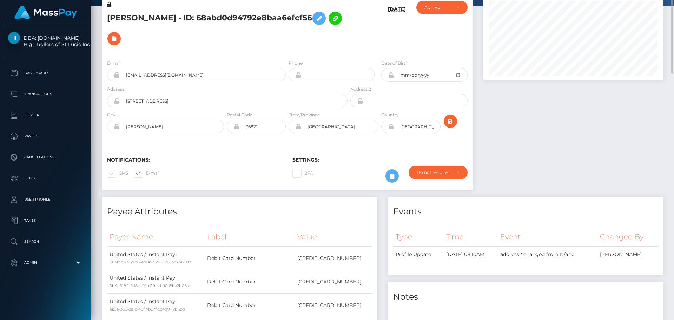
scroll to position [0, 0]
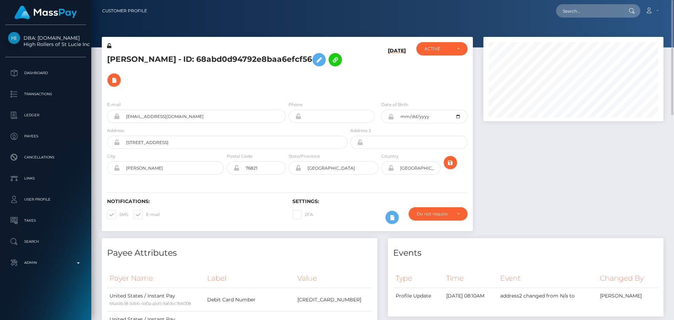
click at [380, 67] on div "09/23/25" at bounding box center [380, 68] width 62 height 53
click at [118, 60] on h5 "Luke Villarreal - ID: 68abd0d94792e8baa6efcf56" at bounding box center [225, 69] width 236 height 41
drag, startPoint x: 118, startPoint y: 60, endPoint x: 239, endPoint y: 59, distance: 121.0
click at [239, 59] on h5 "Luke Villarreal - ID: 68abd0d94792e8baa6efcf56" at bounding box center [225, 69] width 236 height 41
copy h5 "Luke Villarreal - ID: 68abd0d94792e8baa6efcf56"
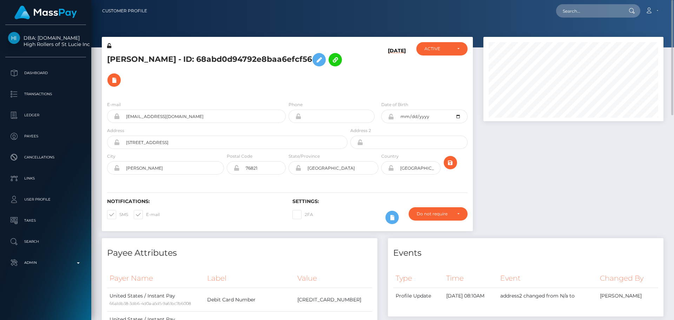
scroll to position [211, 0]
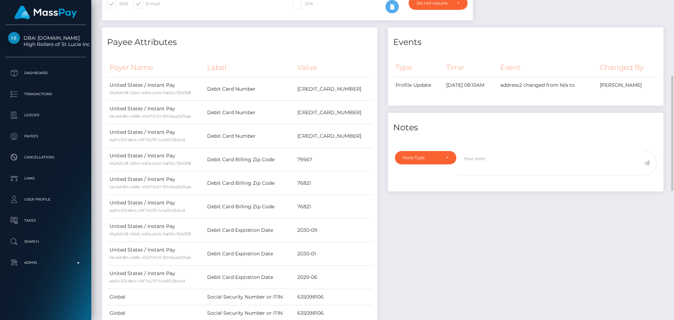
click at [411, 203] on div "Events Type Time Event Changed By" at bounding box center [525, 191] width 286 height 329
click at [265, 48] on h4 "Payee Attributes" at bounding box center [239, 42] width 265 height 12
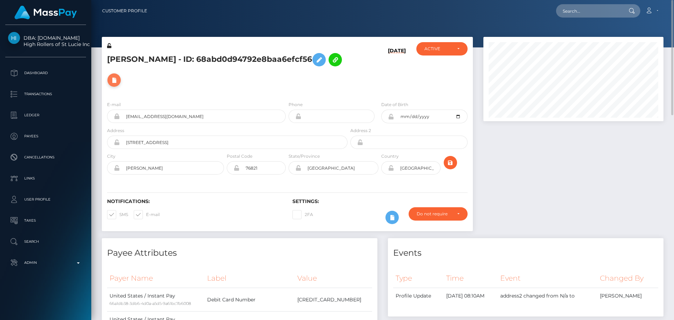
click at [111, 81] on icon at bounding box center [114, 80] width 8 height 9
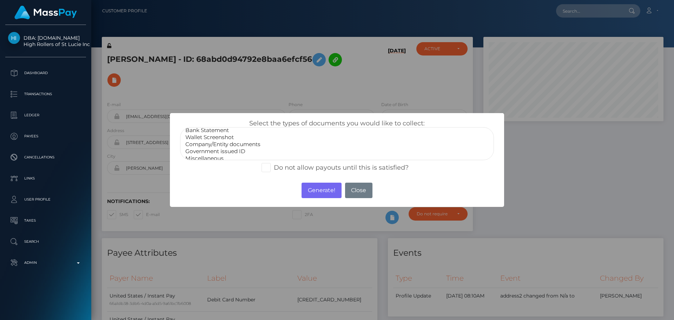
scroll to position [14, 0]
select select "Miscellaneous"
click at [213, 156] on option "Miscellaneous" at bounding box center [337, 154] width 305 height 7
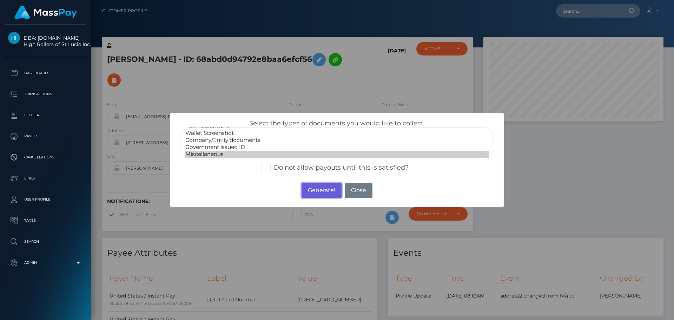
click at [329, 190] on button "Generate!" at bounding box center [321, 189] width 40 height 15
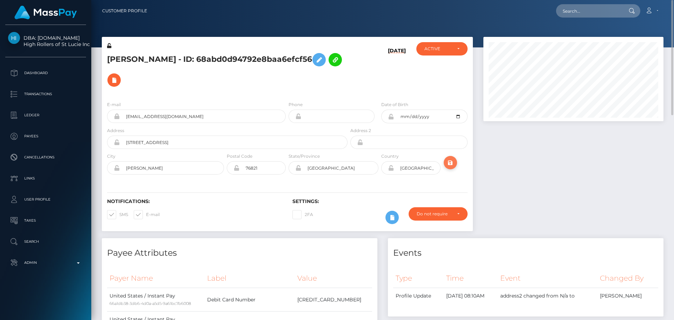
click at [450, 161] on icon "submit" at bounding box center [450, 162] width 8 height 9
click at [341, 85] on h5 "Luke Villarreal - ID: 68abd0d94792e8baa6efcf56" at bounding box center [225, 69] width 236 height 41
click at [587, 12] on input "text" at bounding box center [589, 10] width 66 height 13
paste input "a6qcfbmtxlxvqel7r5x5jh78"
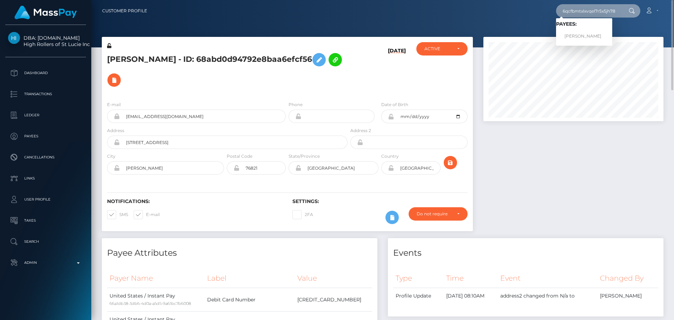
type input "a6qcfbmtxlxvqel7r5x5jh78"
click at [585, 38] on link "DANIEL PAUL LUJAN" at bounding box center [584, 36] width 56 height 13
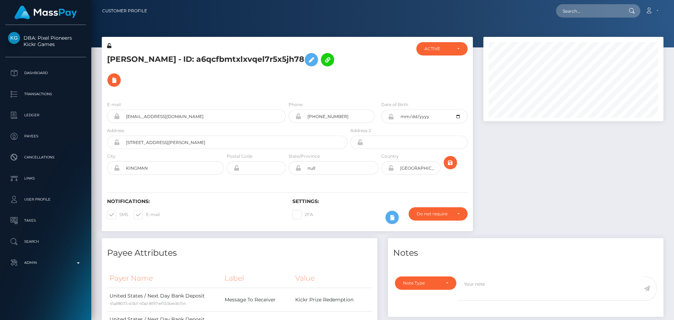
scroll to position [84, 180]
click at [383, 74] on div at bounding box center [380, 68] width 62 height 53
click at [367, 72] on div at bounding box center [380, 68] width 62 height 53
click at [362, 70] on div at bounding box center [380, 68] width 62 height 53
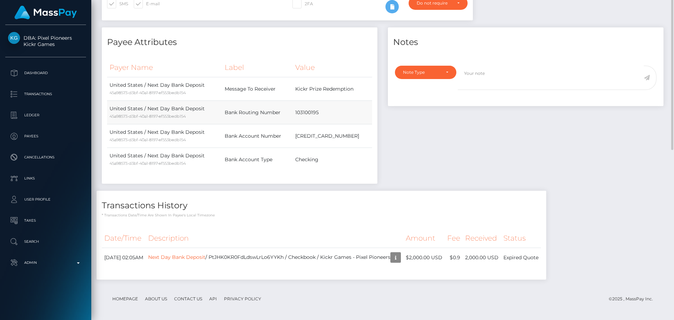
scroll to position [212, 0]
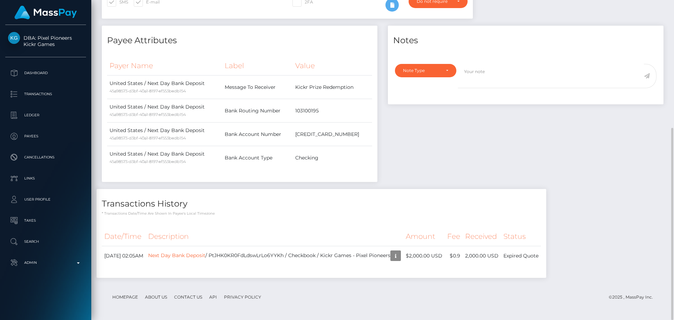
click at [291, 197] on div "Transactions History * Transactions date/time are shown in payee's local timezo…" at bounding box center [320, 202] width 449 height 27
drag, startPoint x: 279, startPoint y: 194, endPoint x: 298, endPoint y: 196, distance: 19.1
click at [279, 194] on div "Transactions History * Transactions date/time are shown in payee's local timezo…" at bounding box center [320, 202] width 449 height 27
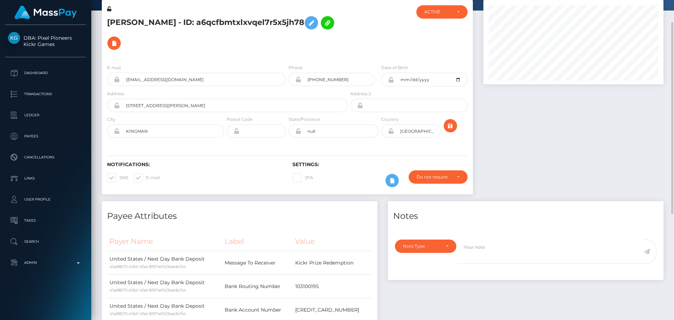
scroll to position [0, 0]
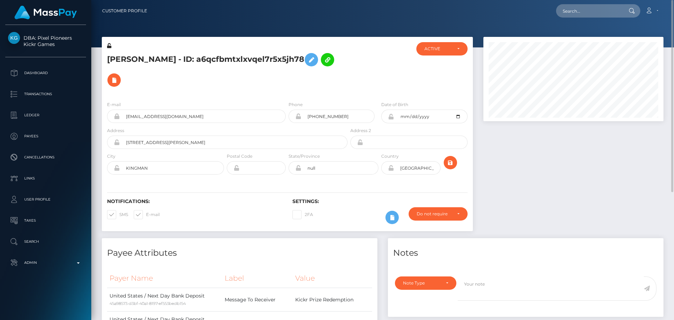
click at [346, 205] on div "Settings: 2FA Require ID/Selfie Verification" at bounding box center [379, 212] width 185 height 29
click at [348, 202] on h6 "Settings:" at bounding box center [379, 201] width 175 height 6
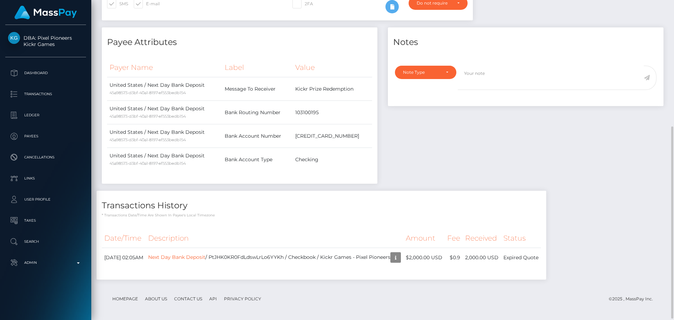
scroll to position [212, 0]
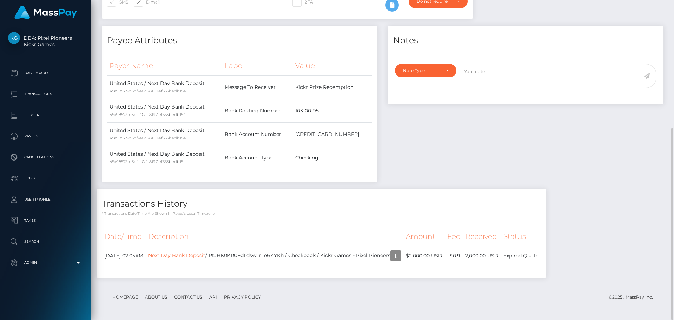
click at [298, 44] on h4 "Payee Attributes" at bounding box center [239, 40] width 265 height 12
click at [400, 257] on icon "button" at bounding box center [395, 255] width 8 height 9
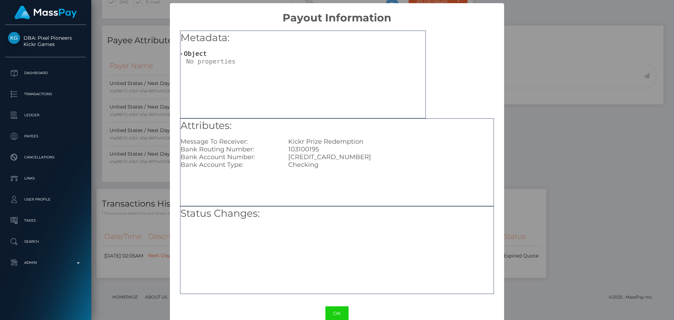
scroll to position [14, 0]
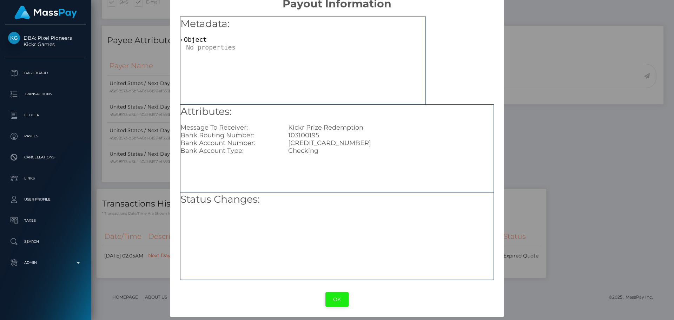
click at [332, 296] on button "OK" at bounding box center [336, 299] width 23 height 14
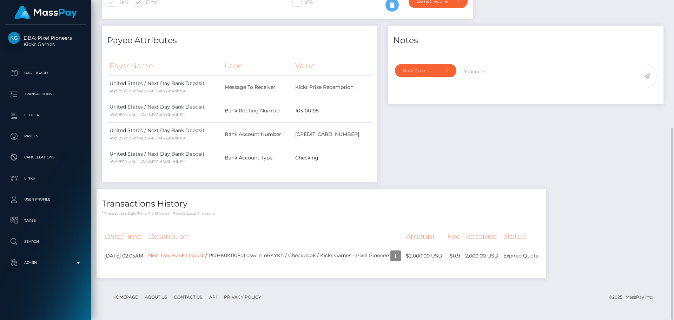
scroll to position [84, 180]
click at [363, 228] on th "Description" at bounding box center [275, 236] width 258 height 19
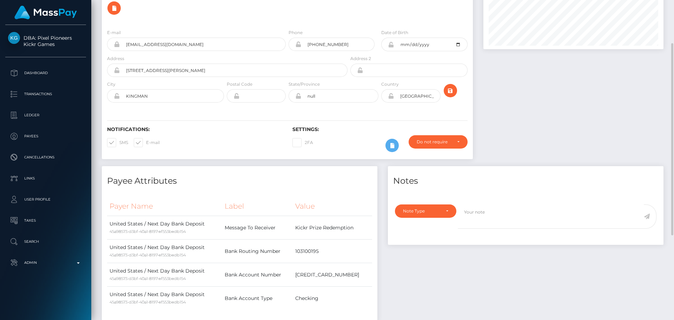
scroll to position [212, 0]
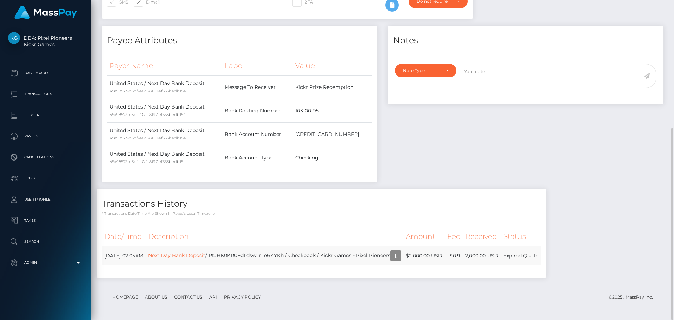
drag, startPoint x: 538, startPoint y: 257, endPoint x: 571, endPoint y: 257, distance: 33.0
click at [541, 257] on td "Expired Quote" at bounding box center [521, 255] width 40 height 19
copy td "Expired Quote"
click at [276, 49] on div "Payee Attributes Payer Name Label Value United States / Next Day Bank Deposit 4…" at bounding box center [239, 104] width 275 height 156
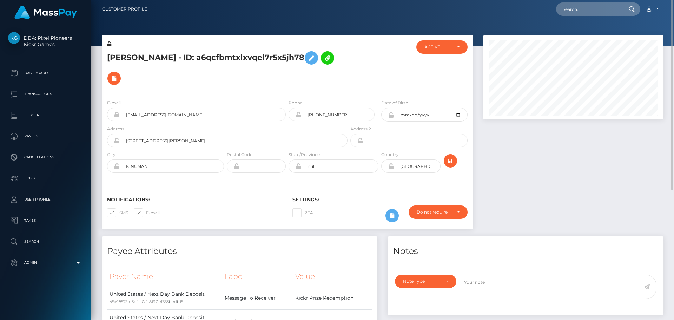
scroll to position [0, 0]
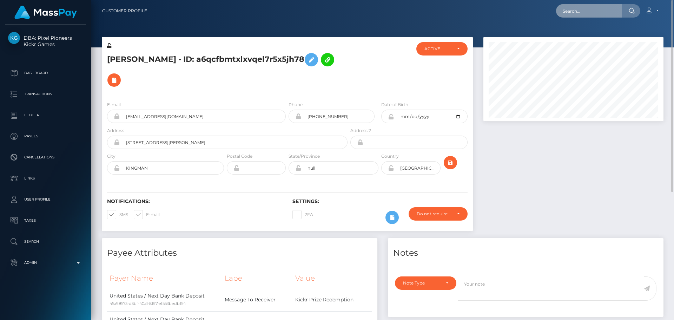
click at [590, 9] on input "text" at bounding box center [589, 10] width 66 height 13
paste input "poact_xLoloLgrx7oc"
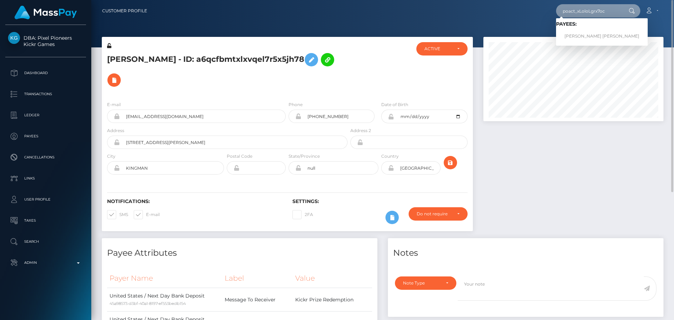
type input "poact_xLoloLgrx7oc"
click at [582, 32] on link "Momin Wakaf shahni" at bounding box center [602, 36] width 92 height 13
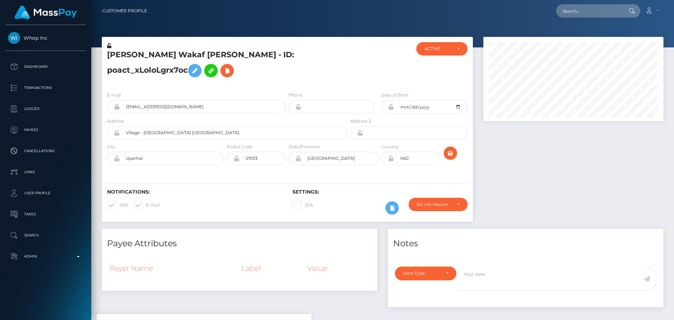
scroll to position [84, 180]
click at [286, 73] on div "Momin Wakaf shahni - ID: poact_xLoloLgrx7oc" at bounding box center [225, 64] width 247 height 44
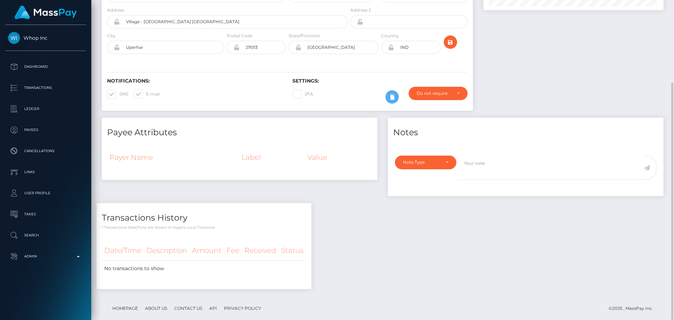
scroll to position [0, 0]
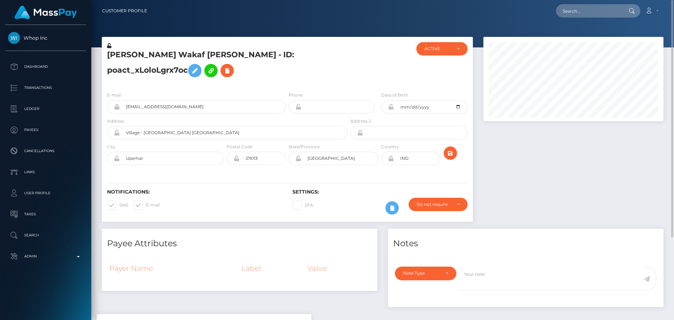
click at [374, 74] on div at bounding box center [380, 64] width 62 height 44
click at [365, 68] on div at bounding box center [380, 64] width 62 height 44
click at [431, 198] on div "Do not require" at bounding box center [437, 204] width 59 height 13
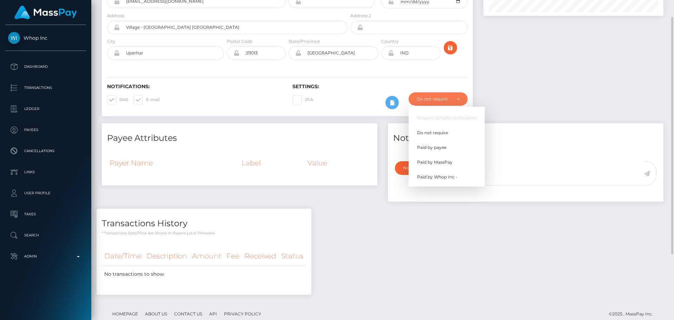
scroll to position [111, 0]
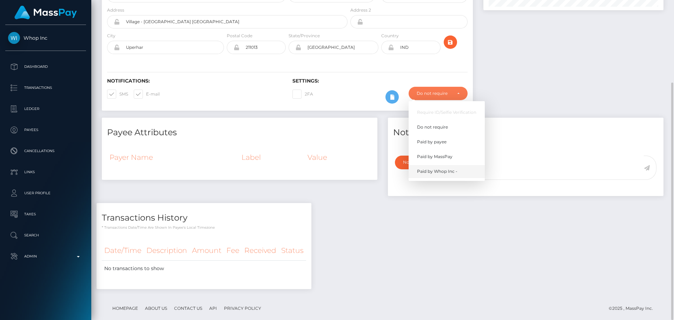
click at [437, 168] on span "Paid by Whop Inc -" at bounding box center [437, 171] width 40 height 6
select select "338"
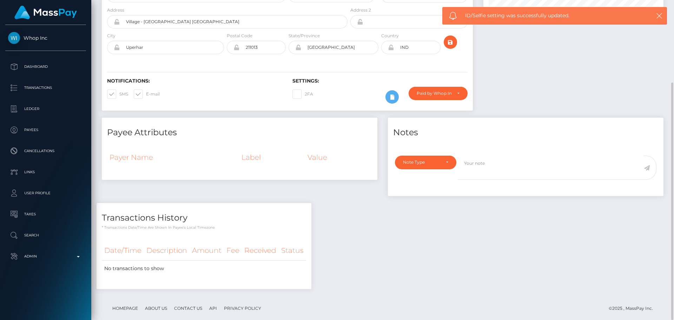
click at [332, 87] on div "2FA" at bounding box center [333, 97] width 93 height 20
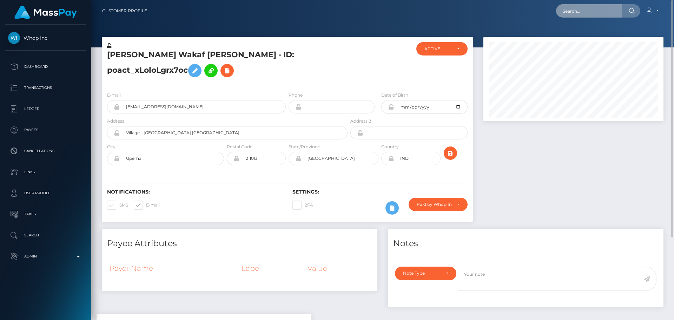
click at [591, 8] on input "text" at bounding box center [589, 10] width 66 height 13
paste input "goddessava1@hotmail.com"
type input "goddessava1@hotmail.com"
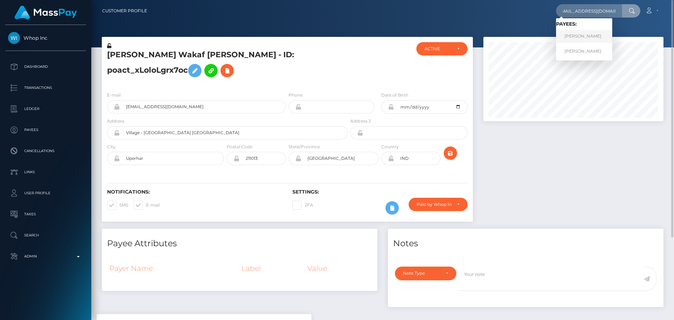
click at [585, 37] on link "Kirsty Renouf" at bounding box center [584, 36] width 56 height 13
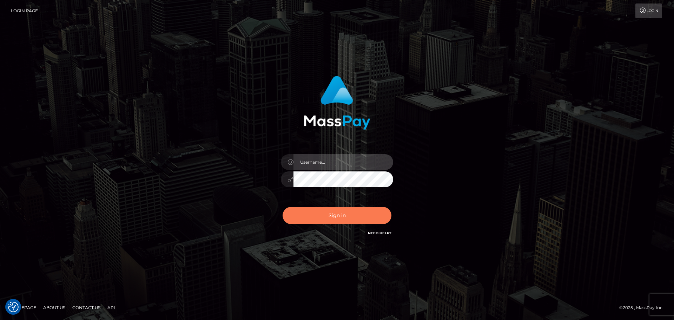
type input "[DOMAIN_NAME]"
click at [329, 221] on button "Sign in" at bounding box center [336, 215] width 109 height 17
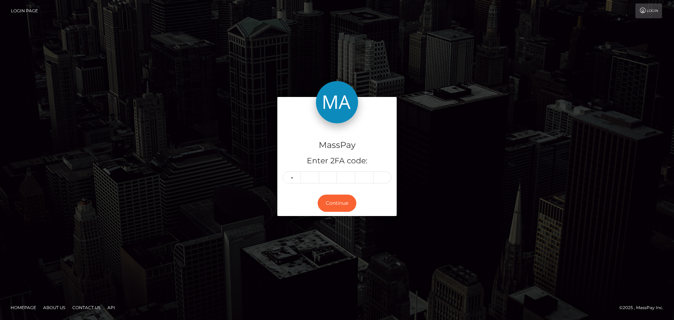
type input "4"
type input "9"
type input "7"
type input "9"
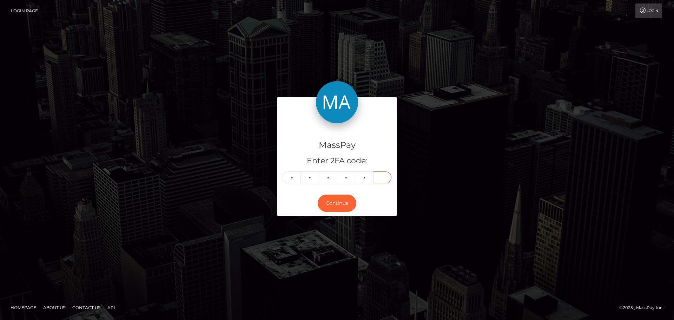
type input "3"
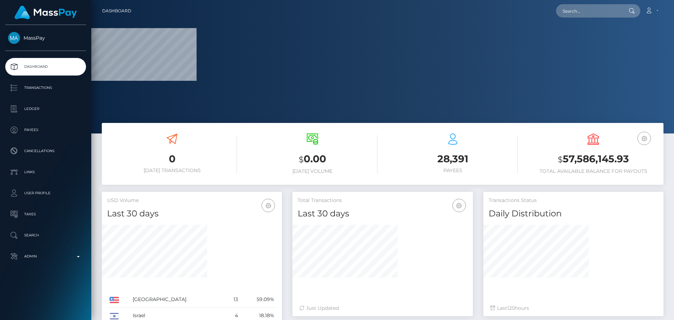
scroll to position [125, 180]
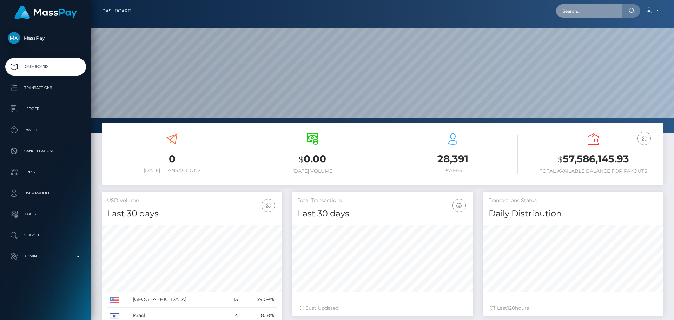
click at [584, 15] on input "text" at bounding box center [589, 10] width 66 height 13
paste input "[EMAIL_ADDRESS][DOMAIN_NAME]"
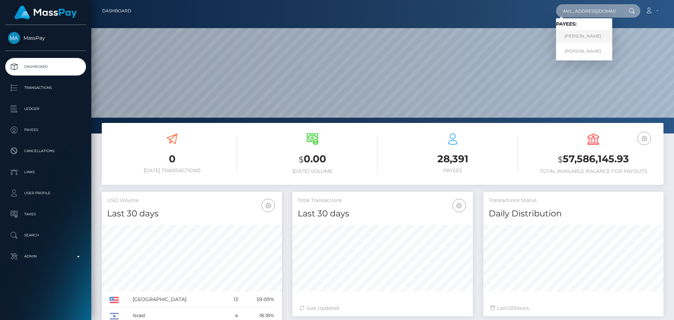
type input "[EMAIL_ADDRESS][DOMAIN_NAME]"
click at [581, 31] on link "[PERSON_NAME]" at bounding box center [584, 36] width 56 height 13
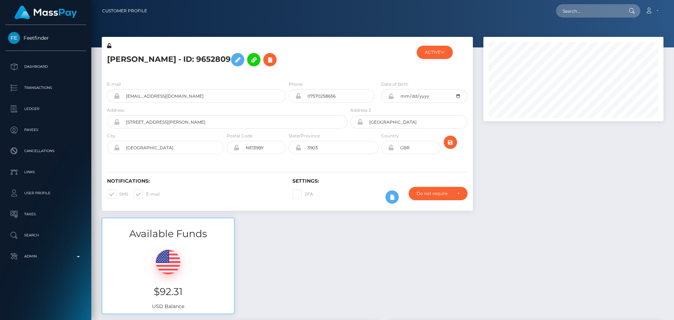
scroll to position [84, 180]
click at [295, 54] on h5 "[PERSON_NAME] - ID: 9652809" at bounding box center [225, 59] width 236 height 20
click at [287, 74] on div "[PERSON_NAME] - ID: 9652809" at bounding box center [225, 58] width 247 height 33
click at [287, 74] on div "Kirsty Renouf - ID: 9652809" at bounding box center [225, 58] width 247 height 33
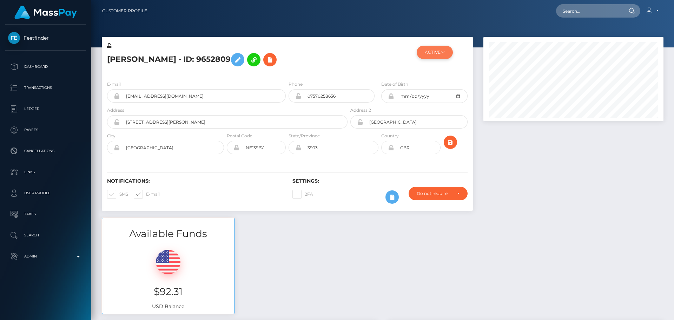
click at [446, 51] on button "ACTIVE" at bounding box center [434, 52] width 36 height 13
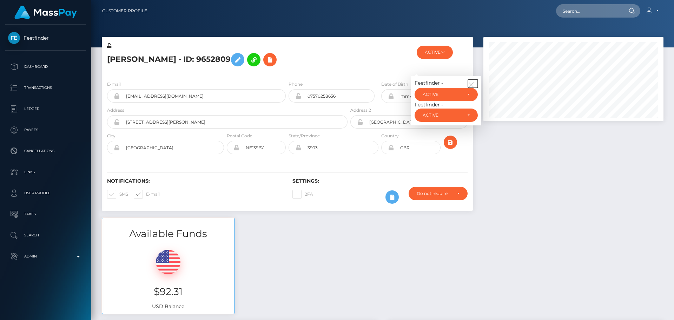
click at [471, 80] on button "button" at bounding box center [473, 83] width 10 height 8
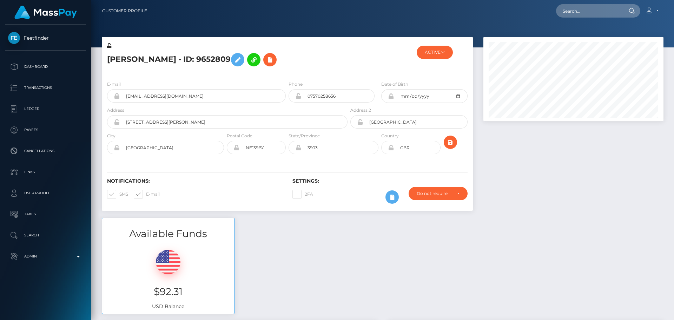
click at [330, 66] on h5 "Kirsty Renouf - ID: 9652809" at bounding box center [225, 59] width 236 height 20
click at [351, 62] on div at bounding box center [380, 58] width 62 height 33
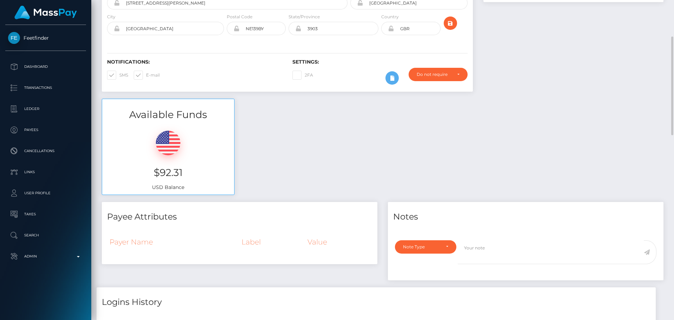
scroll to position [0, 0]
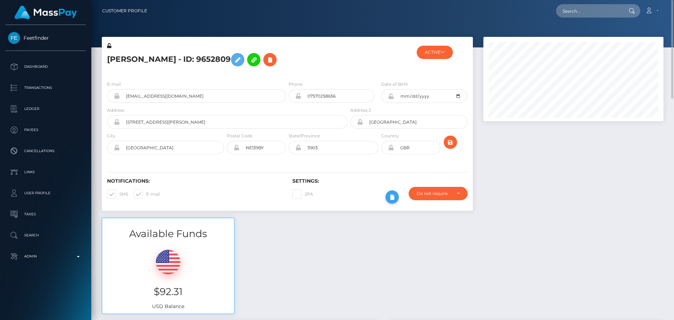
click at [386, 200] on button at bounding box center [391, 196] width 13 height 13
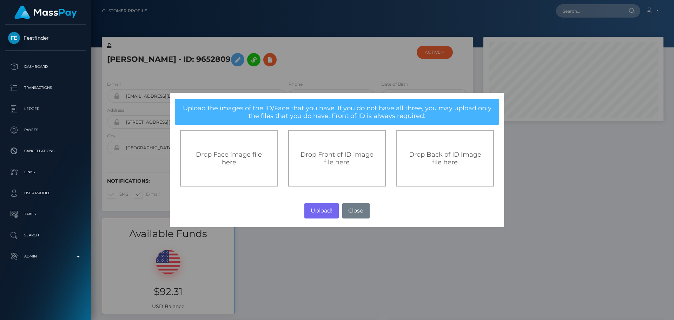
click at [334, 165] on span "Drop Front of ID image file here" at bounding box center [336, 158] width 73 height 15
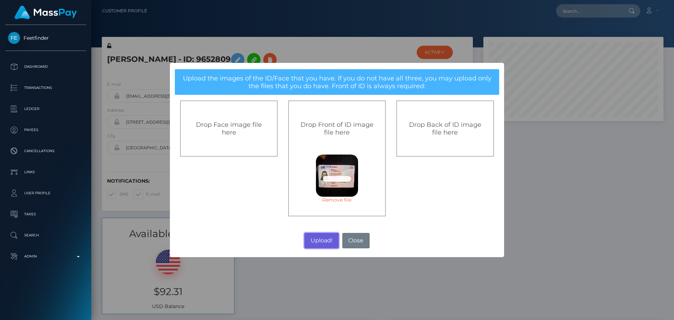
drag, startPoint x: 319, startPoint y: 237, endPoint x: 322, endPoint y: 235, distance: 3.8
click at [317, 238] on button "Upload!" at bounding box center [321, 240] width 34 height 15
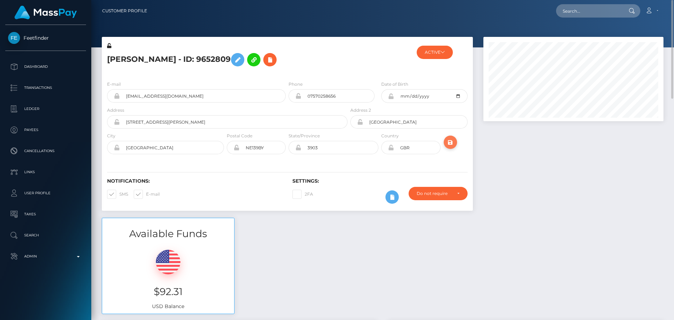
click at [453, 144] on icon "submit" at bounding box center [450, 142] width 8 height 9
click at [286, 68] on h5 "Kirsty Renouf - ID: 9652809" at bounding box center [225, 59] width 236 height 20
click at [244, 56] on button at bounding box center [237, 59] width 13 height 13
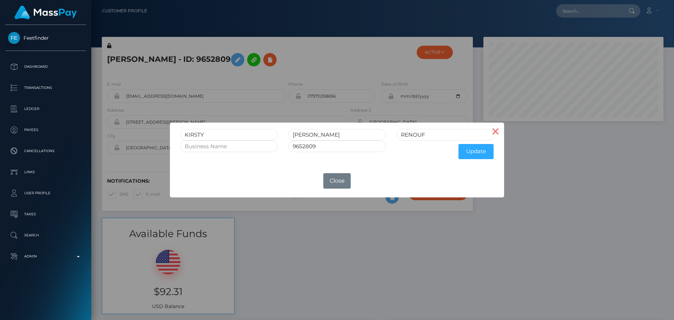
click at [497, 130] on button "×" at bounding box center [495, 130] width 17 height 17
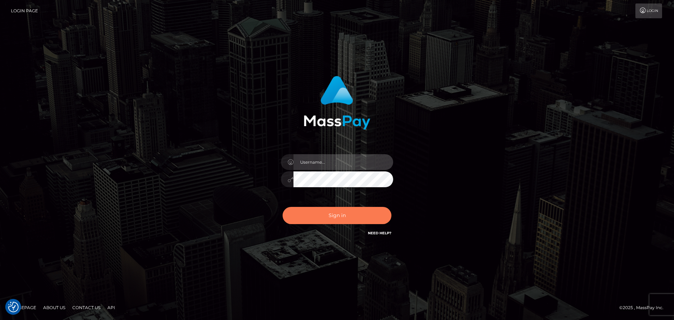
type input "[DOMAIN_NAME]"
click at [334, 223] on button "Sign in" at bounding box center [336, 215] width 109 height 17
type input "constantin.mp"
click at [339, 222] on button "Sign in" at bounding box center [336, 215] width 109 height 17
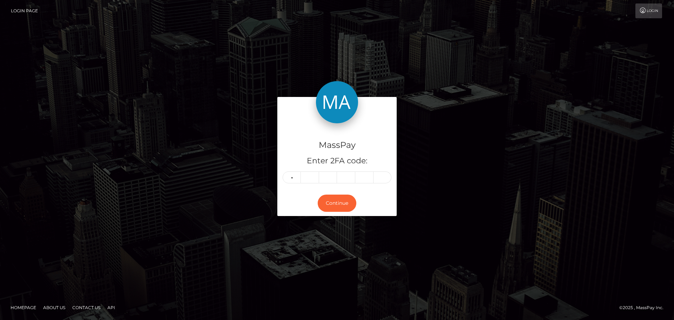
type input "1"
type input "2"
type input "0"
type input "5"
type input "4"
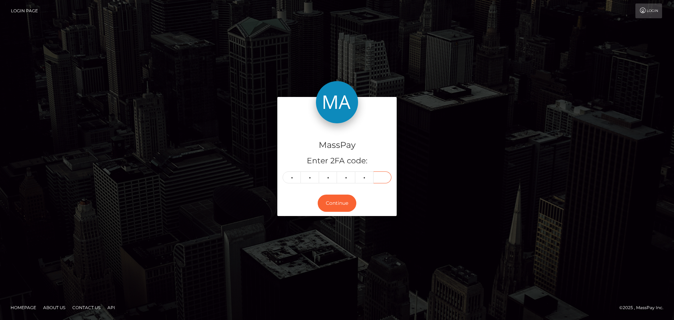
type input "8"
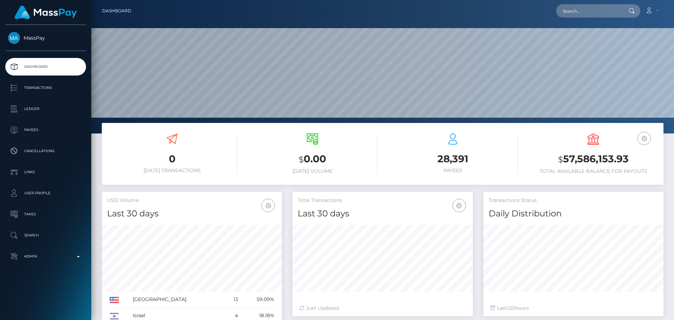
scroll to position [125, 180]
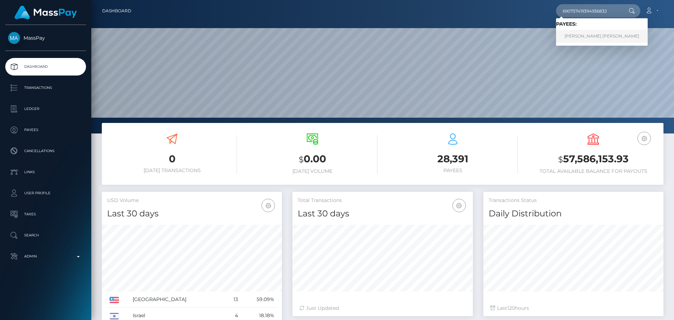
type input "690757419394936832"
click at [582, 33] on link "CHRISTINA LEE WALCZAK" at bounding box center [602, 36] width 92 height 13
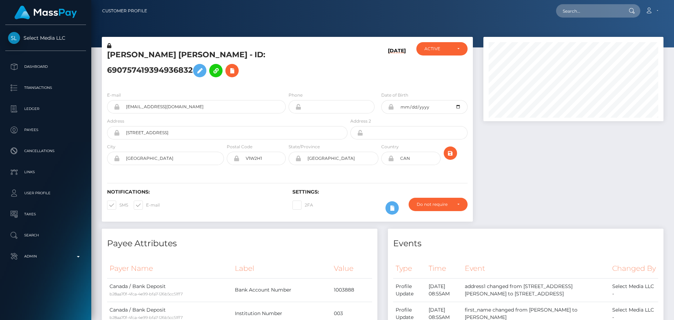
scroll to position [84, 180]
click at [290, 81] on h5 "[PERSON_NAME] [PERSON_NAME] - ID: 690757419394936832" at bounding box center [225, 64] width 236 height 31
click at [283, 81] on h5 "[PERSON_NAME] [PERSON_NAME] - ID: 690757419394936832" at bounding box center [225, 64] width 236 height 31
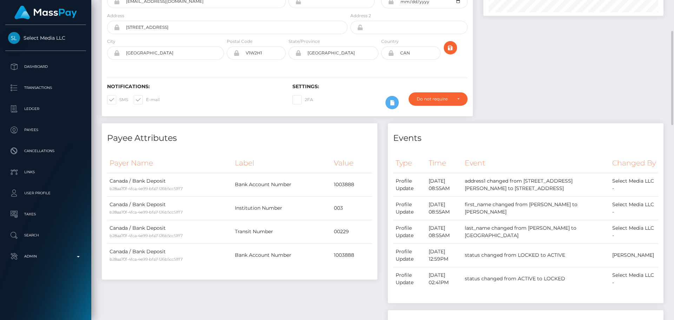
scroll to position [0, 0]
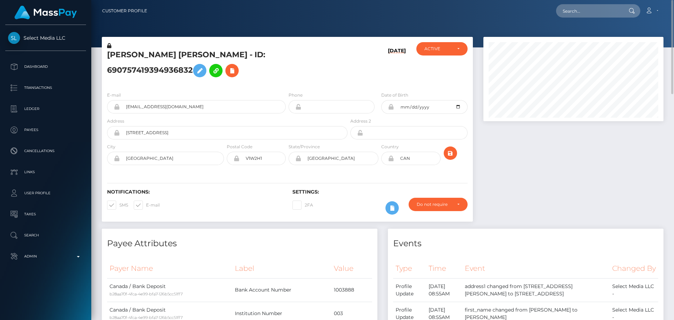
click at [356, 86] on div "[DATE]" at bounding box center [380, 64] width 62 height 44
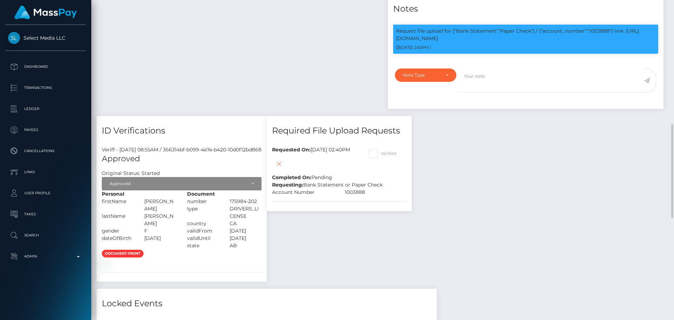
scroll to position [386, 0]
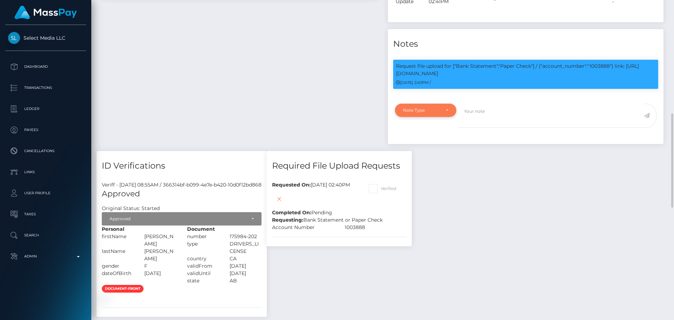
click at [443, 113] on div "Note Type" at bounding box center [425, 110] width 45 height 6
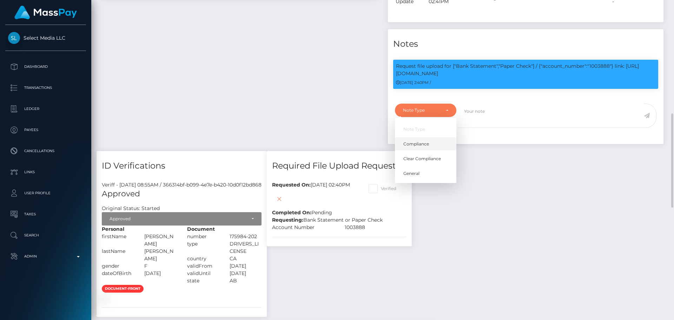
click at [425, 147] on span "Compliance" at bounding box center [416, 144] width 26 height 6
select select "COMPLIANCE"
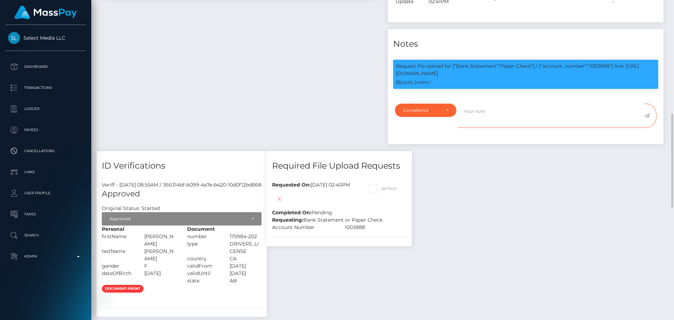
click at [504, 128] on textarea at bounding box center [550, 115] width 186 height 24
paste textarea "Bank statement provided for showing that the bank account belongs to Heather Ni…"
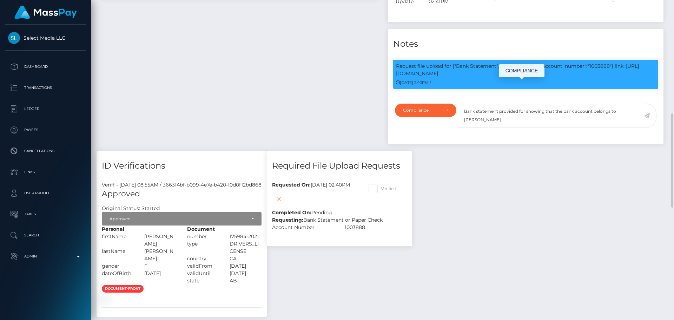
click at [602, 77] on p "Request file upload for ["Bank Statement","Paper Check"] / {"account_number":"1…" at bounding box center [525, 69] width 259 height 15
copy p "1003888"
click at [524, 128] on textarea "Bank statement provided for showing that the bank account belongs to Heather Ni…" at bounding box center [550, 115] width 186 height 24
paste textarea "1003888"
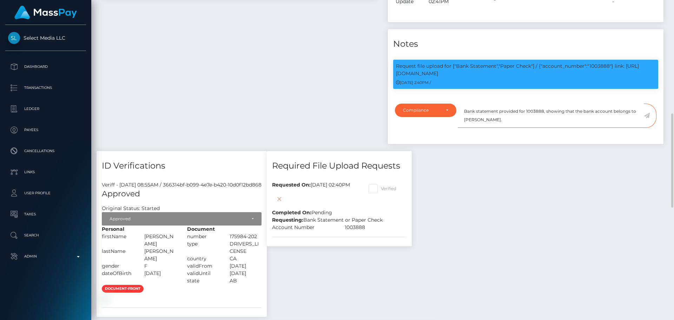
click at [475, 128] on textarea "Bank statement provided for 1003888, showing that the bank account belongs to H…" at bounding box center [550, 115] width 186 height 24
drag, startPoint x: 475, startPoint y: 139, endPoint x: 510, endPoint y: 142, distance: 35.3
click at [510, 128] on textarea "Bank statement provided for 1003888, showing that the bank account belongs to H…" at bounding box center [550, 115] width 186 height 24
paste textarea "DAGAZ INC"
type textarea "Bank statement provided for 1003888, showing that the bank account belongs to D…"
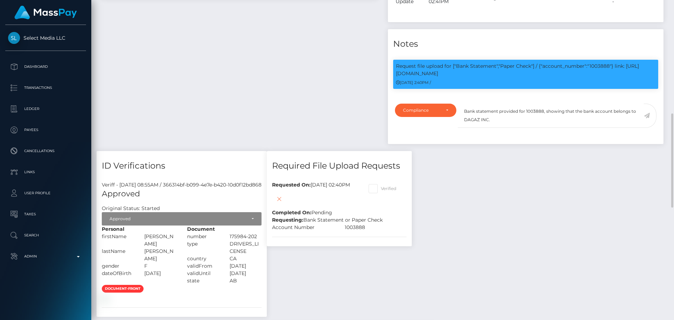
click at [644, 118] on icon at bounding box center [646, 116] width 6 height 6
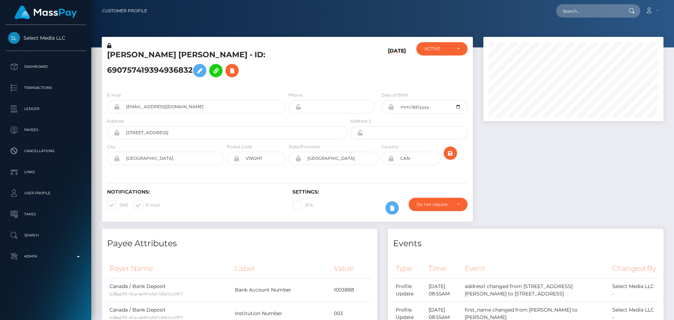
scroll to position [84, 180]
click at [287, 86] on div "[PERSON_NAME] [PERSON_NAME] - ID: 690757419394936832" at bounding box center [225, 64] width 247 height 44
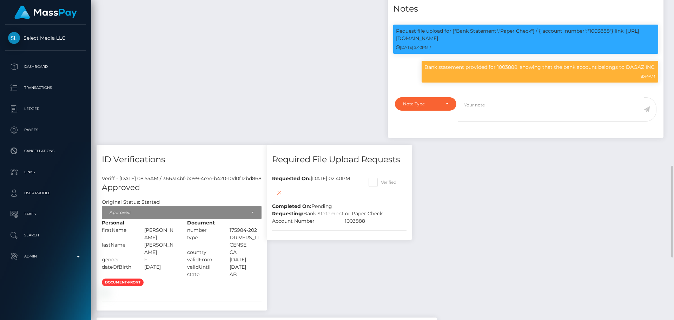
scroll to position [456, 0]
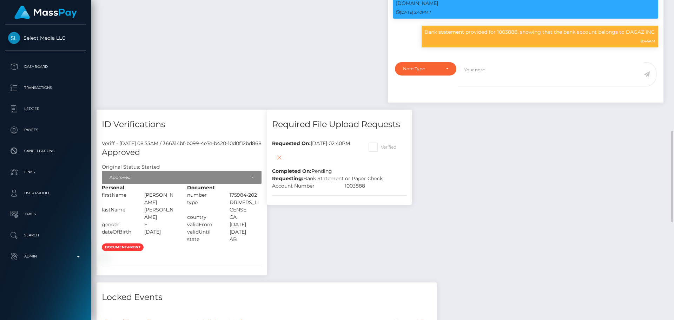
click at [381, 149] on span at bounding box center [381, 146] width 0 height 5
click at [385, 147] on input "Verified" at bounding box center [383, 144] width 5 height 5
checkbox input "true"
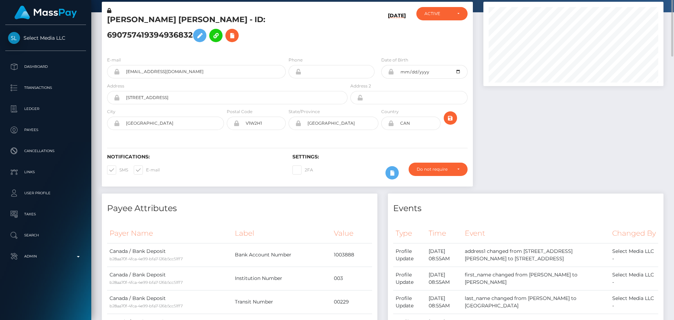
scroll to position [0, 0]
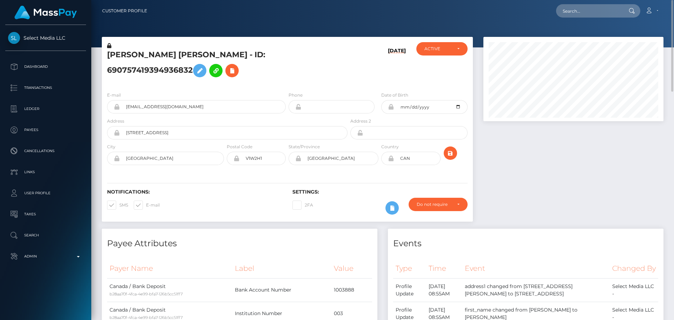
click at [364, 75] on div "[DATE]" at bounding box center [380, 64] width 62 height 44
click at [388, 67] on h6 "[DATE]" at bounding box center [397, 65] width 18 height 35
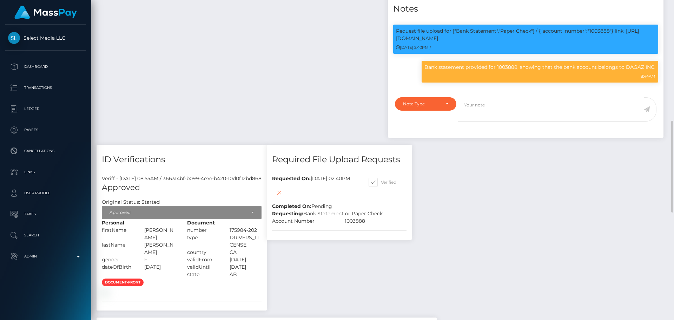
scroll to position [456, 0]
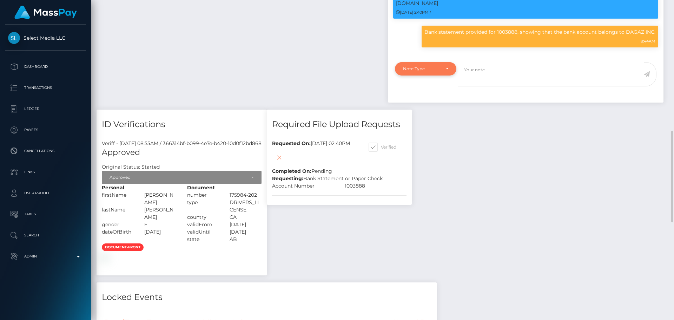
click at [442, 72] on div "Note Type" at bounding box center [425, 69] width 45 height 6
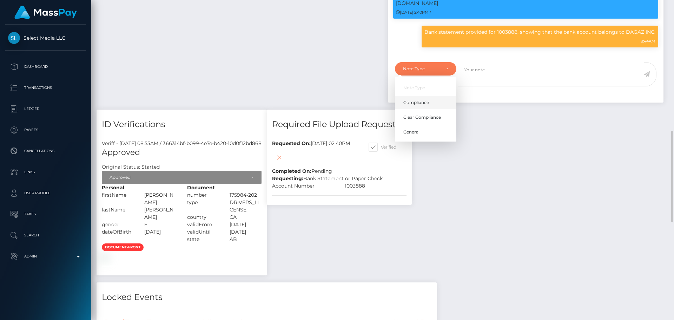
click at [422, 106] on span "Compliance" at bounding box center [416, 102] width 26 height 6
select select "COMPLIANCE"
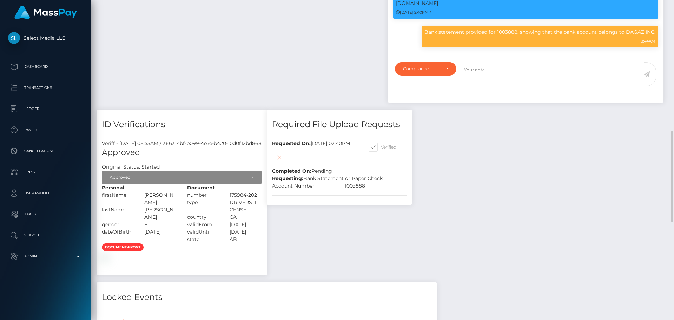
click at [381, 149] on span at bounding box center [381, 146] width 0 height 5
click at [385, 147] on input "Verified" at bounding box center [383, 144] width 5 height 5
checkbox input "false"
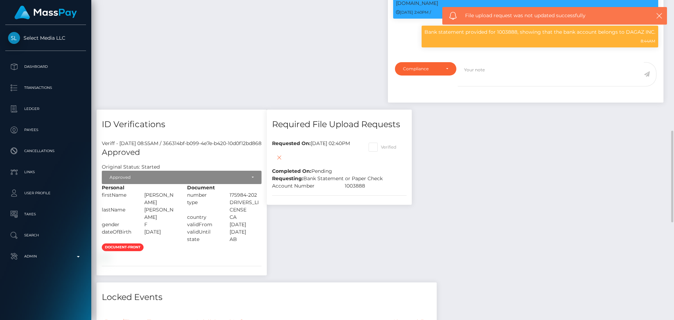
click at [495, 86] on textarea at bounding box center [550, 74] width 186 height 24
click at [634, 36] on p "Bank statement provided for 1003888, showing that the bank account belongs to D…" at bounding box center [539, 31] width 231 height 7
drag, startPoint x: 634, startPoint y: 51, endPoint x: 653, endPoint y: 52, distance: 19.7
click at [653, 36] on p "Bank statement provided for 1003888, showing that the bank account belongs to D…" at bounding box center [539, 31] width 231 height 7
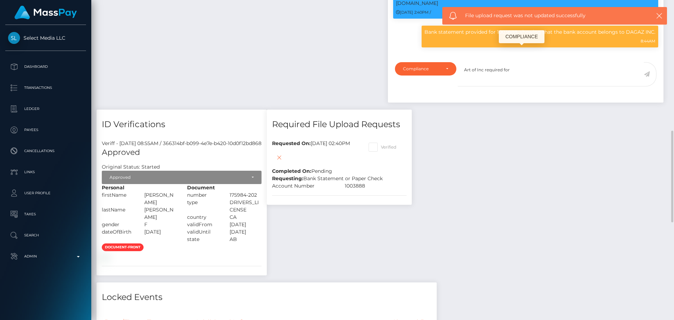
copy p "DAGAZ INC."
click at [545, 86] on textarea "Art of Inc required for" at bounding box center [550, 74] width 186 height 24
paste textarea "DAGAZ INC."
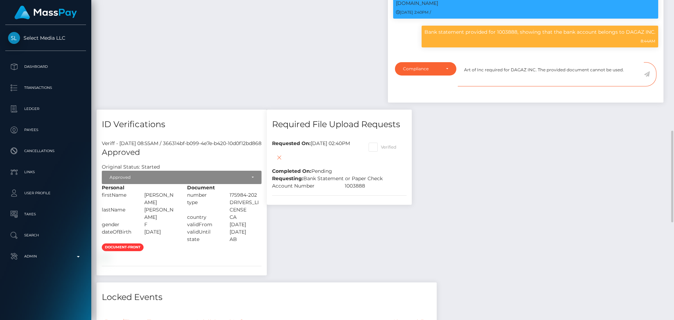
type textarea "Art of Inc required for DAGAZ INC. The provided document cannot be used."
click at [646, 77] on icon at bounding box center [646, 74] width 6 height 6
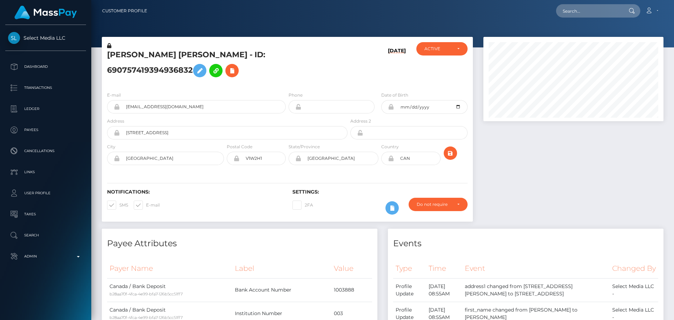
scroll to position [84, 180]
click at [249, 81] on h5 "[PERSON_NAME] [PERSON_NAME] - ID: 690757419394936832" at bounding box center [225, 64] width 236 height 31
click at [225, 77] on button at bounding box center [231, 70] width 13 height 13
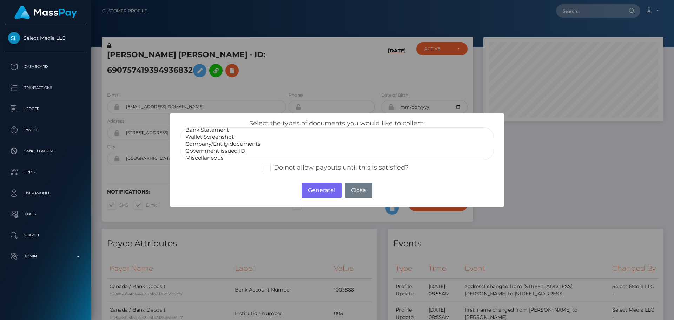
scroll to position [14, 0]
select select "Miscellaneous"
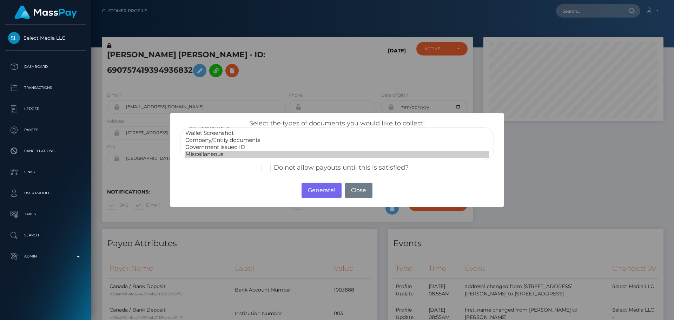
click at [215, 157] on option "Miscellaneous" at bounding box center [337, 154] width 305 height 7
click at [318, 194] on button "Generate!" at bounding box center [321, 189] width 40 height 15
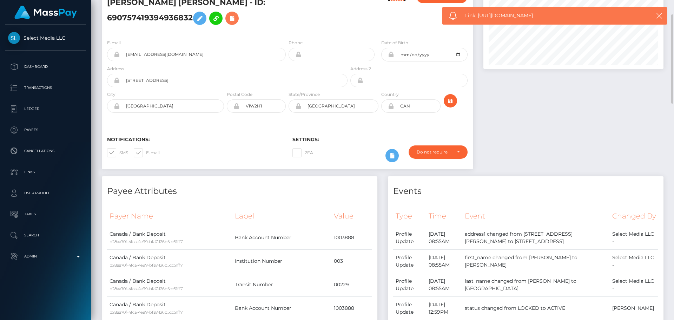
scroll to position [0, 0]
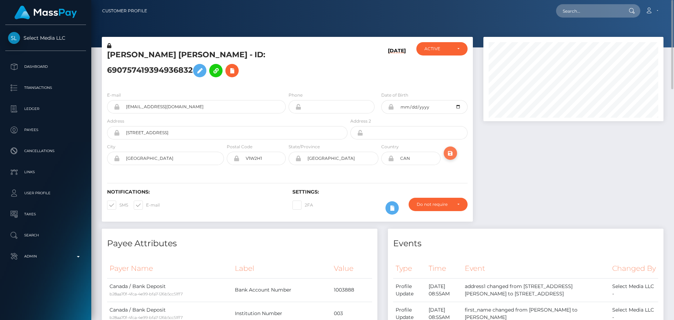
click at [449, 158] on icon "submit" at bounding box center [450, 153] width 8 height 9
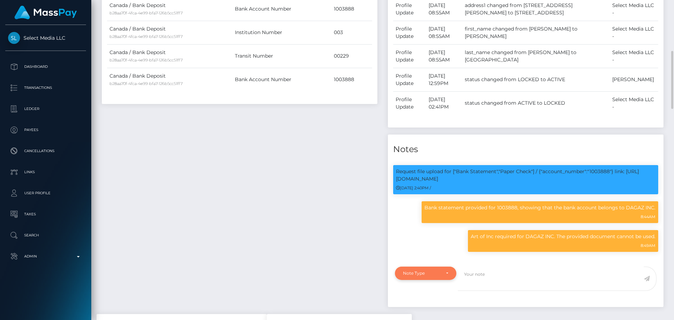
scroll to position [421, 0]
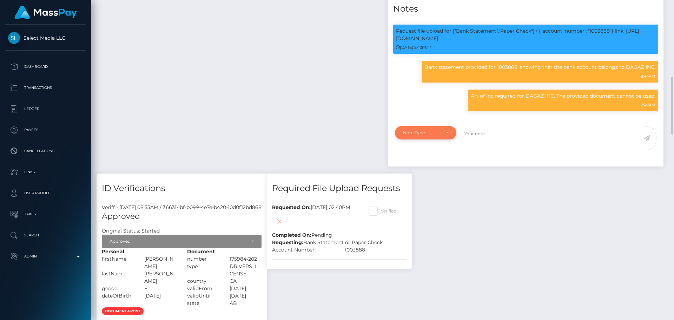
click at [445, 135] on div "Note Type" at bounding box center [425, 133] width 45 height 6
click at [418, 173] on link "Compliance" at bounding box center [425, 166] width 61 height 13
select select "COMPLIANCE"
click at [486, 150] on textarea at bounding box center [550, 138] width 186 height 24
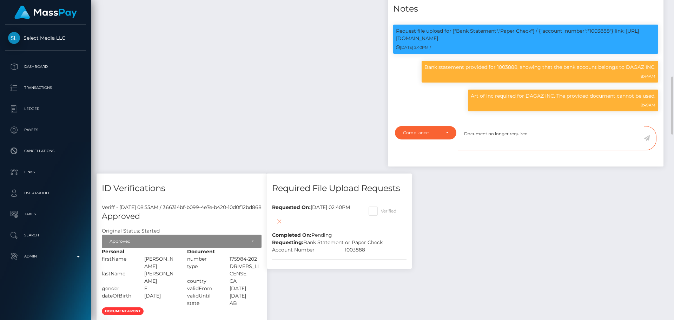
type textarea "Document no longer required."
click at [381, 213] on span at bounding box center [381, 210] width 0 height 5
click at [385, 211] on input "Verified" at bounding box center [383, 208] width 5 height 5
checkbox input "true"
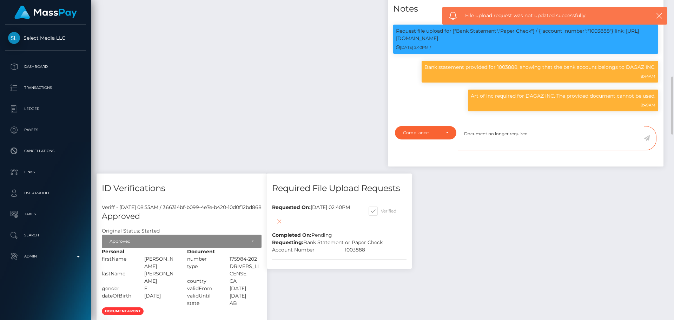
click at [555, 150] on textarea "Document no longer required." at bounding box center [550, 138] width 186 height 24
click at [647, 141] on icon at bounding box center [646, 138] width 6 height 6
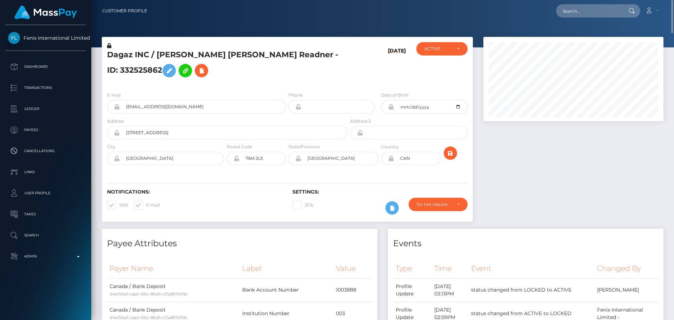
click at [309, 55] on h5 "Dagaz INC / [PERSON_NAME] [PERSON_NAME] Readner - ID: 332525862" at bounding box center [225, 64] width 236 height 31
copy h5 "332525862"
click at [588, 14] on input "text" at bounding box center [589, 10] width 66 height 13
paste input "332525862"
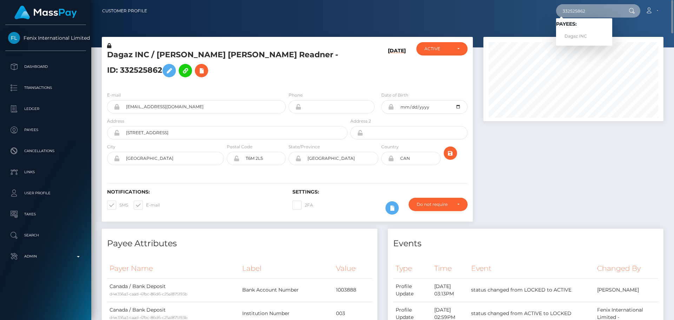
type input "332525862"
drag, startPoint x: 577, startPoint y: 34, endPoint x: 573, endPoint y: 30, distance: 5.0
click at [577, 34] on link "Dagaz INC" at bounding box center [584, 36] width 56 height 13
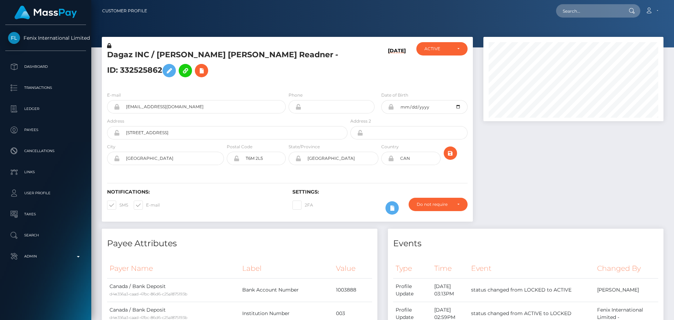
scroll to position [84, 180]
click at [289, 75] on h5 "Dagaz INC / Jordan Keith Rodney Readner - ID: 332525862" at bounding box center [225, 64] width 236 height 31
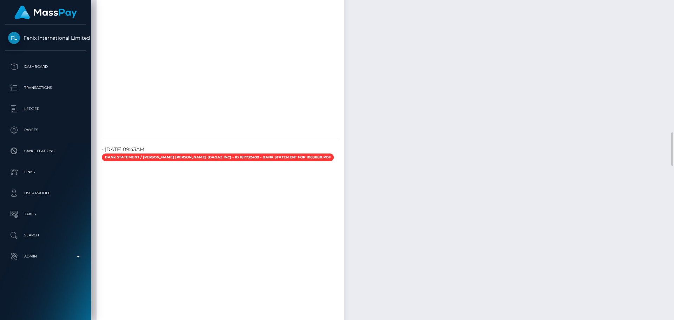
scroll to position [1368, 0]
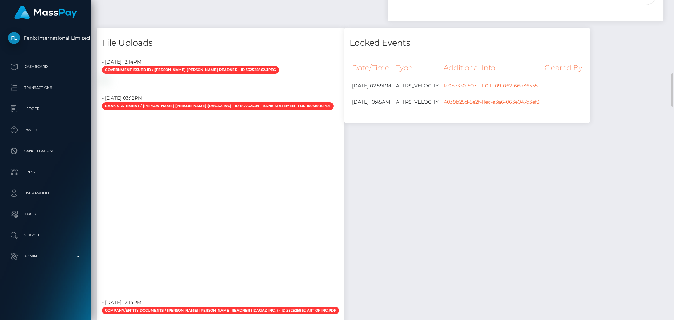
scroll to position [526, 0]
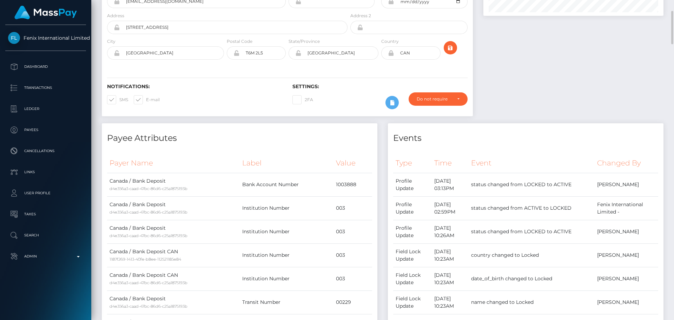
scroll to position [0, 0]
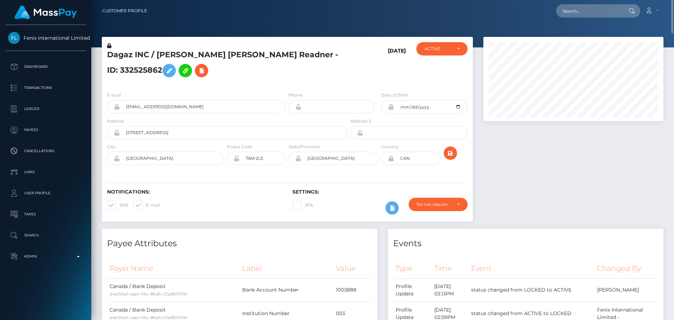
click at [380, 77] on div "09/01/25" at bounding box center [380, 64] width 62 height 44
click at [233, 53] on h5 "Dagaz INC / Jordan Keith Rodney Readner - ID: 332525862" at bounding box center [225, 64] width 236 height 31
click at [233, 52] on h5 "Dagaz INC / Jordan Keith Rodney Readner - ID: 332525862" at bounding box center [225, 64] width 236 height 31
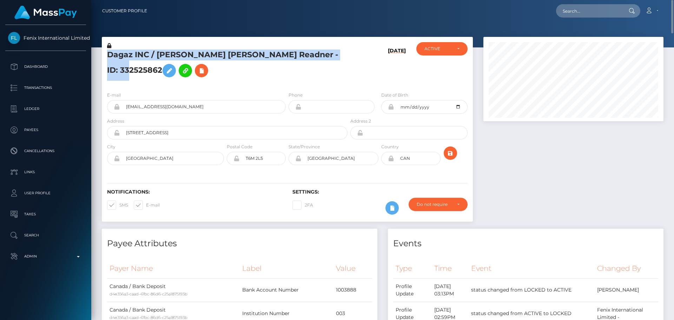
click at [233, 52] on h5 "Dagaz INC / Jordan Keith Rodney Readner - ID: 332525862" at bounding box center [225, 64] width 236 height 31
copy h5 "Dagaz INC / Jordan Keith Rodney Readner - ID: 332525862"
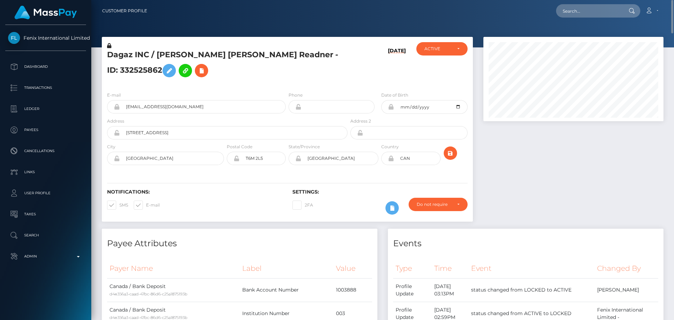
click at [193, 69] on h5 "Dagaz INC / Jordan Keith Rodney Readner - ID: 332525862" at bounding box center [225, 64] width 236 height 31
click at [119, 54] on h5 "Dagaz INC / Jordan Keith Rodney Readner - ID: 332525862" at bounding box center [225, 64] width 236 height 31
drag, startPoint x: 119, startPoint y: 54, endPoint x: 135, endPoint y: 52, distance: 15.9
click at [135, 52] on h5 "Dagaz INC / Jordan Keith Rodney Readner - ID: 332525862" at bounding box center [225, 64] width 236 height 31
copy h5 "Dagaz INC"
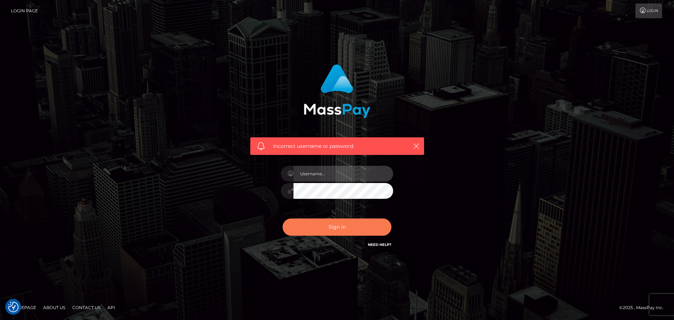
type input "[DOMAIN_NAME]"
click at [324, 223] on button "Sign in" at bounding box center [336, 226] width 109 height 17
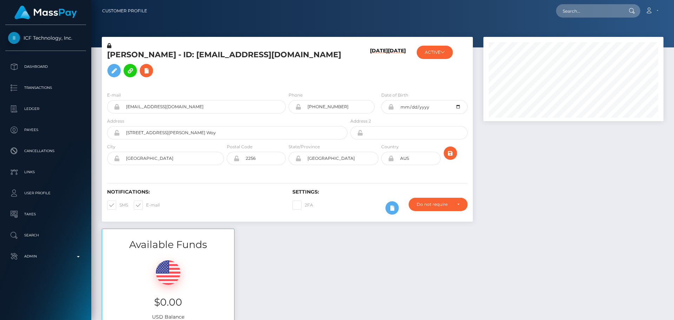
scroll to position [84, 180]
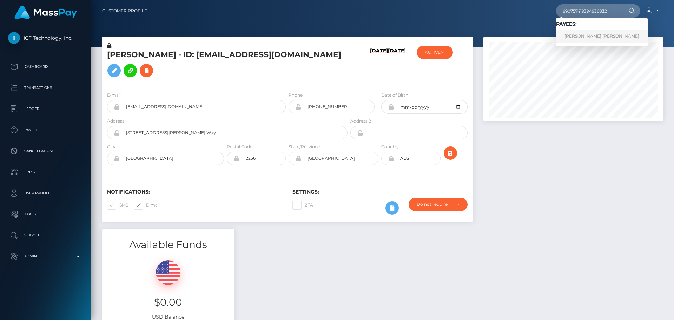
type input "690757419394936832"
drag, startPoint x: 581, startPoint y: 35, endPoint x: 546, endPoint y: 29, distance: 35.9
click at [581, 35] on link "[PERSON_NAME] [PERSON_NAME]" at bounding box center [602, 36] width 92 height 13
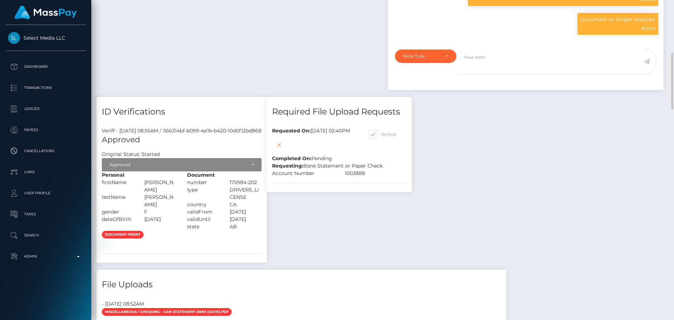
scroll to position [491, 0]
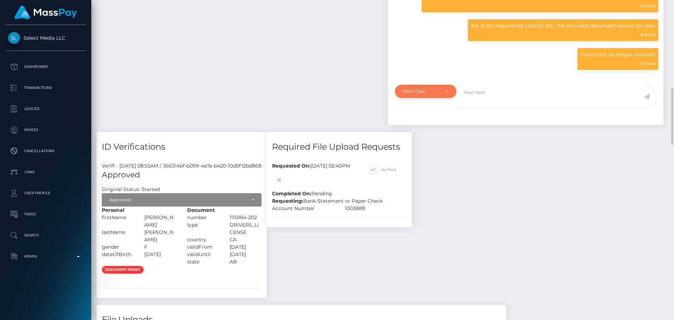
click at [443, 94] on div "Note Type" at bounding box center [425, 91] width 45 height 6
click at [418, 128] on span "Compliance" at bounding box center [416, 125] width 26 height 6
select select "COMPLIANCE"
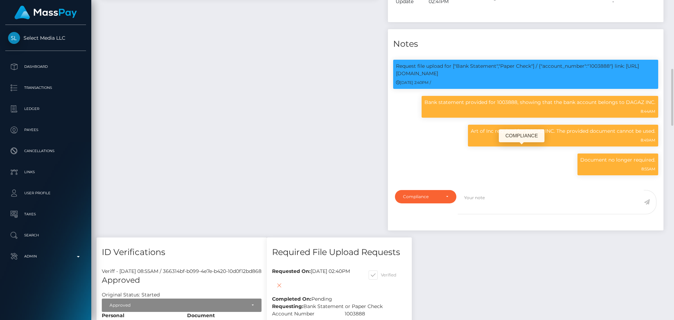
click at [528, 135] on p "Art of Inc required for DAGAZ INC. The provided document cannot be used." at bounding box center [562, 130] width 185 height 7
drag, startPoint x: 528, startPoint y: 150, endPoint x: 552, endPoint y: 151, distance: 23.5
click at [552, 135] on p "Art of Inc required for DAGAZ INC. The provided document cannot be used." at bounding box center [562, 130] width 185 height 7
copy p "DAGAZ INC."
click at [260, 132] on div "Payee Attributes Payer Name Label Value Canada / Bank Deposit b28aa70f-4fca-4e9…" at bounding box center [239, 39] width 286 height 395
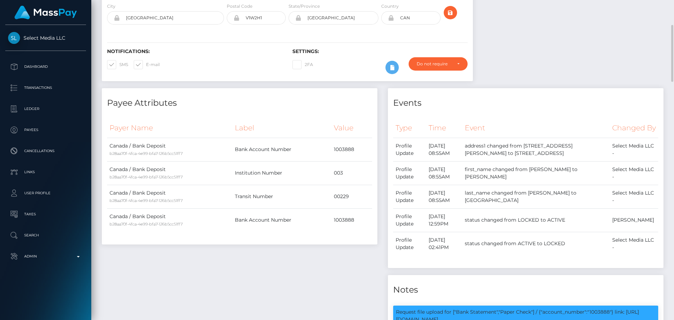
scroll to position [0, 0]
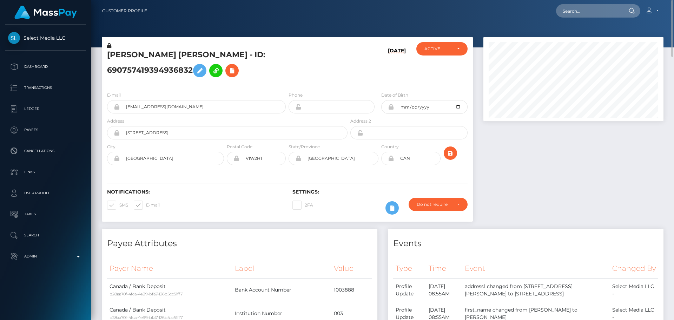
click at [110, 46] on icon at bounding box center [109, 45] width 4 height 5
click at [204, 66] on icon at bounding box center [199, 70] width 8 height 9
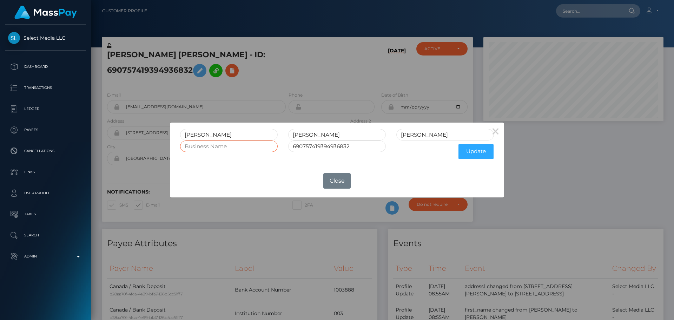
click at [249, 149] on input "text" at bounding box center [229, 146] width 98 height 12
paste input "DAGAZ INC."
type input "DAGAZ INC."
click at [481, 150] on button "Update" at bounding box center [475, 151] width 35 height 15
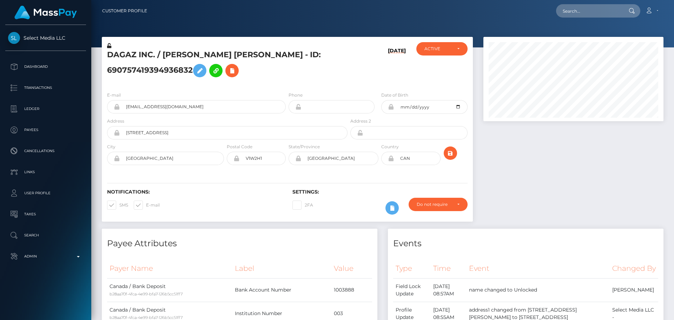
scroll to position [84, 180]
click at [109, 46] on icon at bounding box center [109, 45] width 4 height 5
click at [306, 68] on h5 "DAGAZ INC. / [PERSON_NAME] [PERSON_NAME] - ID: 690757419394936832" at bounding box center [225, 64] width 236 height 31
click at [451, 152] on icon "submit" at bounding box center [450, 153] width 8 height 9
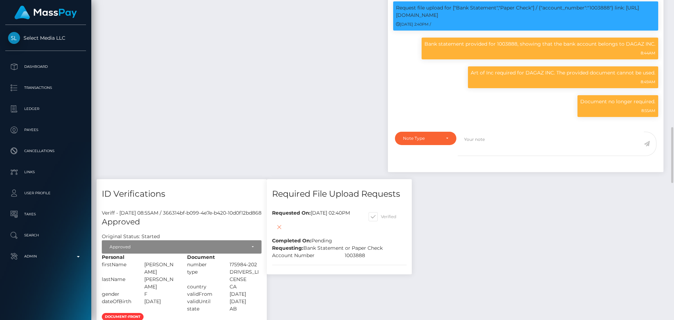
scroll to position [84, 180]
click at [520, 156] on textarea at bounding box center [550, 144] width 186 height 24
paste textarea "Documents on file for Mount Equinox Inc confirm that Kevin Jeffrey Bennett is a…"
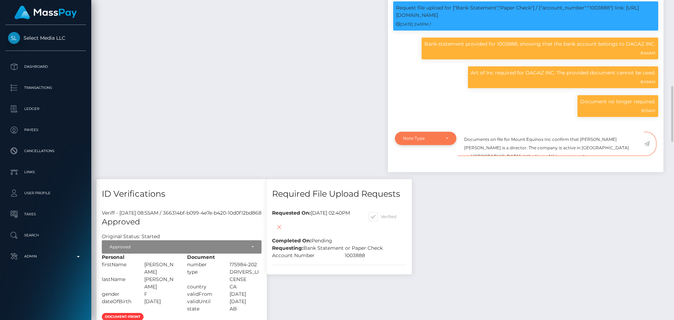
type textarea "Documents on file for Mount Equinox Inc confirm that Kevin Jeffrey Bennett is a…"
click at [443, 141] on div "Note Type" at bounding box center [425, 138] width 45 height 6
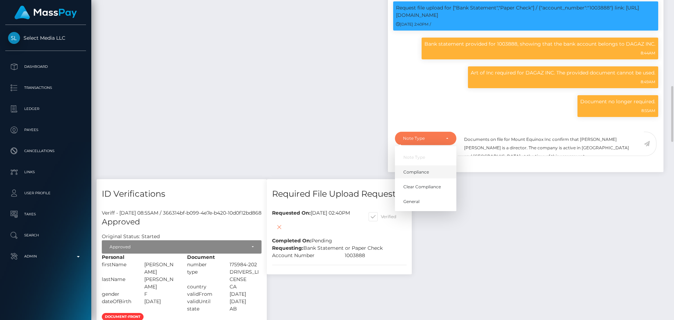
click at [427, 175] on span "Compliance" at bounding box center [416, 172] width 26 height 6
select select "COMPLIANCE"
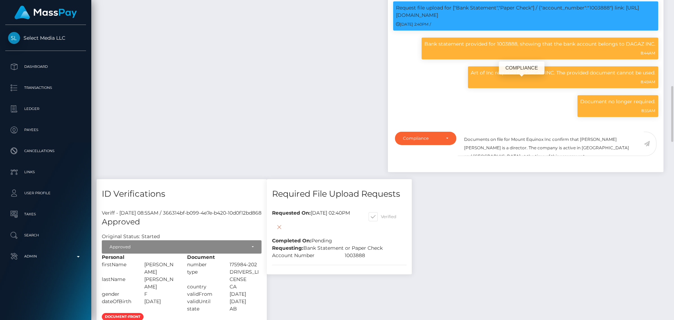
click at [534, 76] on p "Art of Inc required for DAGAZ INC. The provided document cannot be used." at bounding box center [562, 72] width 185 height 7
drag, startPoint x: 534, startPoint y: 84, endPoint x: 552, endPoint y: 85, distance: 18.3
click at [552, 76] on p "Art of Inc required for DAGAZ INC. The provided document cannot be used." at bounding box center [562, 72] width 185 height 7
copy p "DAGAZ INC."
click at [515, 149] on textarea "Documents on file for Mount Equinox Inc confirm that Kevin Jeffrey Bennett is a…" at bounding box center [550, 144] width 186 height 24
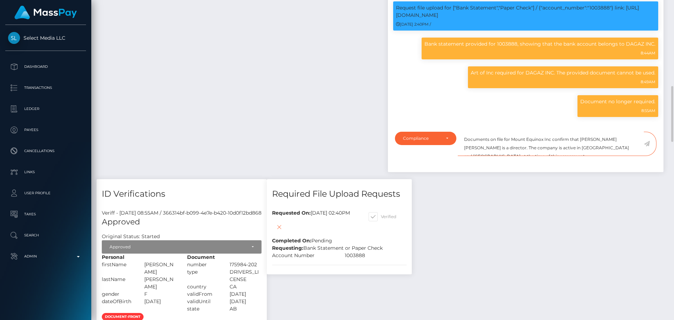
drag, startPoint x: 515, startPoint y: 149, endPoint x: 543, endPoint y: 149, distance: 28.8
click at [543, 149] on textarea "Documents on file for Mount Equinox Inc confirm that Kevin Jeffrey Bennett is a…" at bounding box center [550, 144] width 186 height 24
paste textarea "DAGAZ INC."
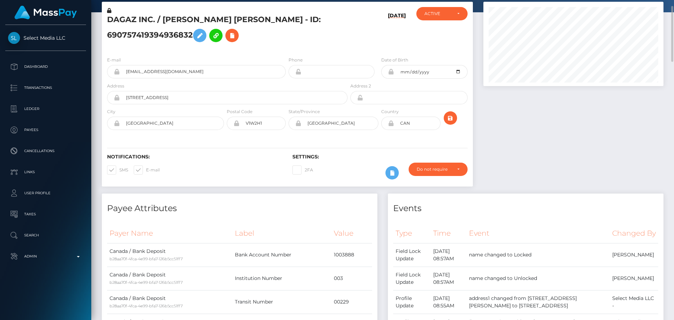
scroll to position [0, 0]
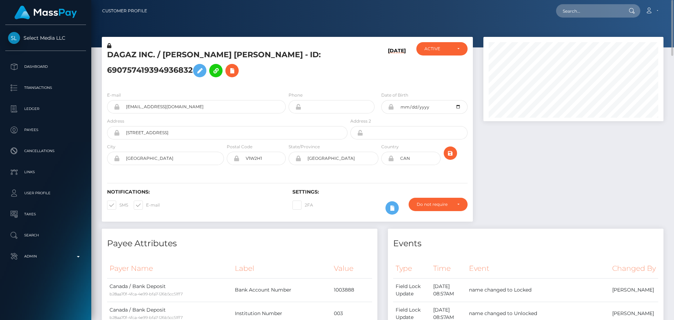
click at [178, 57] on h5 "DAGAZ INC. / CHRISTINA LEE WALCZAK - ID: 690757419394936832" at bounding box center [225, 64] width 236 height 31
drag, startPoint x: 178, startPoint y: 57, endPoint x: 233, endPoint y: 53, distance: 55.2
click at [233, 53] on h5 "DAGAZ INC. / CHRISTINA LEE WALCZAK - ID: 690757419394936832" at bounding box center [225, 64] width 236 height 31
copy h5 "CHRISTINA LEE WALCZAK"
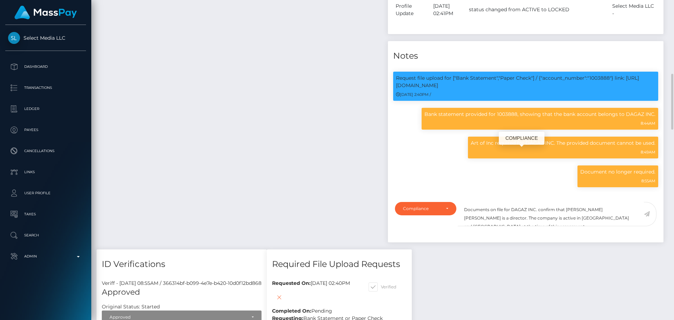
scroll to position [84, 180]
click at [567, 220] on textarea "Documents on file for DAGAZ INC. confirm that Kevin Jeffrey Bennett is a direct…" at bounding box center [550, 214] width 186 height 24
drag, startPoint x: 567, startPoint y: 220, endPoint x: 600, endPoint y: 220, distance: 33.3
click at [600, 220] on textarea "Documents on file for DAGAZ INC. confirm that Kevin Jeffrey Bennett is a direct…" at bounding box center [550, 214] width 186 height 24
paste textarea "CHRISTINA LEE WALCZAK"
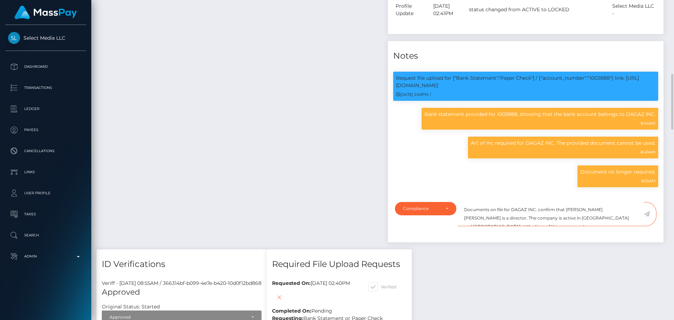
click at [536, 226] on textarea "Documents on file for DAGAZ INC. confirm that CHRISTINA LEE WALCZAK is a direct…" at bounding box center [550, 214] width 186 height 24
drag, startPoint x: 536, startPoint y: 231, endPoint x: 552, endPoint y: 229, distance: 15.8
click at [552, 226] on textarea "Documents on file for DAGAZ INC. confirm that CHRISTINA LEE WALCZAK is a direct…" at bounding box center [550, 214] width 186 height 24
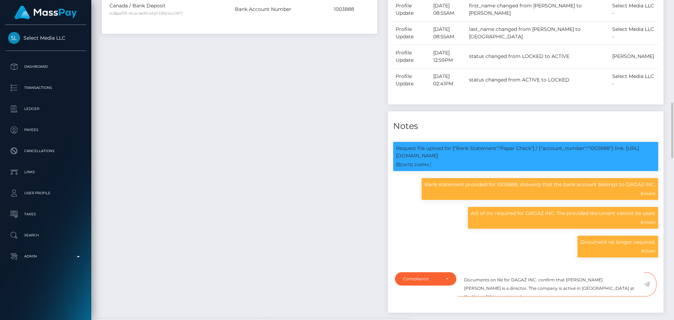
scroll to position [386, 0]
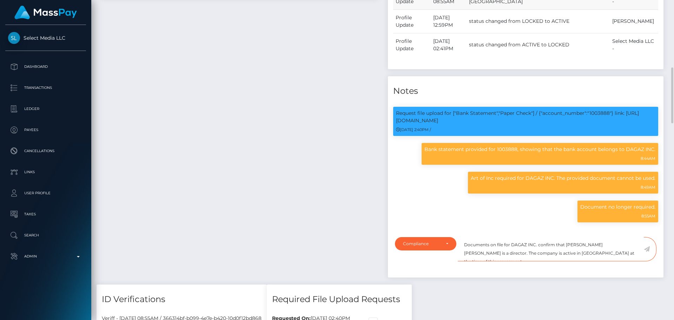
type textarea "Documents on file for DAGAZ INC. confirm that CHRISTINA LEE WALCZAK is a direct…"
click at [622, 261] on textarea "Documents on file for DAGAZ INC. confirm that CHRISTINA LEE WALCZAK is a direct…" at bounding box center [550, 249] width 186 height 24
click at [648, 252] on icon at bounding box center [646, 249] width 6 height 6
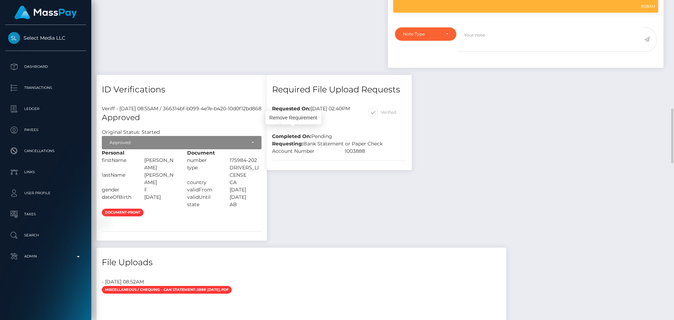
scroll to position [84, 180]
click at [283, 127] on icon at bounding box center [279, 122] width 8 height 9
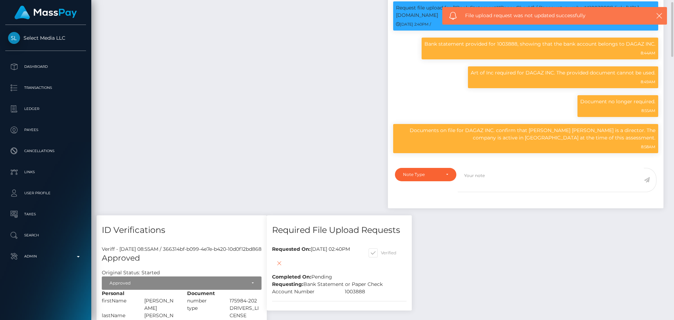
scroll to position [421, 0]
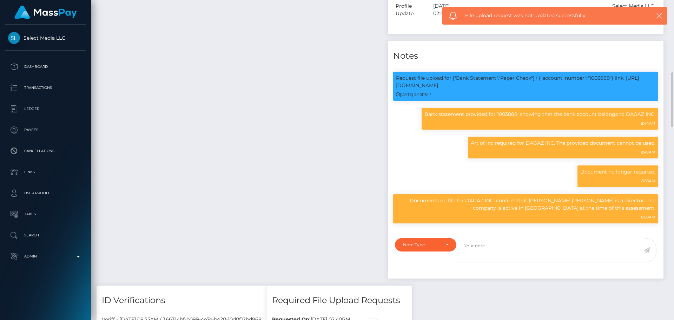
click at [306, 129] on div "Payee Attributes Payer Name Label Value Canada / Bank Deposit b28aa70f-4fca-4e9…" at bounding box center [239, 46] width 286 height 478
click at [307, 132] on div "Payee Attributes Payer Name Label Value Canada / Bank Deposit b28aa70f-4fca-4e9…" at bounding box center [239, 46] width 286 height 478
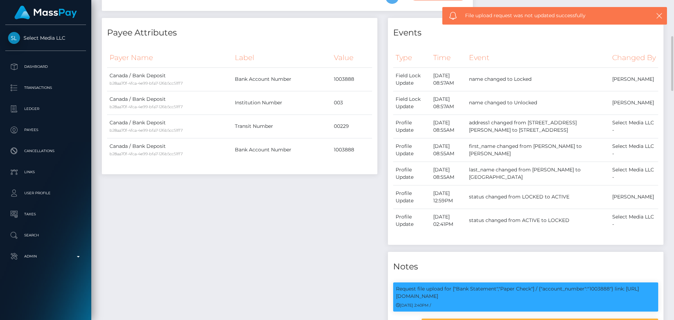
scroll to position [0, 0]
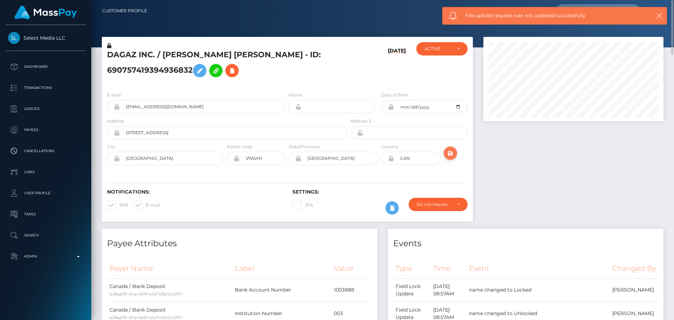
click at [450, 153] on icon "submit" at bounding box center [450, 153] width 8 height 9
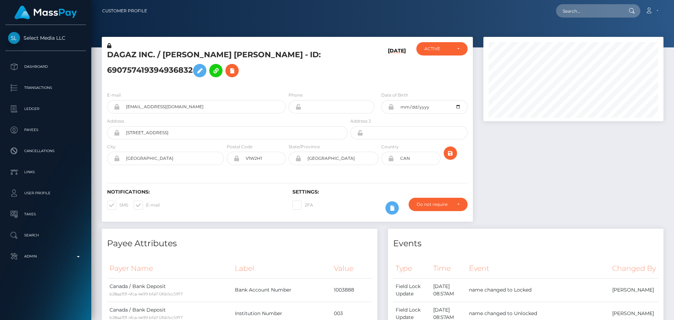
scroll to position [84, 180]
click at [182, 55] on h5 "DAGAZ INC. / [PERSON_NAME] [PERSON_NAME] - ID: 690757419394936832" at bounding box center [225, 64] width 236 height 31
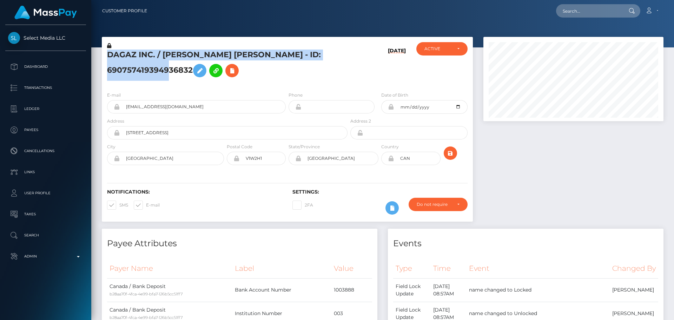
click at [182, 55] on h5 "DAGAZ INC. / [PERSON_NAME] [PERSON_NAME] - ID: 690757419394936832" at bounding box center [225, 64] width 236 height 31
copy h5 "DAGAZ INC. / [PERSON_NAME] [PERSON_NAME] - ID: 690757419394936832"
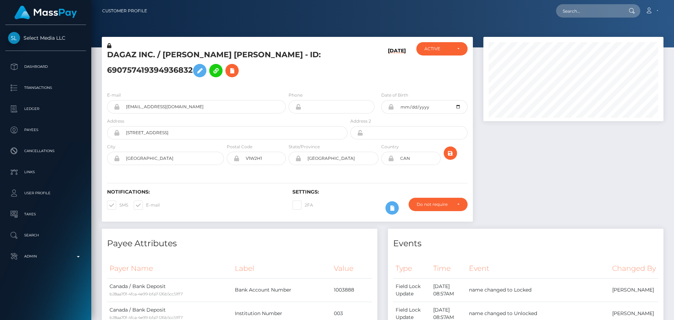
drag, startPoint x: 298, startPoint y: 68, endPoint x: 299, endPoint y: 64, distance: 3.9
click at [299, 66] on h5 "DAGAZ INC. / [PERSON_NAME] [PERSON_NAME] - ID: 690757419394936832" at bounding box center [225, 64] width 236 height 31
